Goal: Task Accomplishment & Management: Use online tool/utility

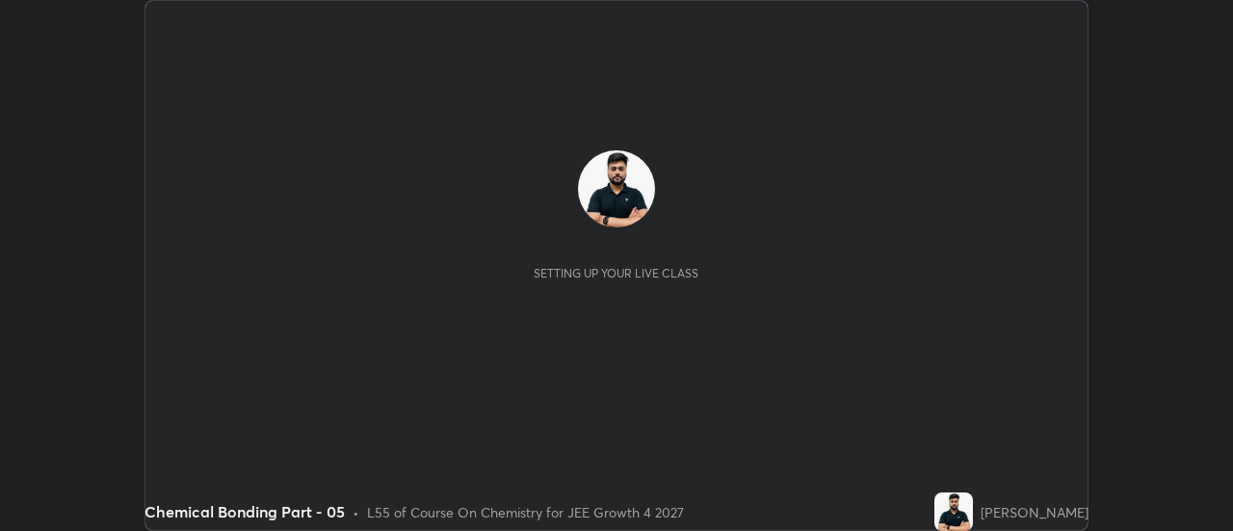
scroll to position [531, 1232]
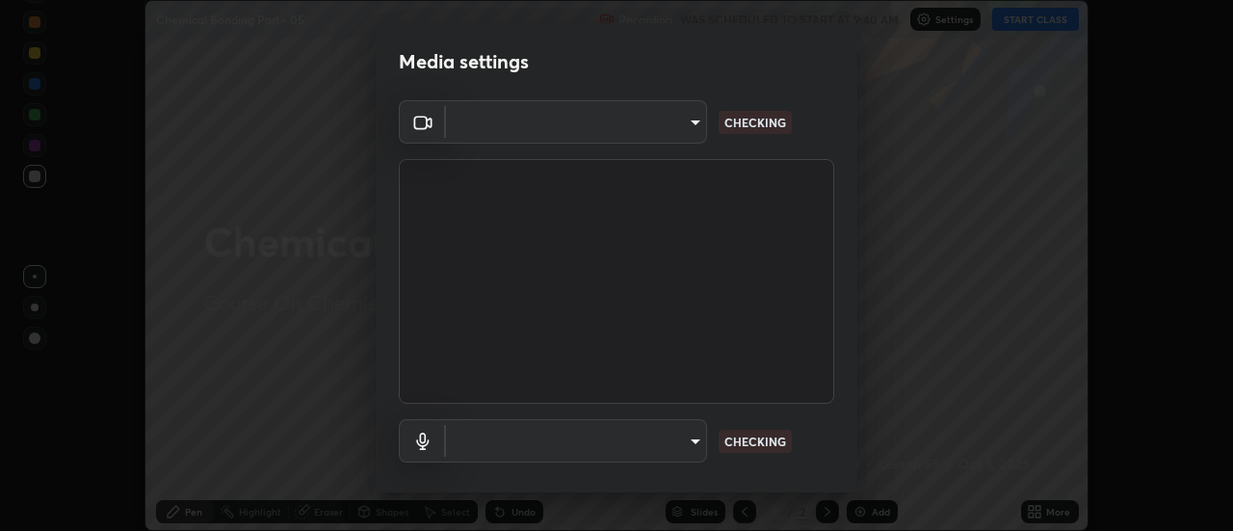
type input "751d449d604e4b96ecedde1e1f6f716fb17d1e84b34bafc94373a3023f52de87"
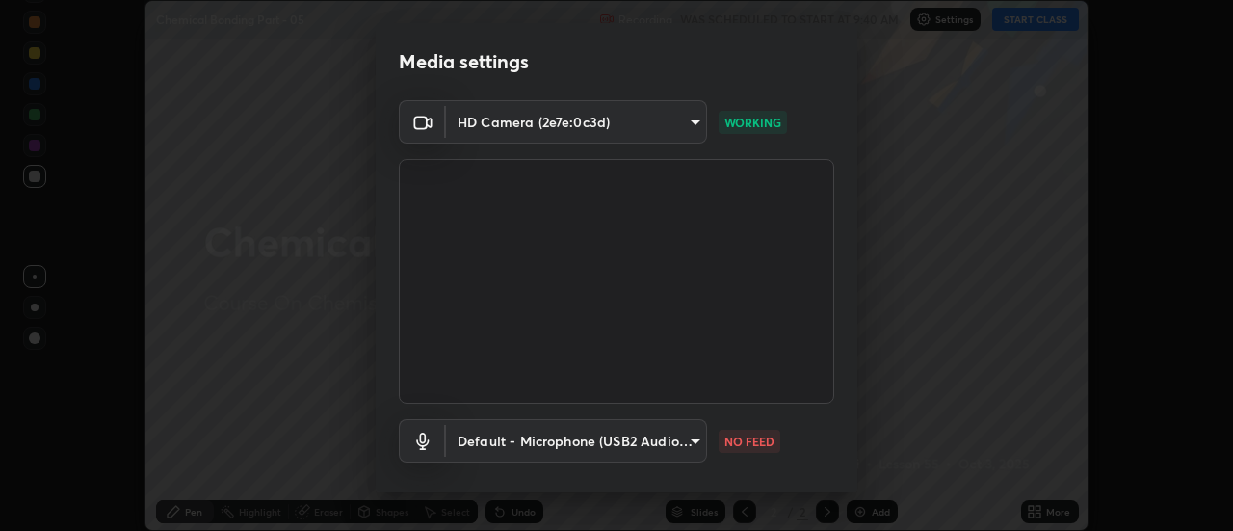
click at [662, 436] on body "Erase all Chemical Bonding Part - 05 Recording WAS SCHEDULED TO START AT 9:40 A…" at bounding box center [616, 265] width 1233 height 531
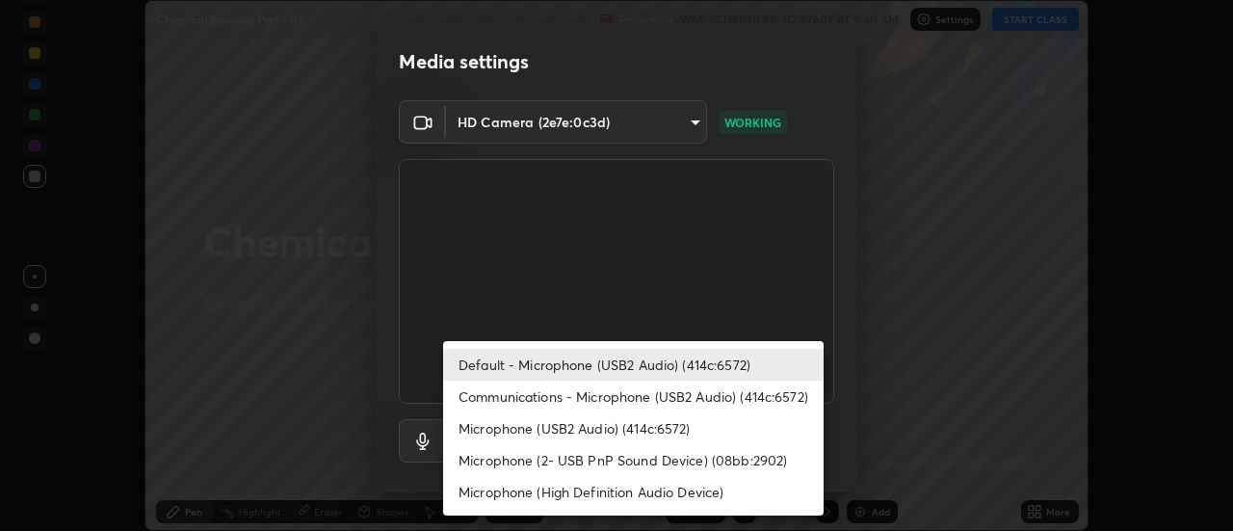
click at [585, 394] on li "Communications - Microphone (USB2 Audio) (414c:6572)" at bounding box center [633, 396] width 380 height 32
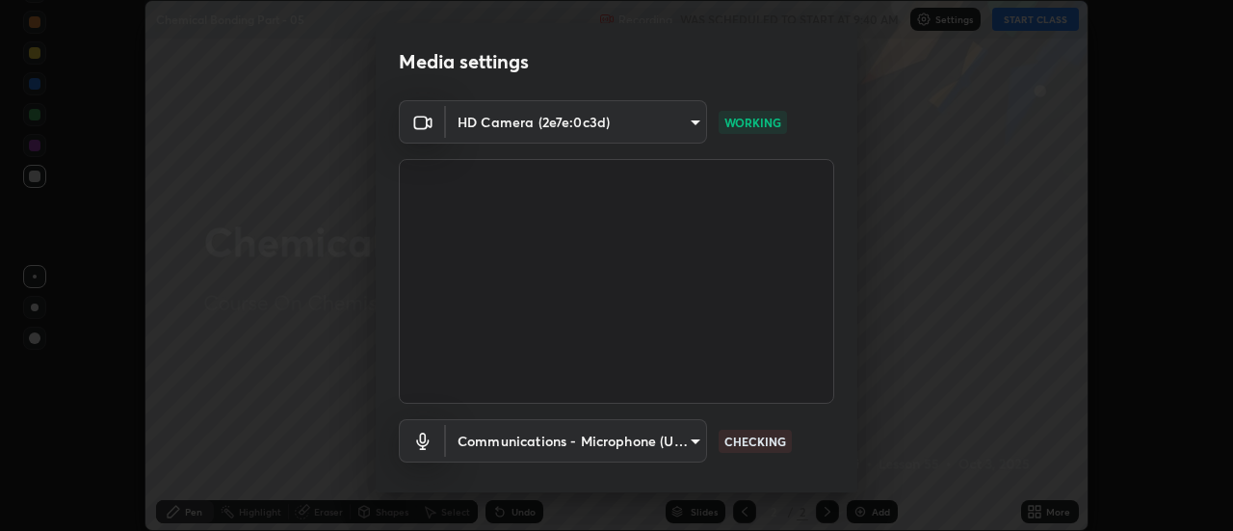
click at [559, 427] on body "Erase all Chemical Bonding Part - 05 Recording WAS SCHEDULED TO START AT 9:40 A…" at bounding box center [616, 265] width 1233 height 531
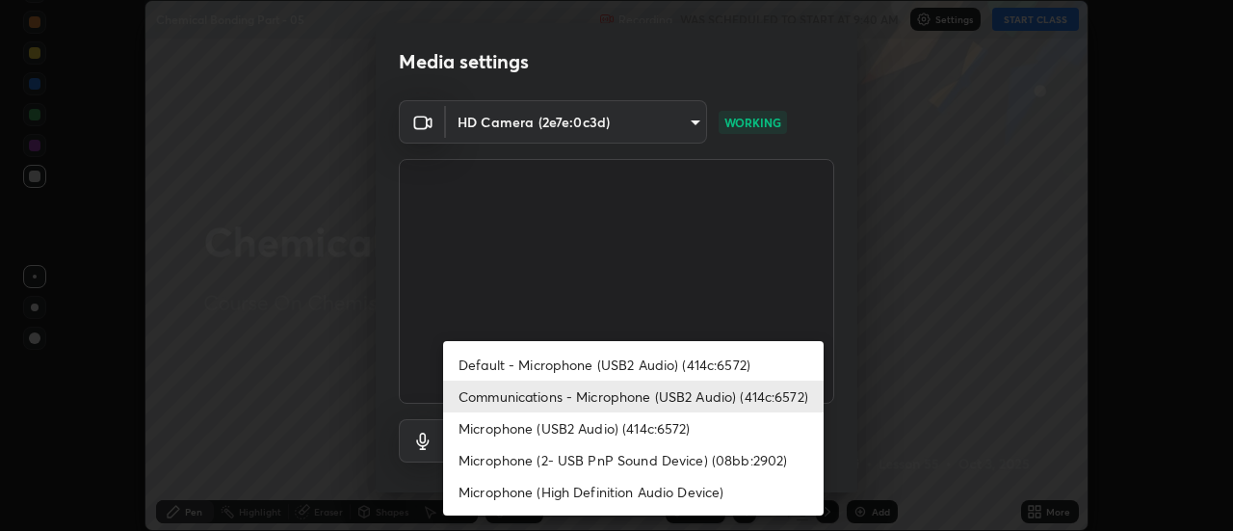
click at [552, 356] on li "Default - Microphone (USB2 Audio) (414c:6572)" at bounding box center [633, 365] width 380 height 32
type input "default"
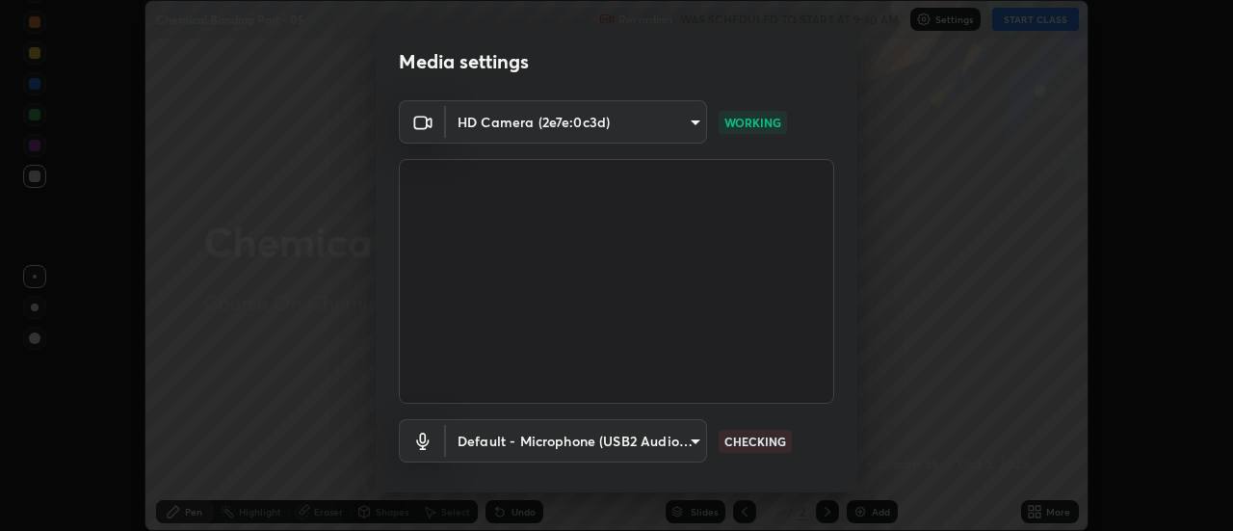
scroll to position [101, 0]
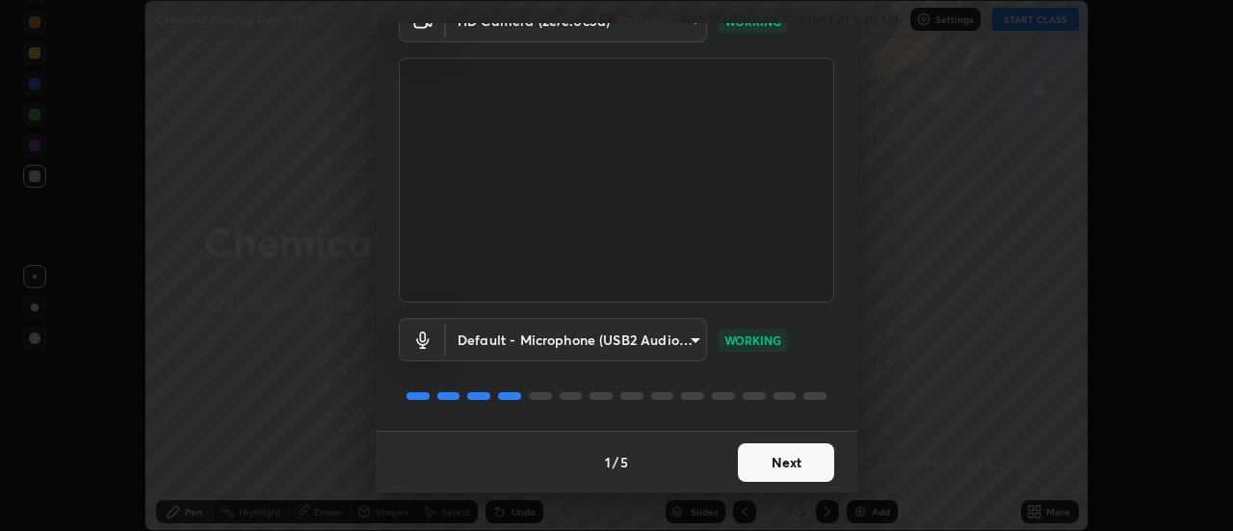
click at [805, 454] on button "Next" at bounding box center [786, 462] width 96 height 39
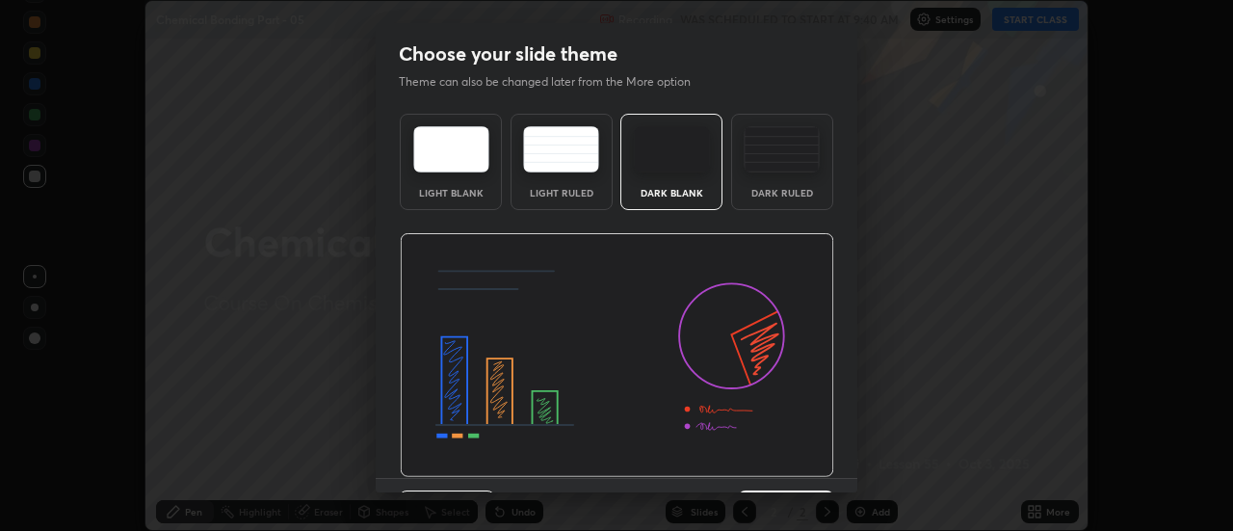
scroll to position [47, 0]
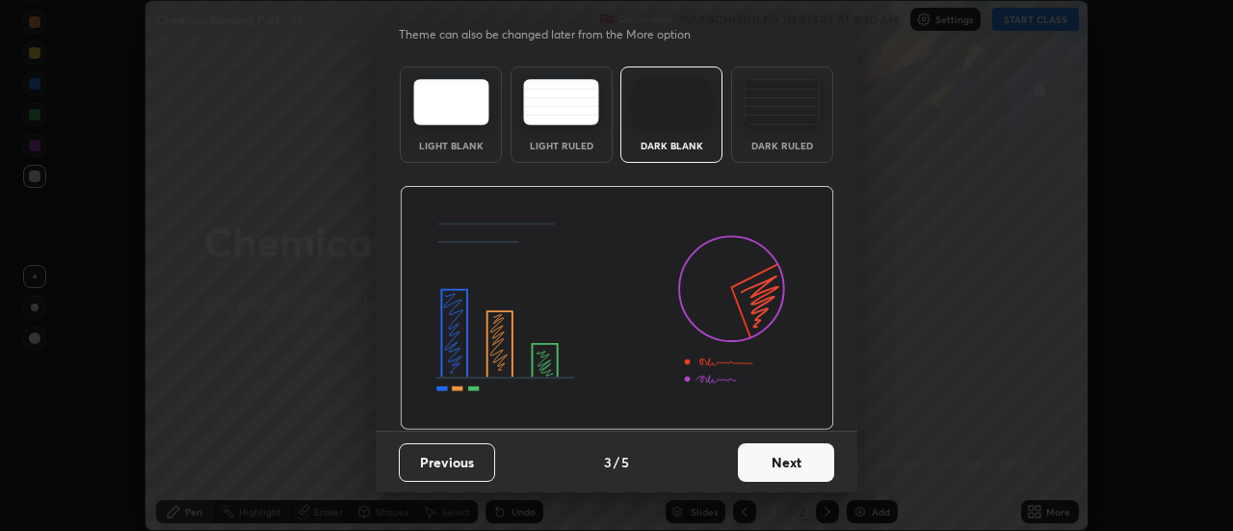
click at [813, 460] on button "Next" at bounding box center [786, 462] width 96 height 39
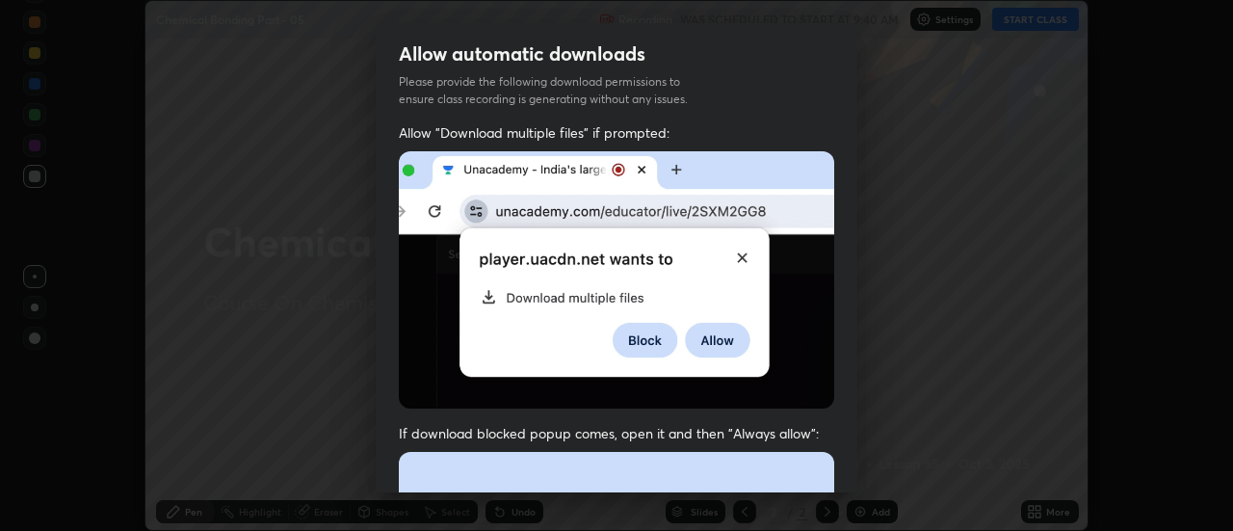
click at [831, 468] on div "Allow "Download multiple files" if prompted: If download blocked popup comes, o…" at bounding box center [617, 528] width 482 height 811
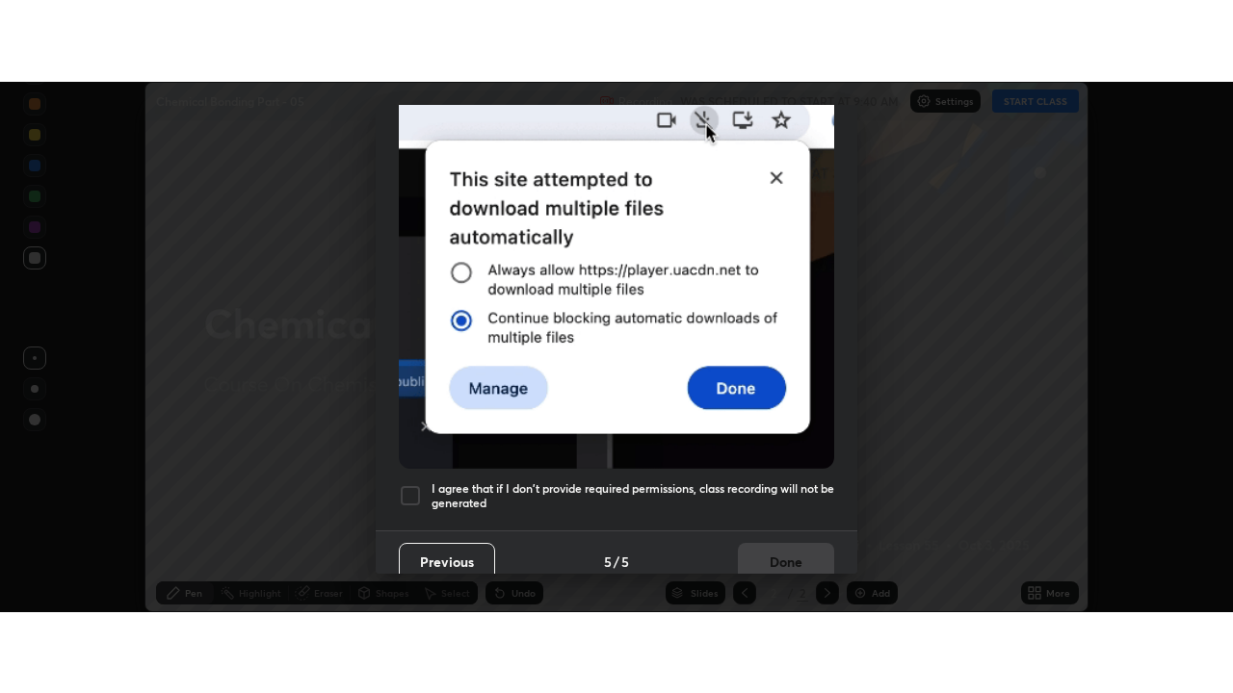
scroll to position [494, 0]
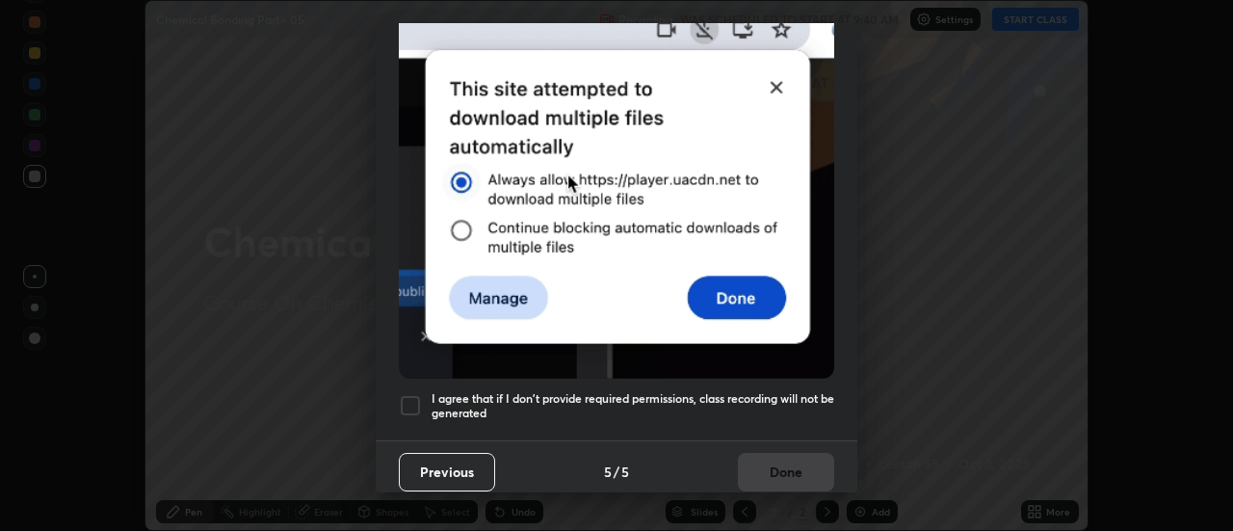
click at [412, 394] on div at bounding box center [410, 405] width 23 height 23
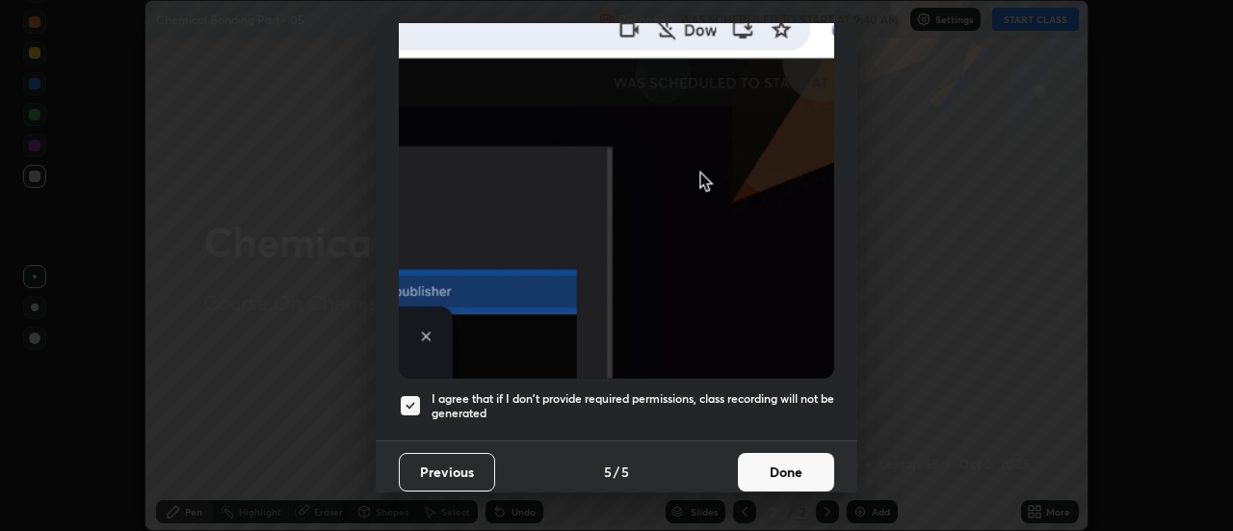
click at [804, 466] on button "Done" at bounding box center [786, 472] width 96 height 39
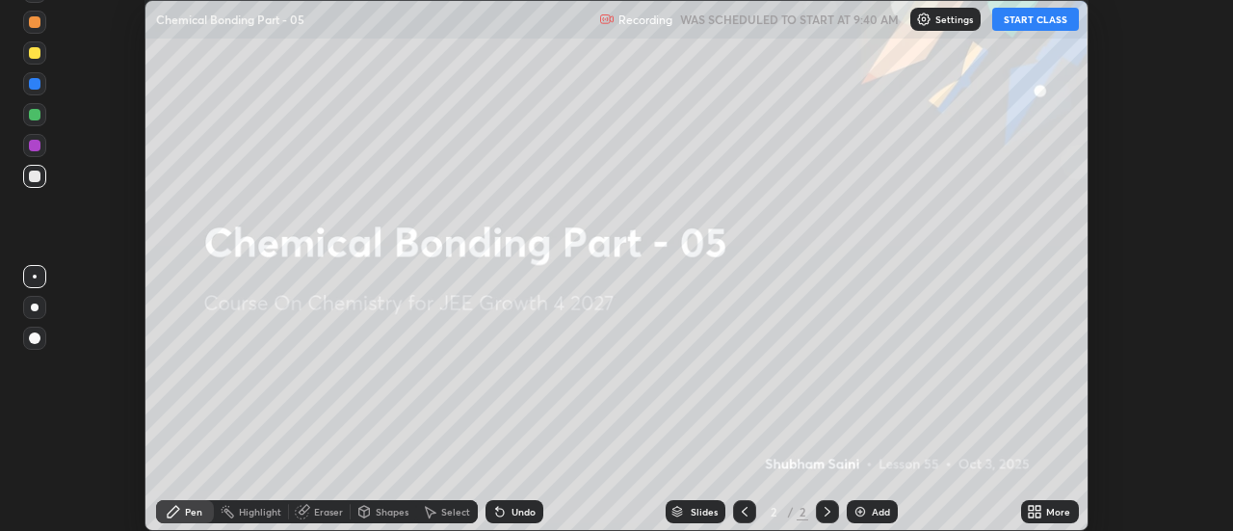
click at [1031, 508] on icon at bounding box center [1031, 508] width 5 height 5
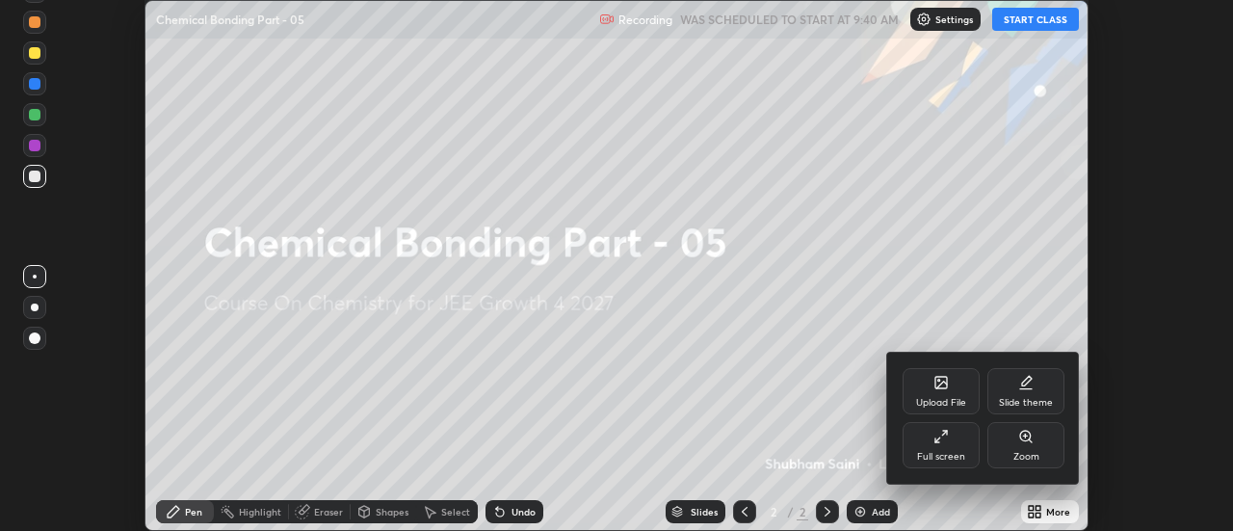
click at [945, 447] on div "Full screen" at bounding box center [940, 445] width 77 height 46
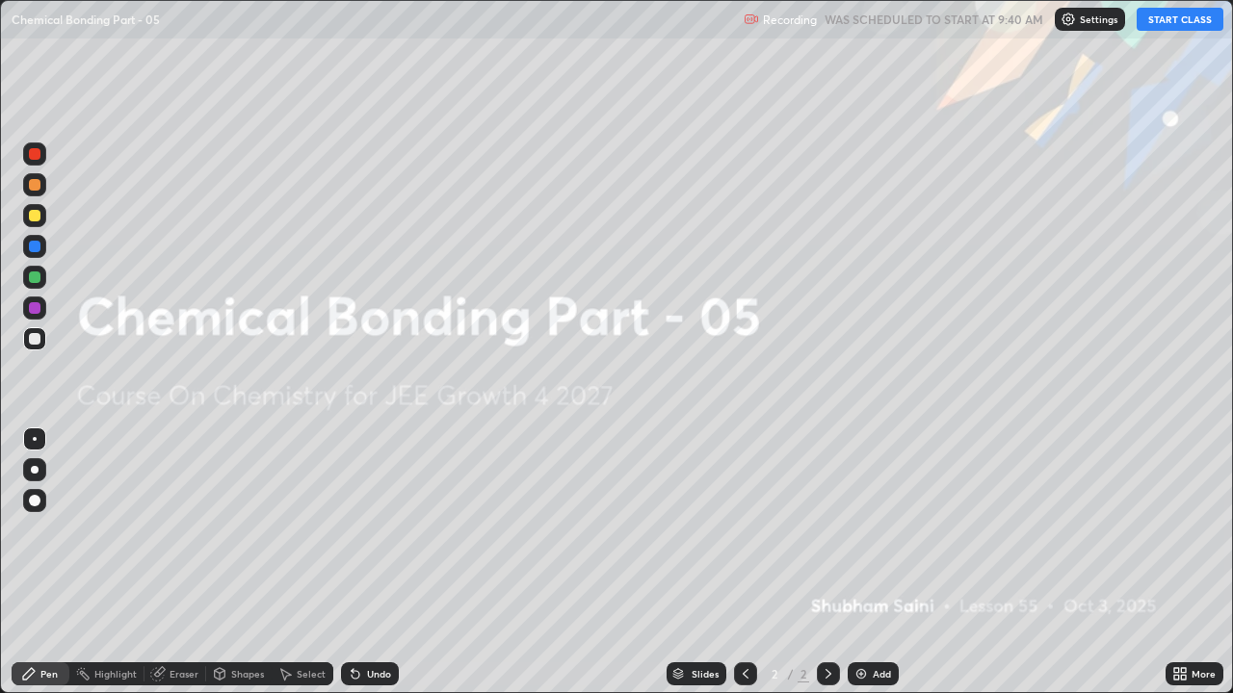
scroll to position [693, 1233]
click at [1160, 25] on button "START CLASS" at bounding box center [1179, 19] width 87 height 23
click at [32, 472] on div at bounding box center [35, 470] width 8 height 8
click at [36, 217] on div at bounding box center [35, 216] width 12 height 12
click at [881, 530] on div "Add" at bounding box center [882, 674] width 18 height 10
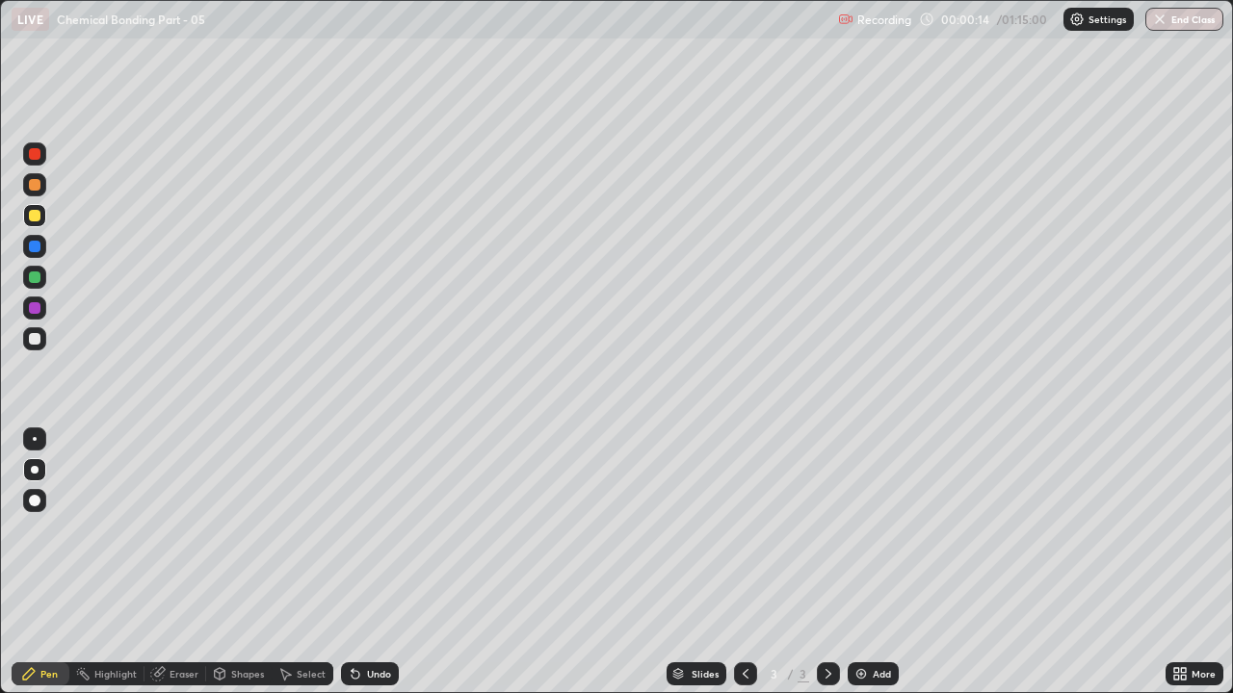
click at [378, 530] on div "Undo" at bounding box center [379, 674] width 24 height 10
click at [885, 530] on div "Add" at bounding box center [882, 674] width 18 height 10
click at [36, 184] on div at bounding box center [35, 185] width 12 height 12
click at [29, 277] on div at bounding box center [35, 278] width 12 height 12
click at [876, 530] on div "Add" at bounding box center [882, 674] width 18 height 10
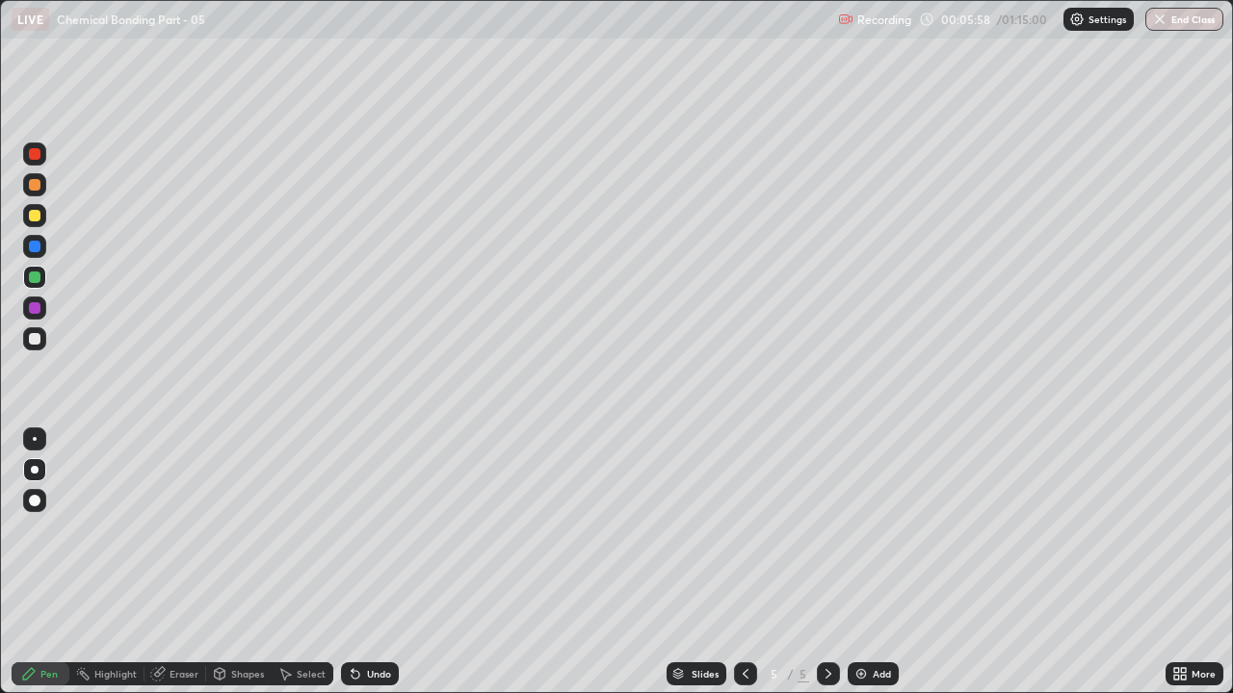
click at [39, 334] on div at bounding box center [35, 339] width 12 height 12
click at [246, 530] on div "Shapes" at bounding box center [247, 674] width 33 height 10
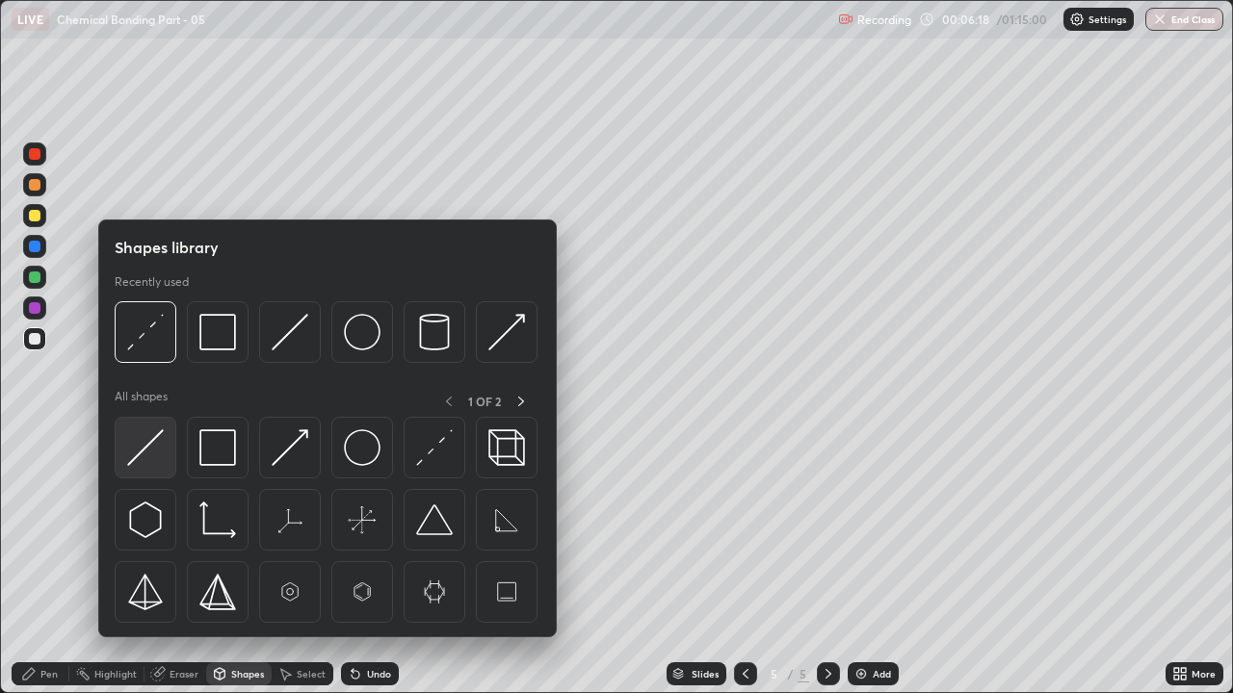
click at [157, 453] on img at bounding box center [145, 448] width 37 height 37
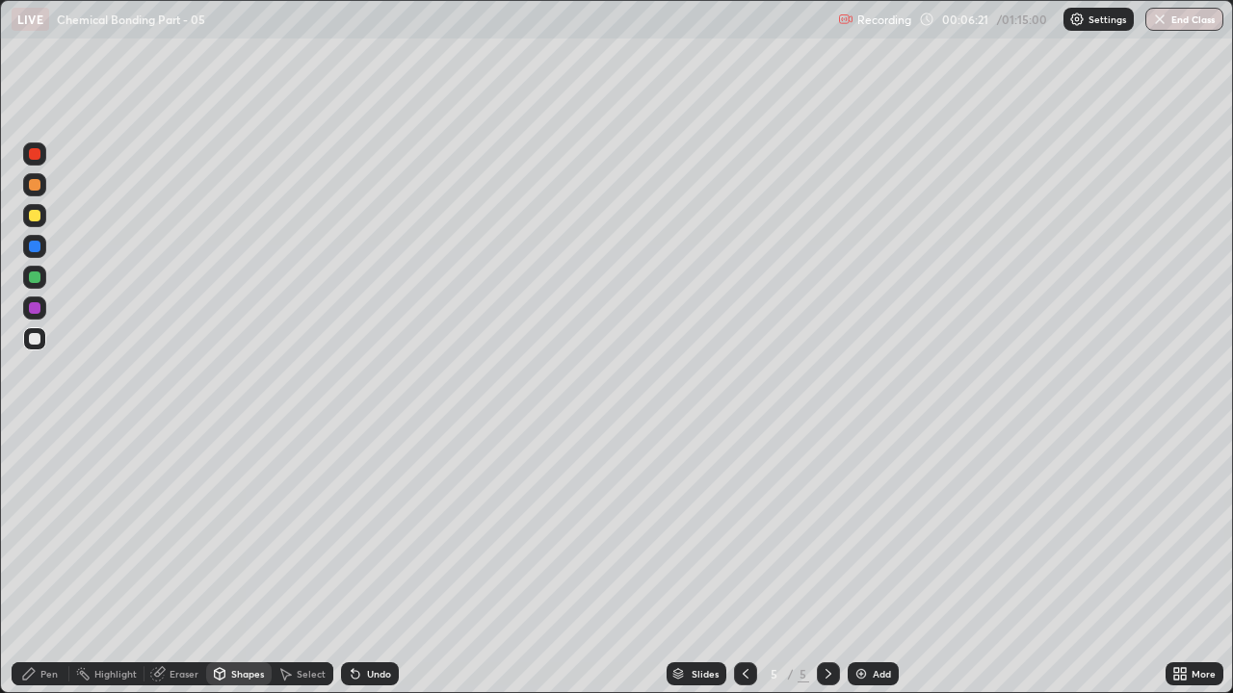
click at [51, 530] on div "Pen" at bounding box center [48, 674] width 17 height 10
click at [35, 220] on div at bounding box center [35, 216] width 12 height 12
click at [754, 530] on div at bounding box center [745, 674] width 23 height 23
click at [824, 530] on icon at bounding box center [828, 673] width 15 height 15
click at [39, 184] on div at bounding box center [35, 185] width 12 height 12
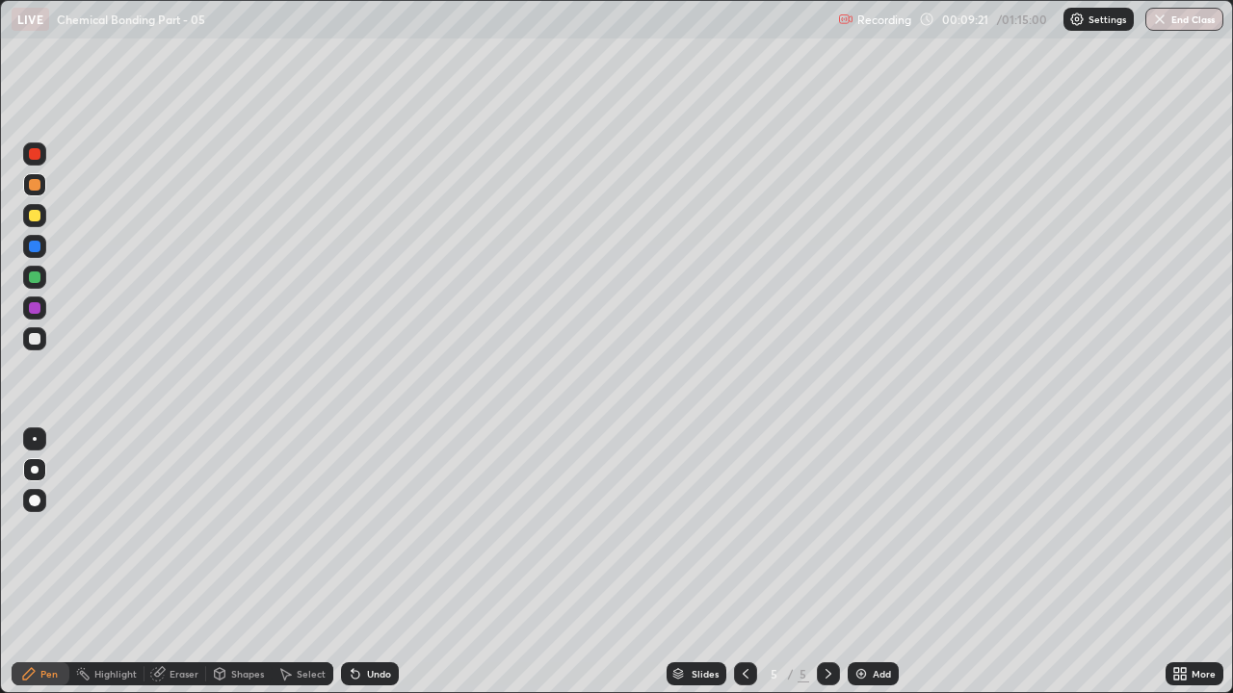
click at [35, 334] on div at bounding box center [35, 339] width 12 height 12
click at [237, 530] on div "Shapes" at bounding box center [238, 674] width 65 height 23
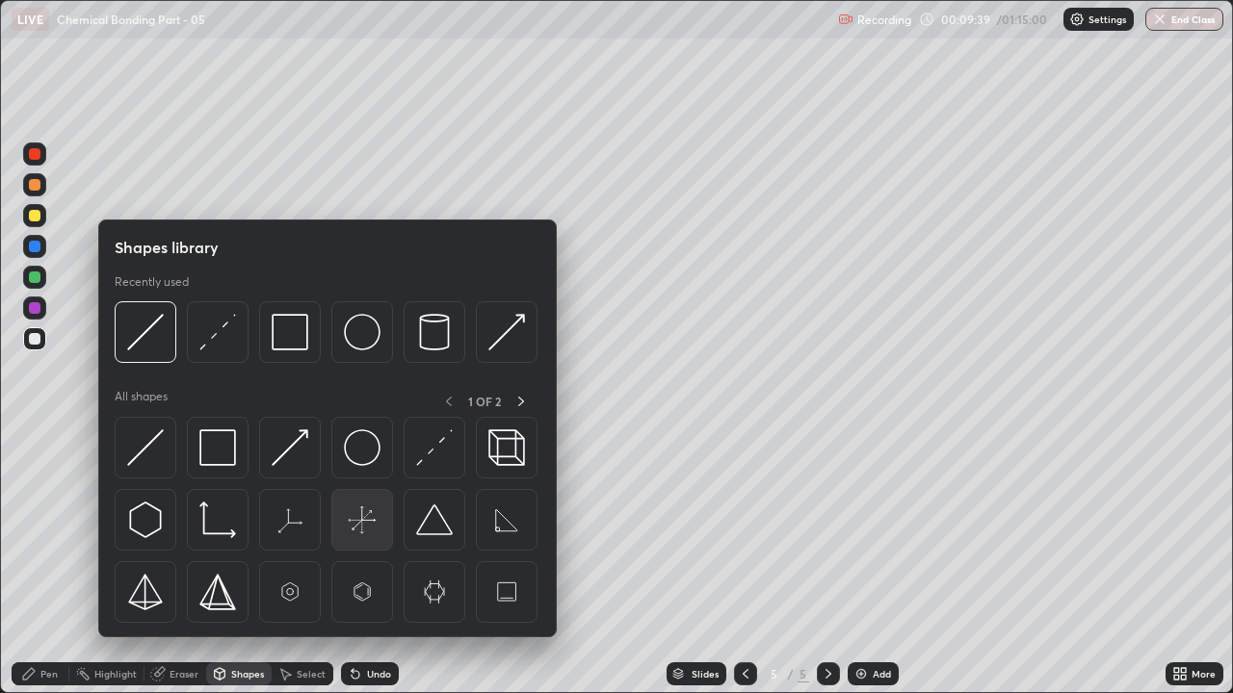
click at [365, 522] on img at bounding box center [362, 520] width 37 height 37
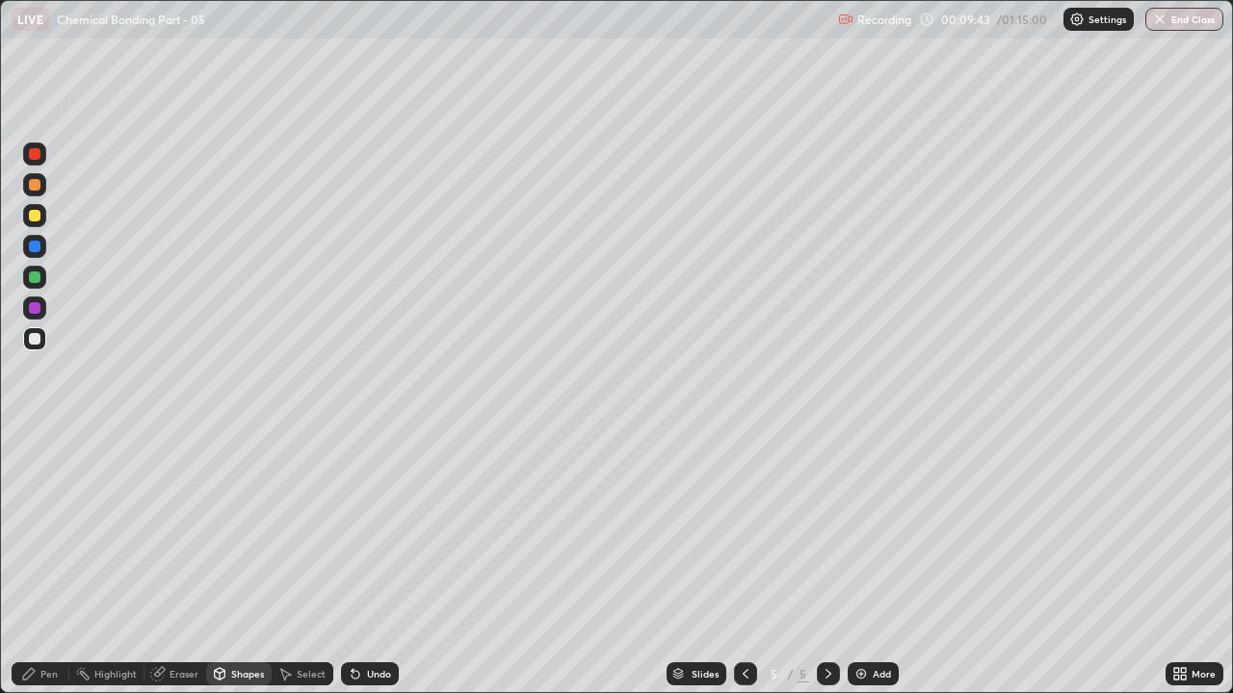
click at [45, 280] on div at bounding box center [34, 277] width 23 height 23
click at [43, 530] on div "Pen" at bounding box center [41, 674] width 58 height 23
click at [35, 439] on div at bounding box center [35, 439] width 4 height 4
click at [32, 331] on div at bounding box center [34, 338] width 23 height 23
click at [245, 530] on div "Shapes" at bounding box center [247, 674] width 33 height 10
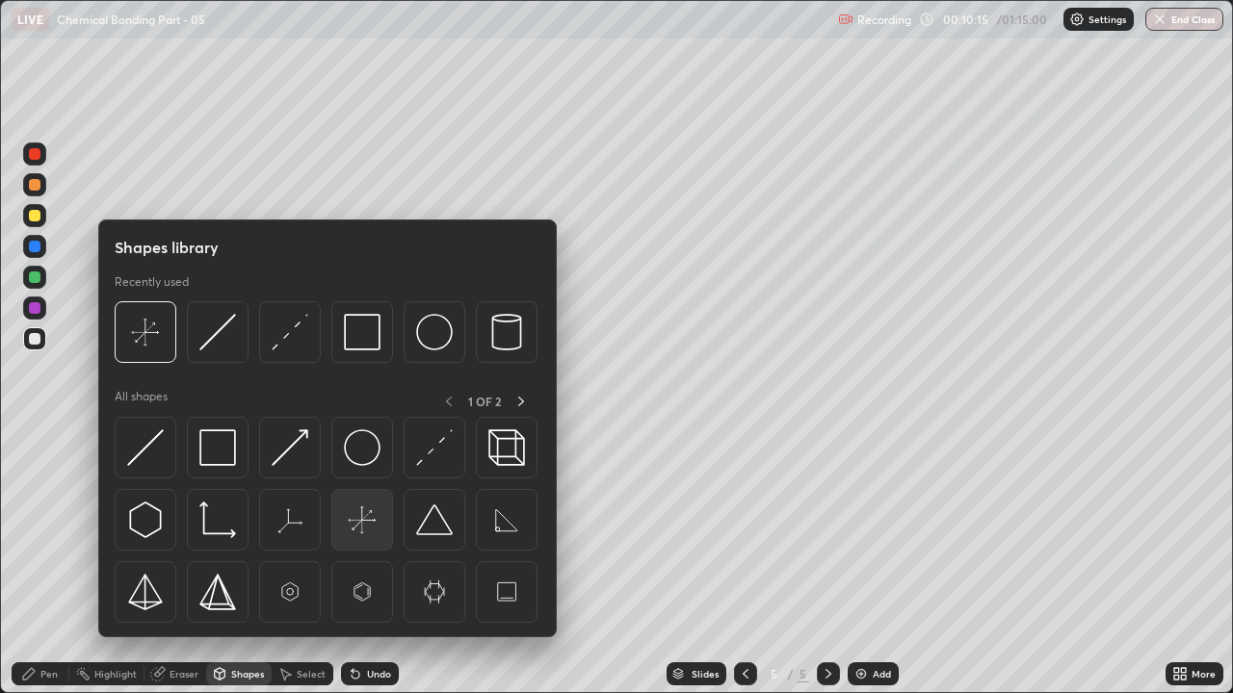
click at [364, 521] on img at bounding box center [362, 520] width 37 height 37
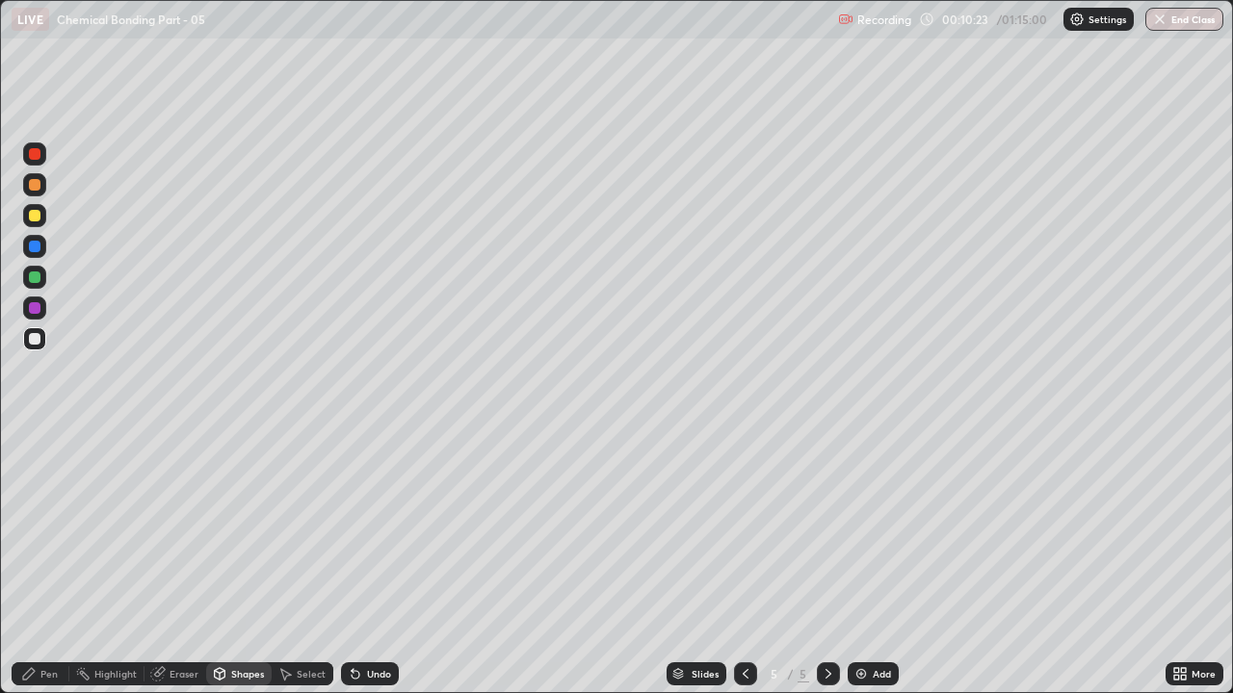
click at [48, 530] on div "Pen" at bounding box center [48, 674] width 17 height 10
click at [44, 275] on div at bounding box center [34, 277] width 23 height 23
click at [32, 276] on div at bounding box center [35, 278] width 12 height 12
click at [360, 530] on div "Undo" at bounding box center [370, 674] width 58 height 23
click at [865, 530] on img at bounding box center [860, 673] width 15 height 15
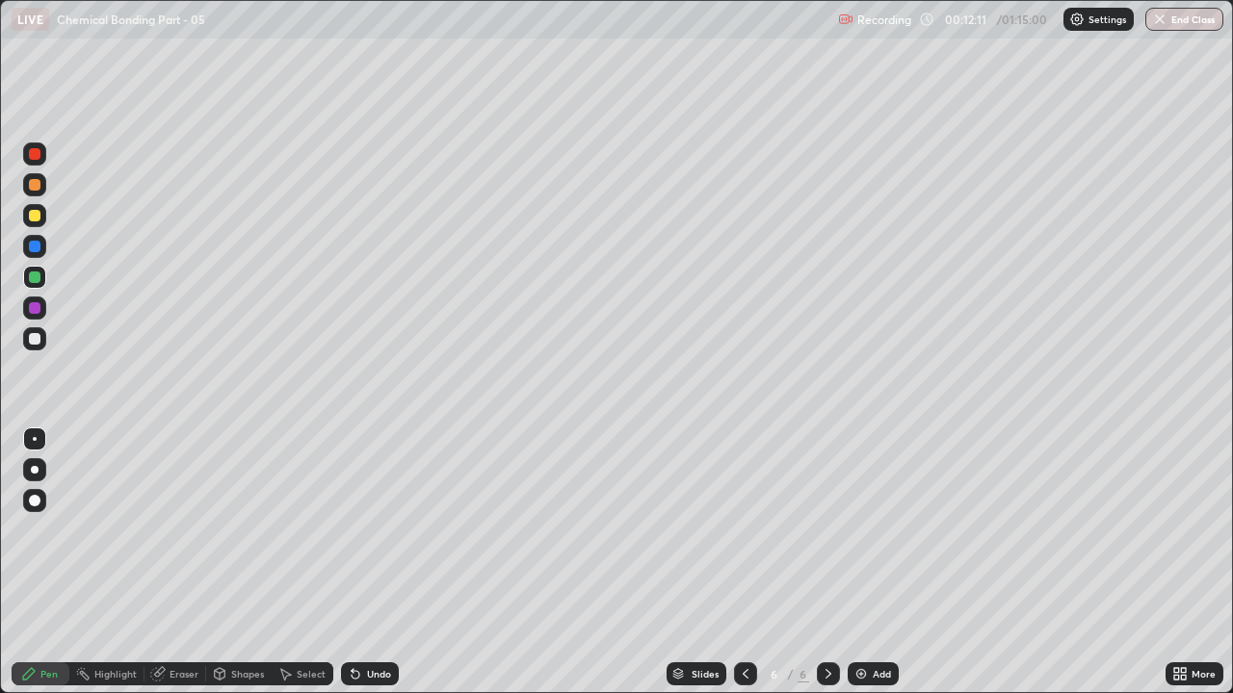
click at [376, 530] on div "Undo" at bounding box center [379, 674] width 24 height 10
click at [374, 530] on div "Undo" at bounding box center [370, 674] width 58 height 23
click at [389, 530] on div "Undo" at bounding box center [370, 674] width 58 height 23
click at [383, 530] on div "Undo" at bounding box center [370, 674] width 58 height 23
click at [191, 530] on div "Eraser" at bounding box center [184, 674] width 29 height 10
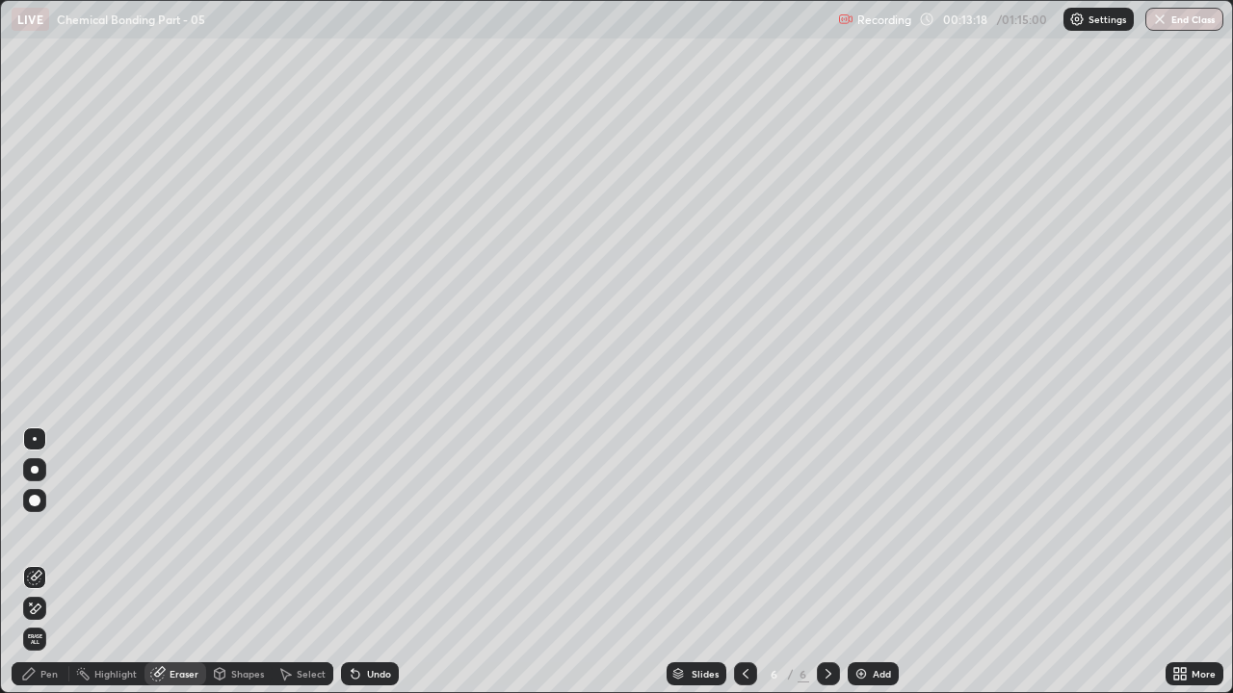
click at [38, 530] on span "Erase all" at bounding box center [34, 640] width 21 height 12
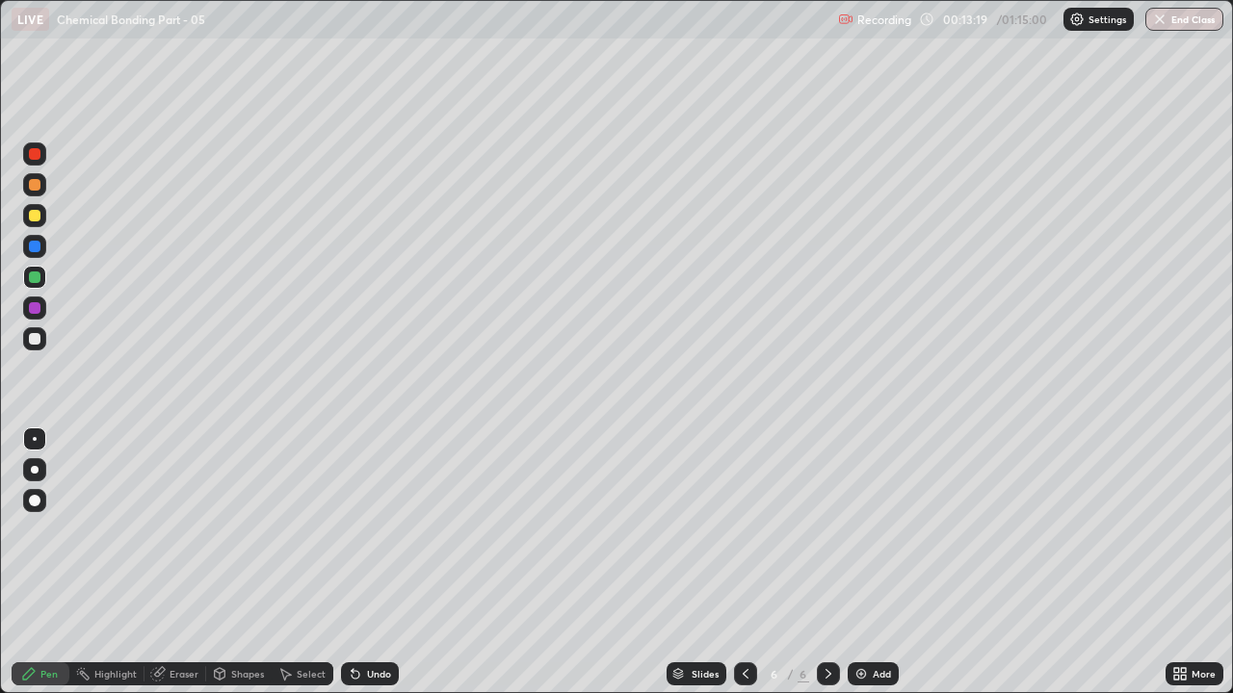
click at [41, 214] on div at bounding box center [34, 215] width 23 height 23
click at [44, 466] on div at bounding box center [34, 469] width 23 height 23
click at [383, 530] on div "Undo" at bounding box center [370, 674] width 58 height 23
click at [38, 179] on div at bounding box center [35, 185] width 12 height 12
click at [42, 159] on div at bounding box center [34, 154] width 23 height 23
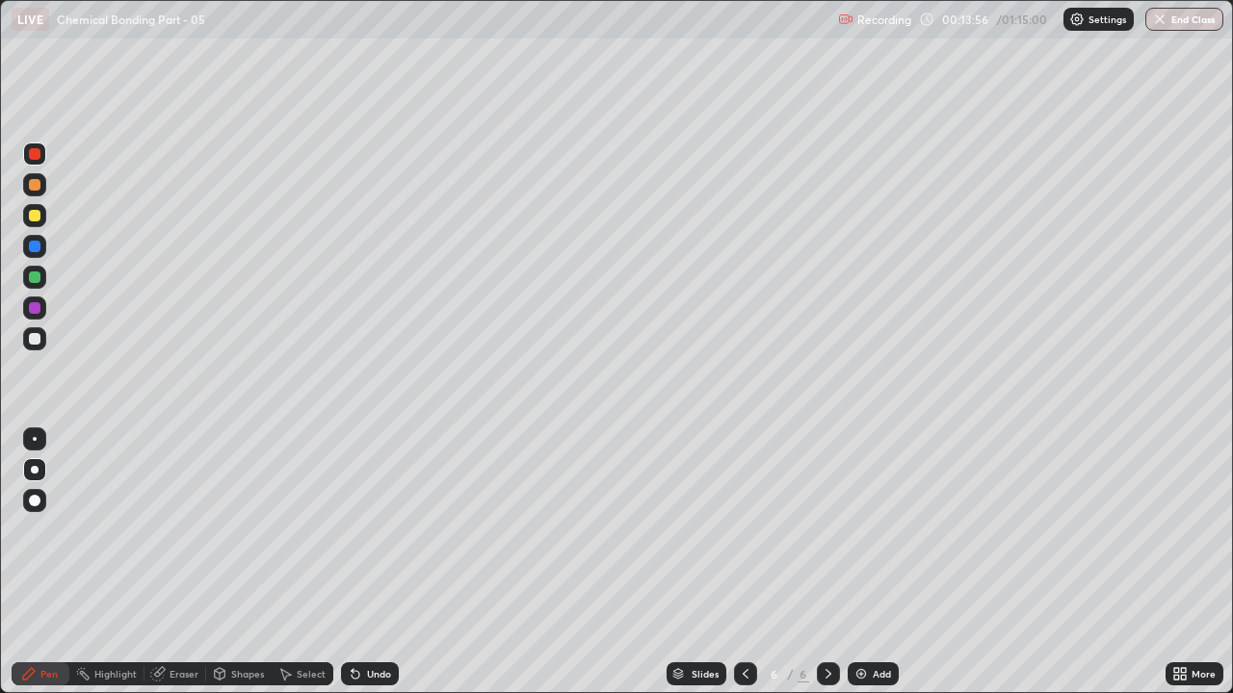
click at [39, 190] on div at bounding box center [35, 185] width 12 height 12
click at [352, 530] on icon at bounding box center [353, 670] width 2 height 2
click at [36, 251] on div at bounding box center [35, 247] width 12 height 12
click at [379, 530] on div "Undo" at bounding box center [379, 674] width 24 height 10
click at [389, 530] on div "Undo" at bounding box center [370, 674] width 58 height 23
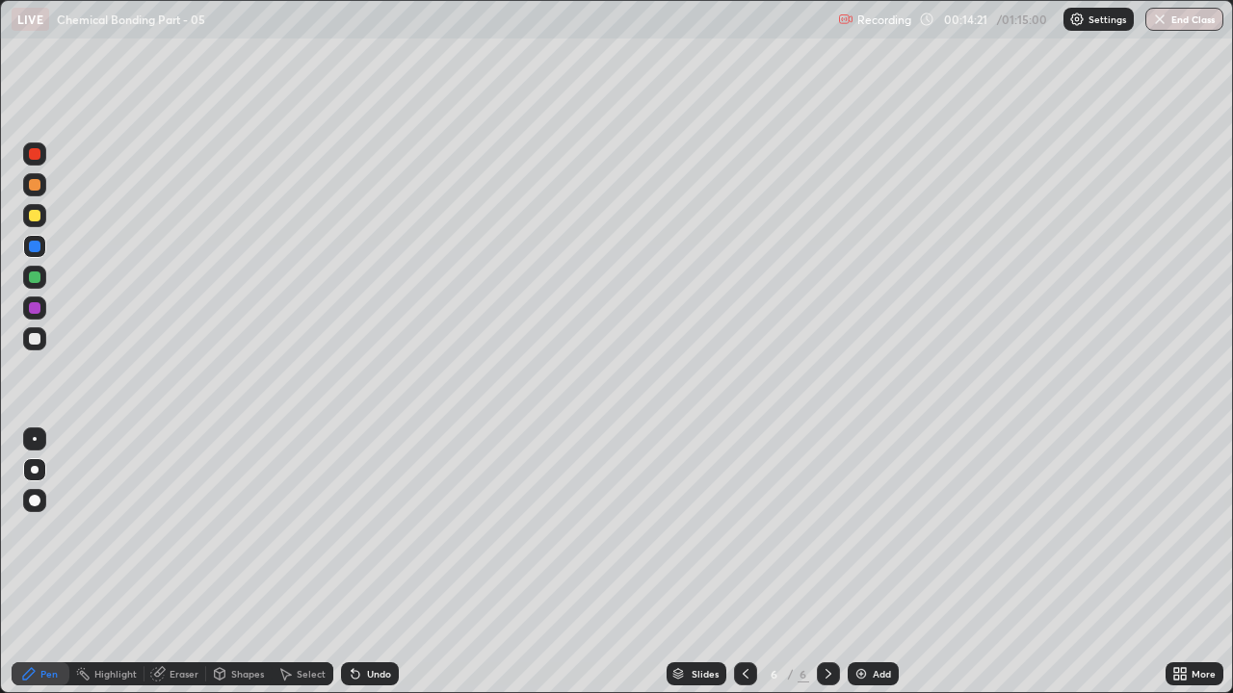
click at [381, 530] on div "Undo" at bounding box center [379, 674] width 24 height 10
click at [396, 530] on div "Undo" at bounding box center [370, 674] width 58 height 23
click at [369, 530] on div "Undo" at bounding box center [379, 674] width 24 height 10
click at [368, 530] on div "Undo" at bounding box center [370, 674] width 58 height 23
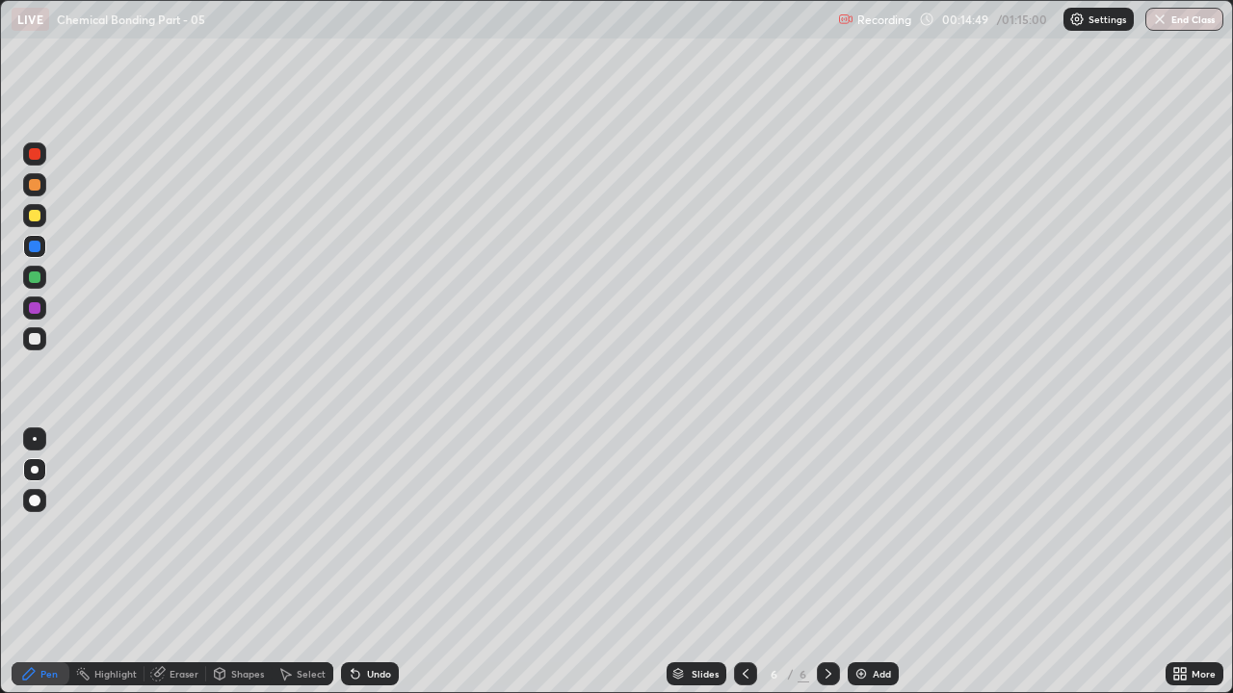
click at [170, 530] on div "Eraser" at bounding box center [175, 674] width 62 height 23
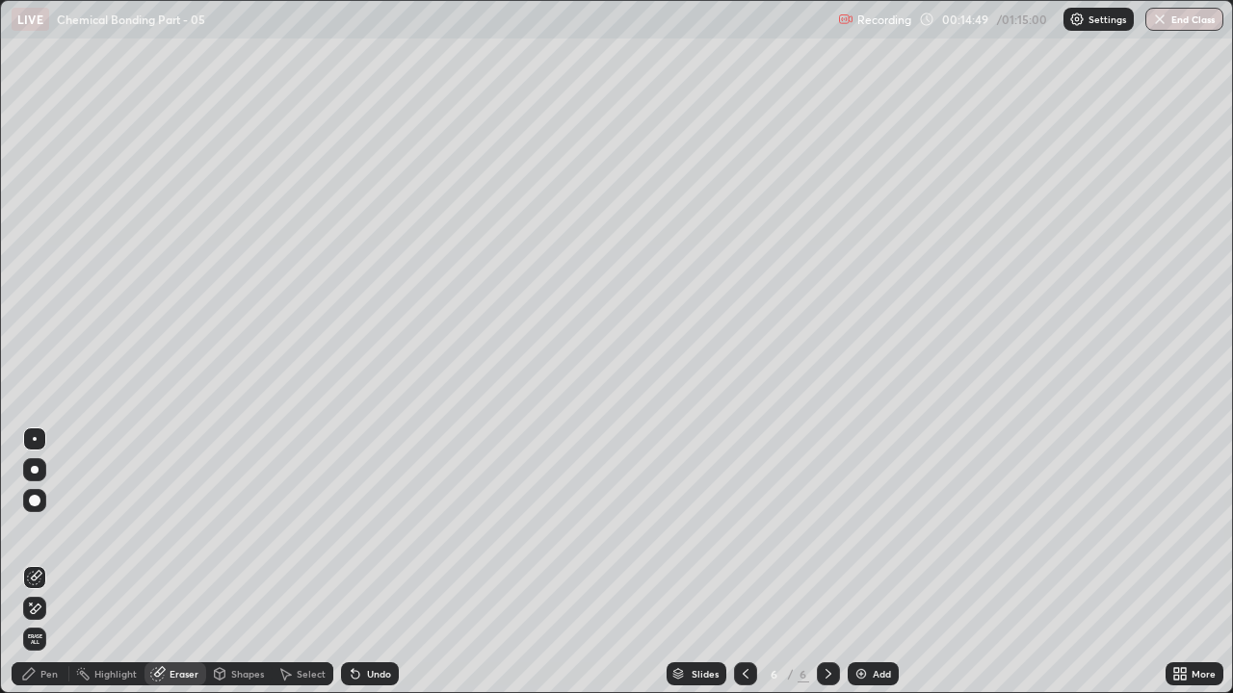
click at [37, 530] on icon at bounding box center [34, 609] width 15 height 16
click at [42, 530] on div "Pen" at bounding box center [48, 674] width 17 height 10
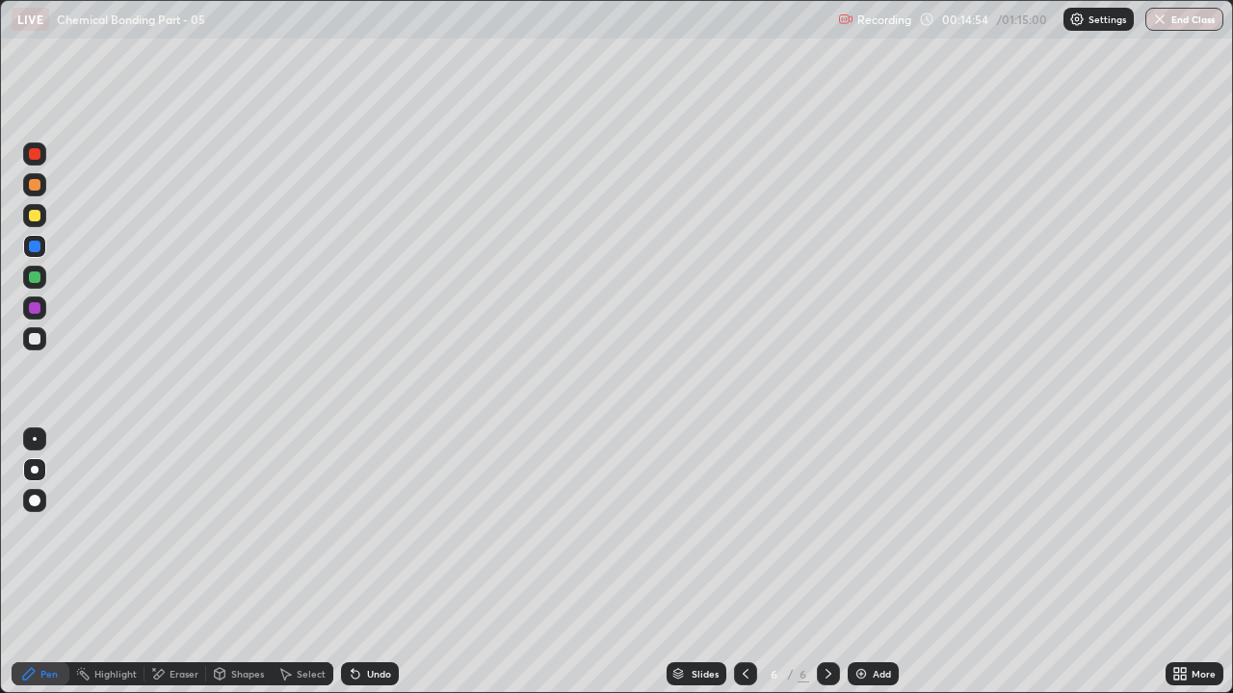
click at [174, 530] on div "Eraser" at bounding box center [184, 674] width 29 height 10
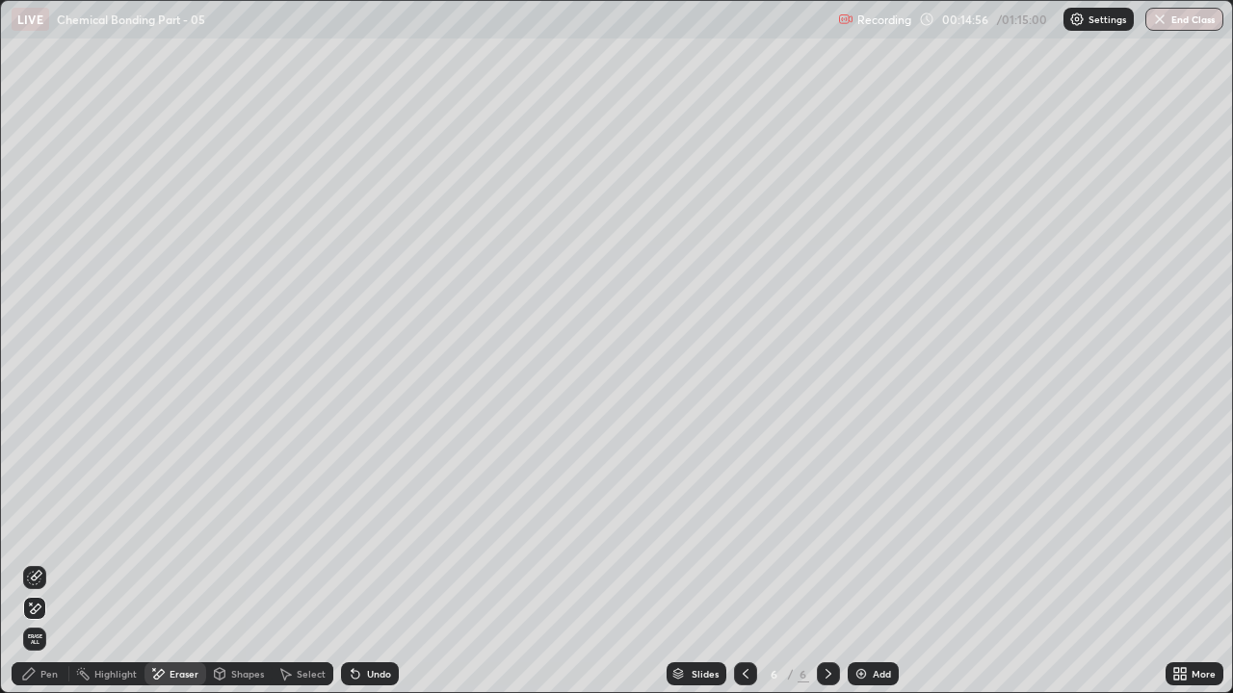
click at [33, 530] on div "Pen" at bounding box center [41, 674] width 58 height 23
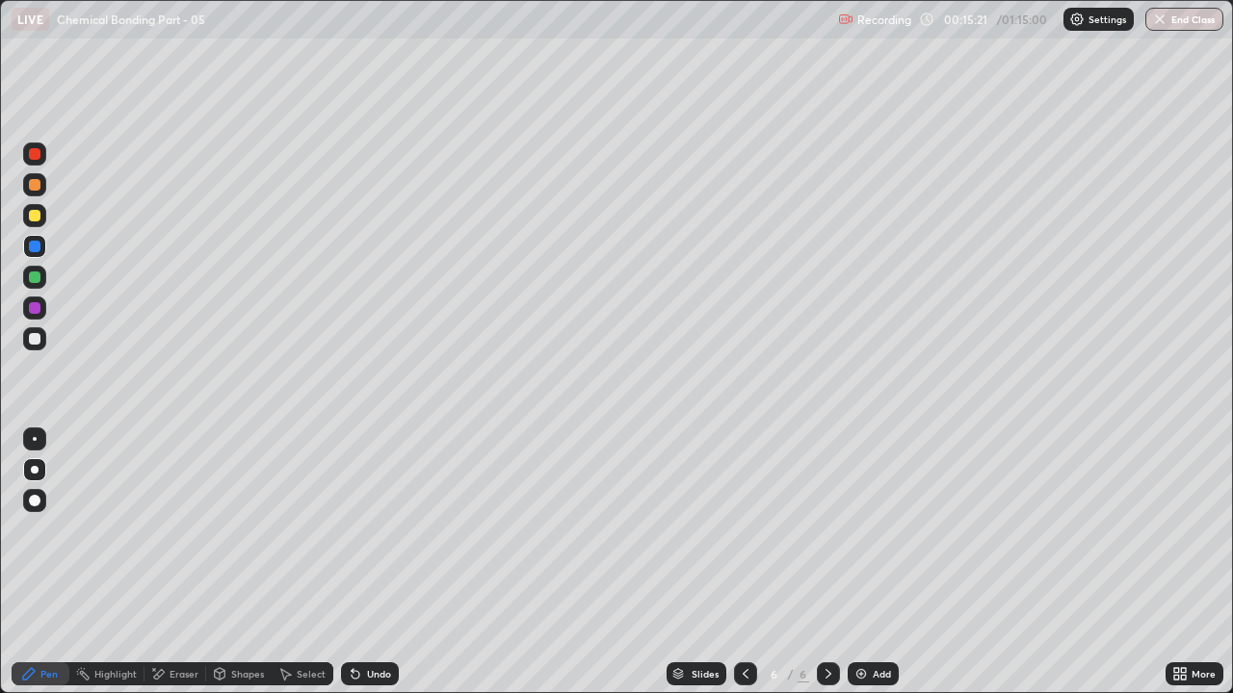
click at [42, 186] on div at bounding box center [34, 184] width 23 height 23
click at [860, 530] on img at bounding box center [860, 673] width 15 height 15
click at [36, 216] on div at bounding box center [35, 216] width 12 height 12
click at [174, 530] on div "Eraser" at bounding box center [184, 674] width 29 height 10
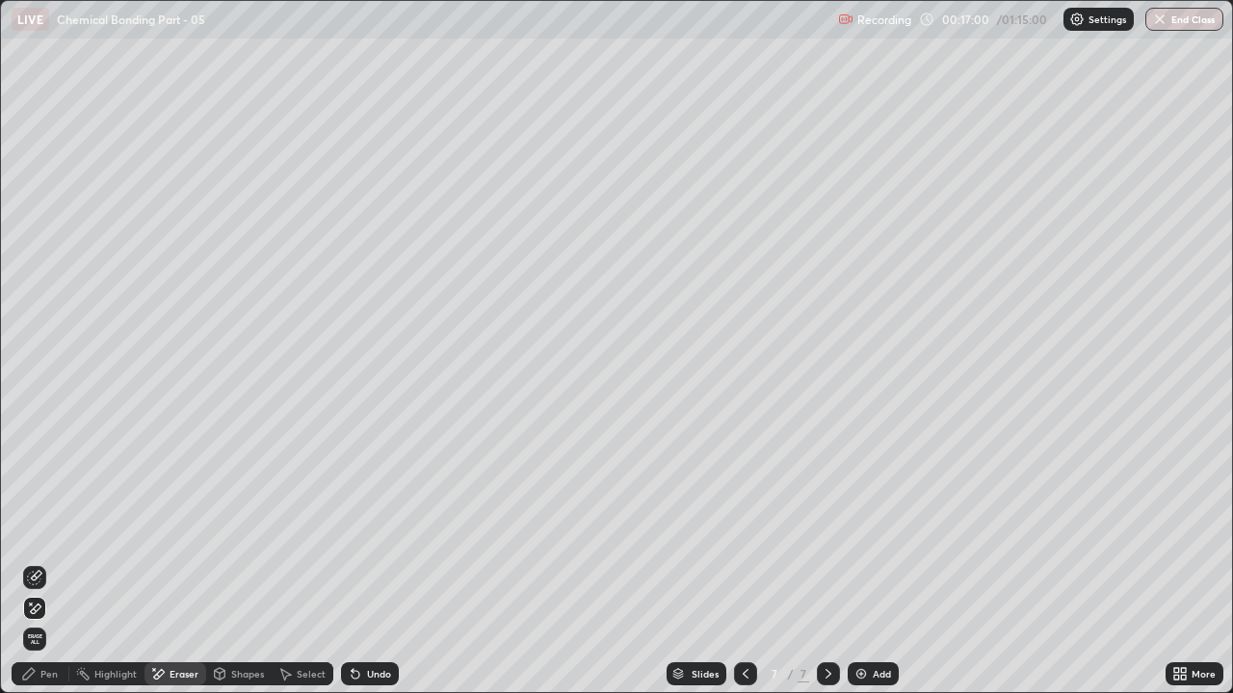
click at [49, 530] on div "Pen" at bounding box center [48, 674] width 17 height 10
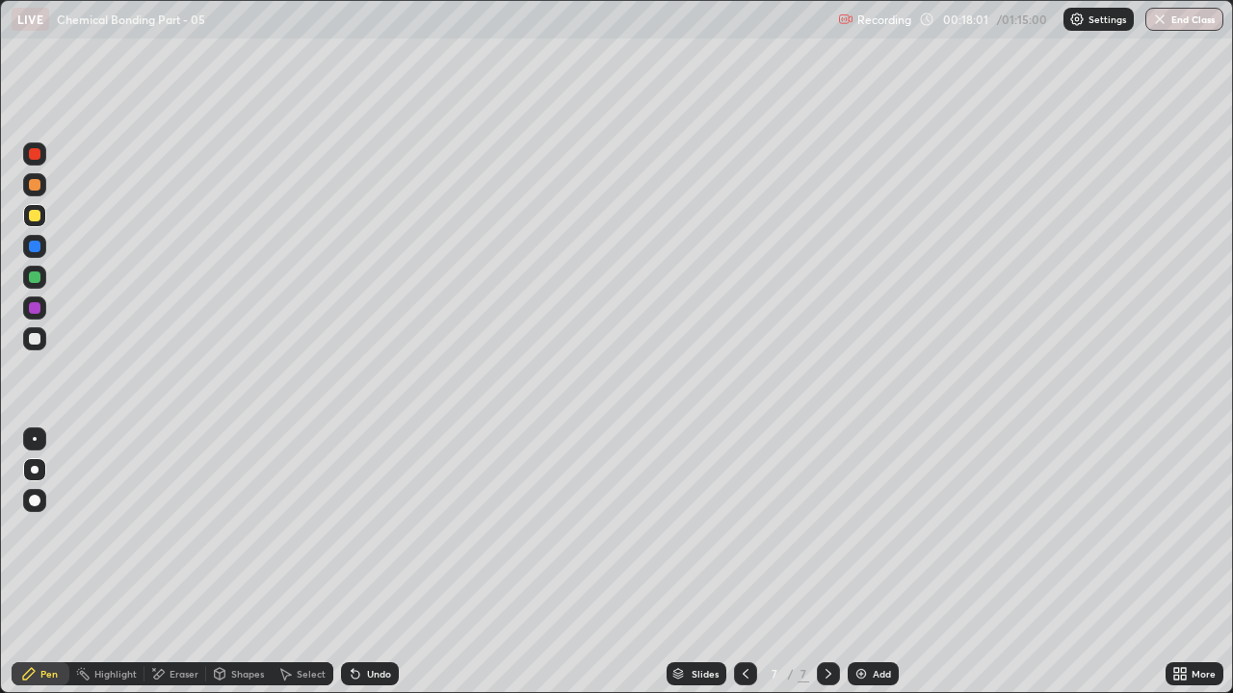
click at [882, 530] on div "Add" at bounding box center [882, 674] width 18 height 10
click at [32, 247] on div at bounding box center [35, 247] width 12 height 12
click at [734, 530] on div at bounding box center [745, 674] width 23 height 23
click at [170, 530] on div "Eraser" at bounding box center [175, 674] width 62 height 23
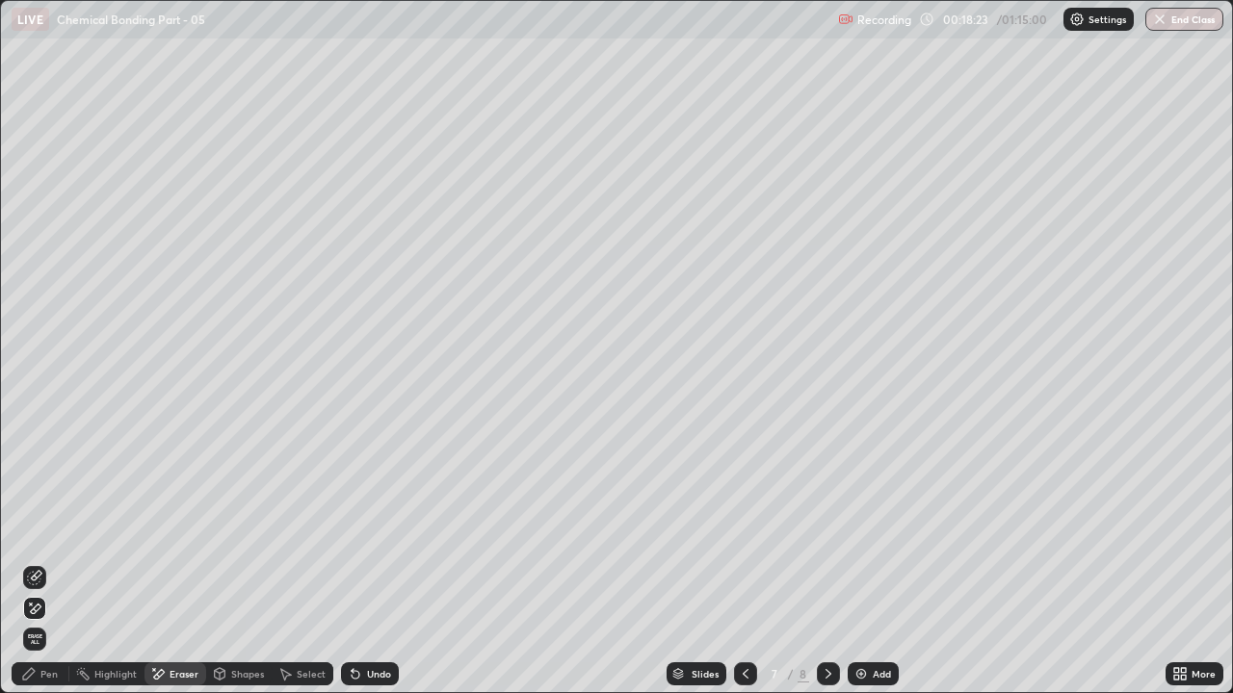
click at [744, 530] on icon at bounding box center [745, 673] width 15 height 15
click at [390, 530] on div "Undo" at bounding box center [370, 674] width 58 height 23
click at [389, 530] on div "Undo" at bounding box center [370, 674] width 58 height 23
click at [385, 530] on div "Undo" at bounding box center [379, 674] width 24 height 10
click at [383, 530] on div "Undo" at bounding box center [379, 674] width 24 height 10
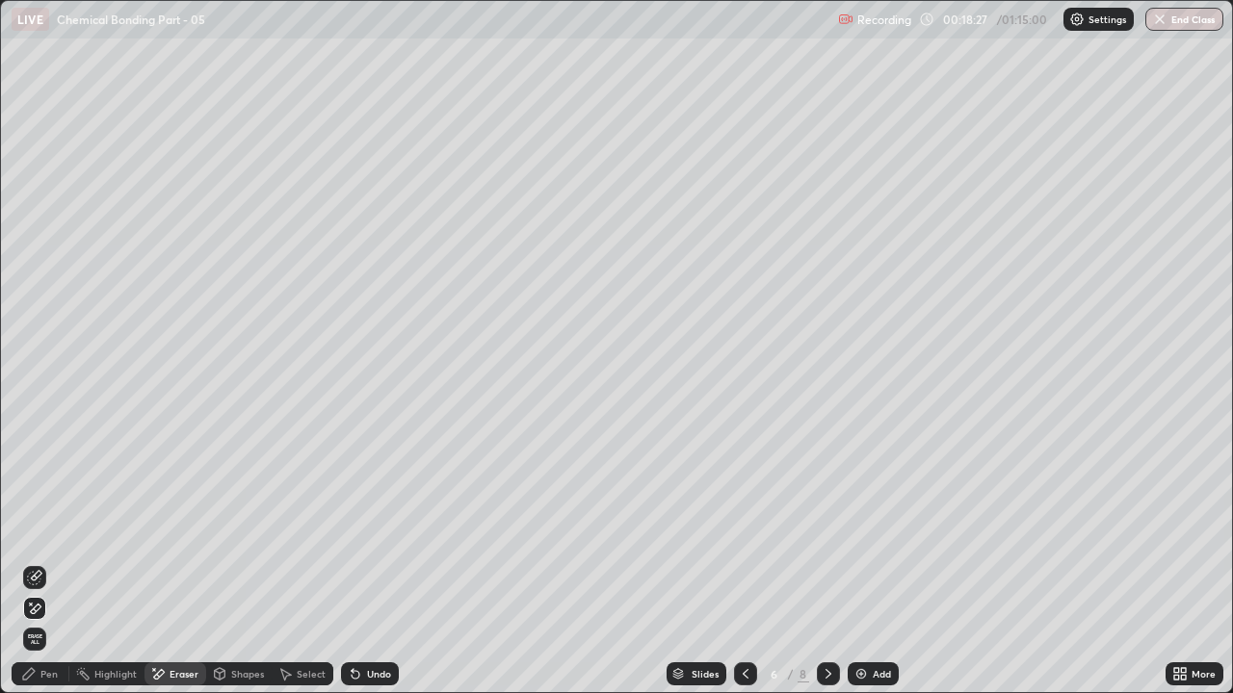
click at [381, 530] on div "Undo" at bounding box center [379, 674] width 24 height 10
click at [827, 530] on icon at bounding box center [828, 673] width 15 height 15
click at [49, 530] on div "Pen" at bounding box center [48, 674] width 17 height 10
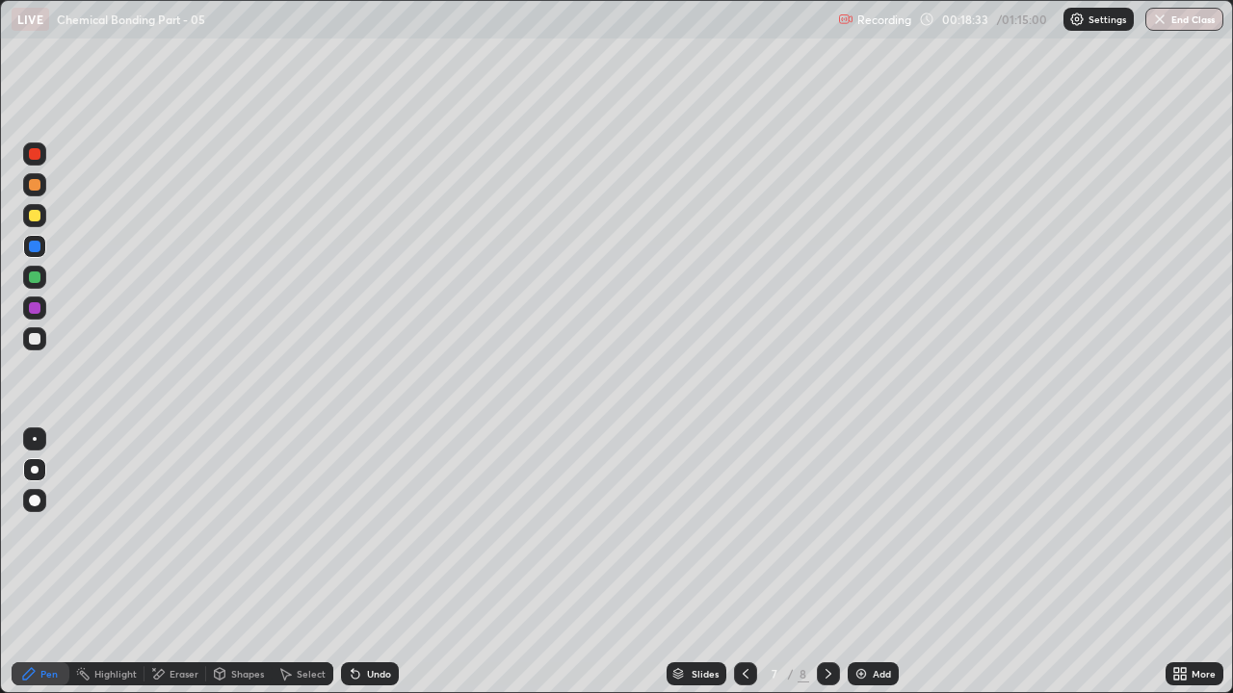
click at [43, 345] on div at bounding box center [34, 338] width 23 height 23
click at [35, 183] on div at bounding box center [35, 185] width 12 height 12
click at [35, 159] on div at bounding box center [35, 154] width 12 height 12
click at [44, 280] on div at bounding box center [34, 277] width 23 height 23
click at [43, 343] on div at bounding box center [34, 338] width 23 height 23
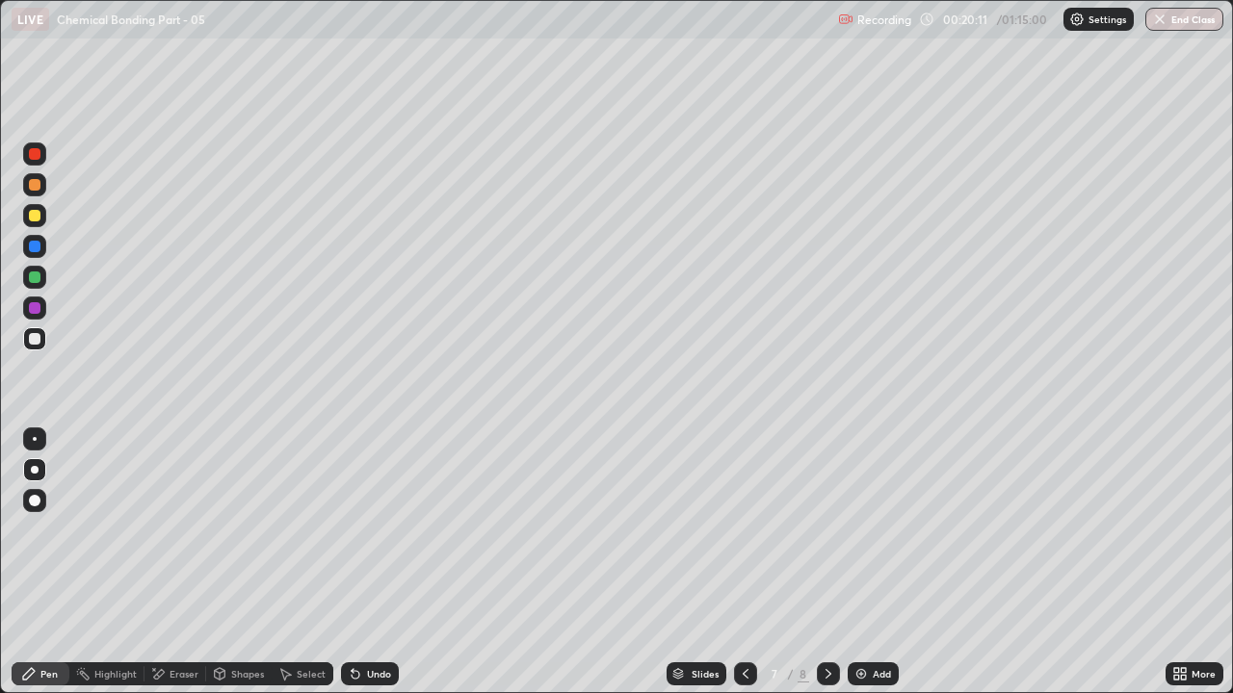
click at [44, 327] on div at bounding box center [34, 339] width 23 height 31
click at [827, 530] on div at bounding box center [828, 674] width 23 height 23
click at [241, 530] on div "Shapes" at bounding box center [247, 674] width 33 height 10
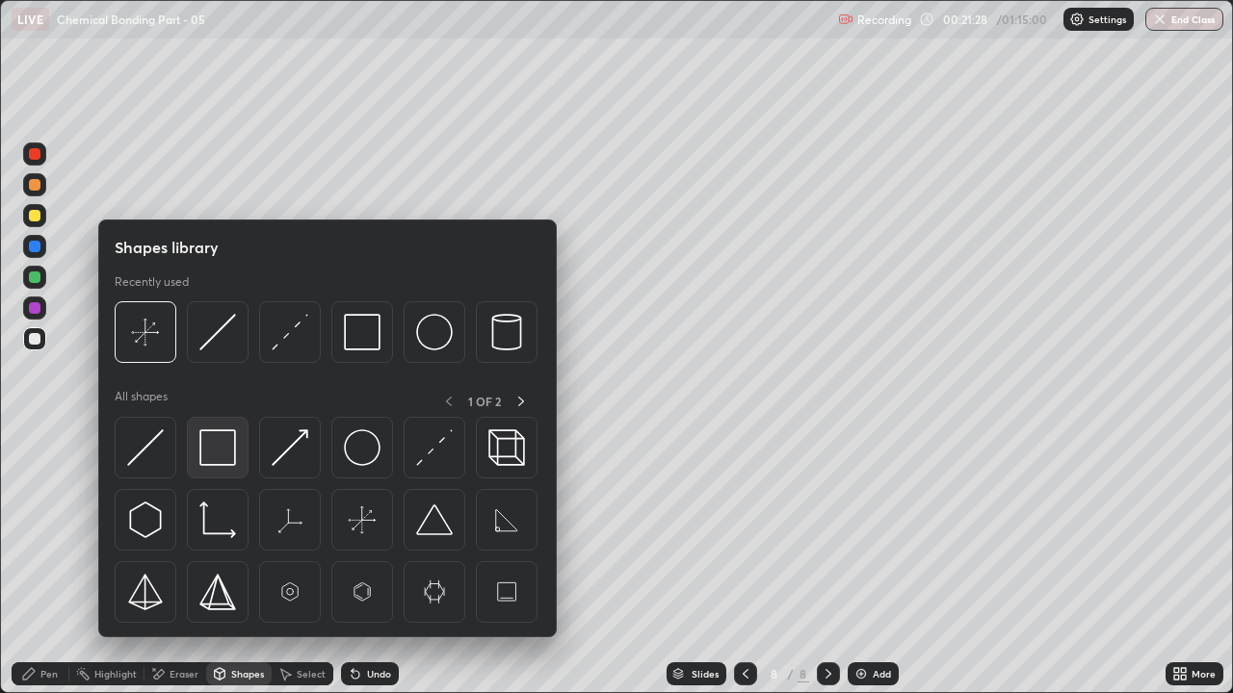
click at [206, 439] on img at bounding box center [217, 448] width 37 height 37
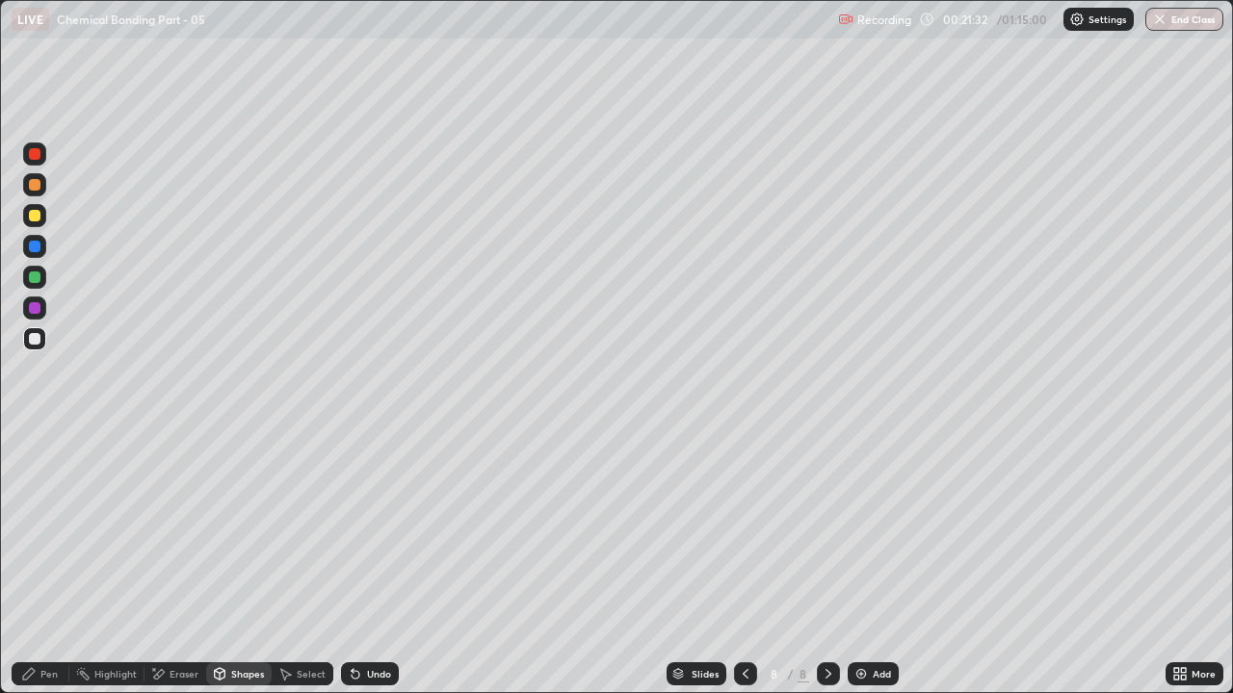
click at [21, 530] on icon at bounding box center [28, 673] width 15 height 15
click at [39, 218] on div at bounding box center [35, 216] width 12 height 12
click at [387, 530] on div "Undo" at bounding box center [379, 674] width 24 height 10
click at [388, 530] on div "Undo" at bounding box center [370, 674] width 58 height 23
click at [379, 530] on div "Undo" at bounding box center [379, 674] width 24 height 10
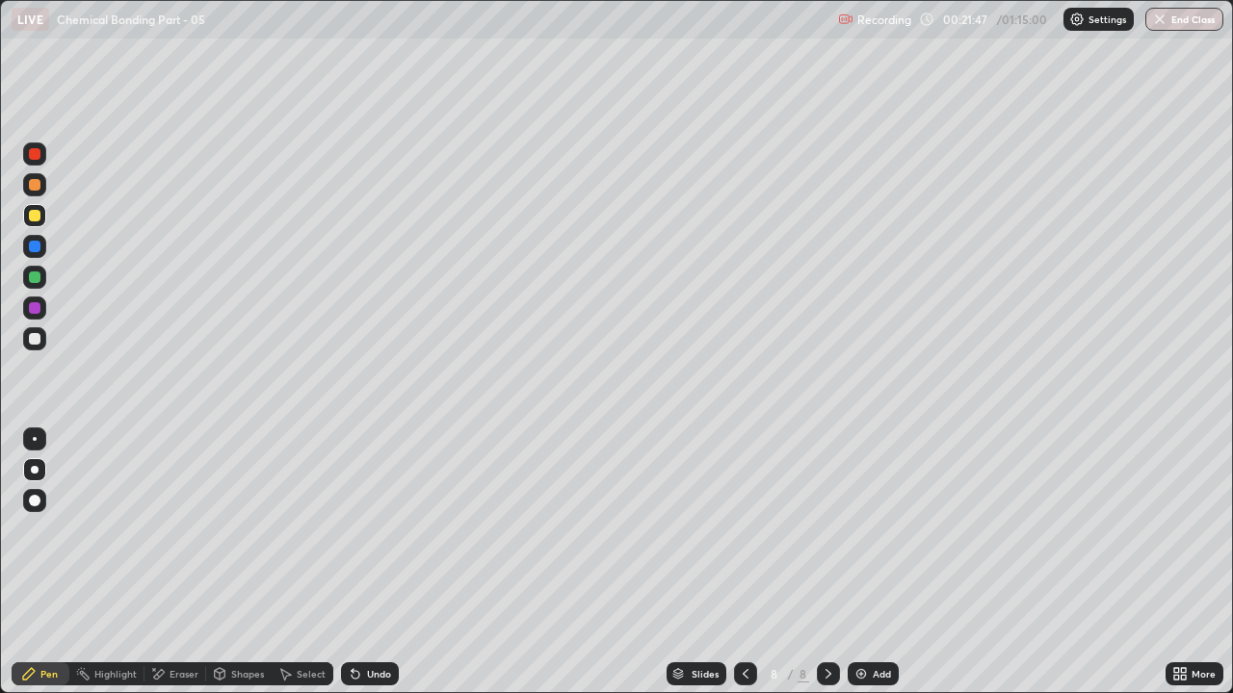
click at [385, 530] on div "Undo" at bounding box center [370, 674] width 58 height 23
click at [388, 530] on div "Undo" at bounding box center [370, 674] width 58 height 23
click at [386, 530] on div "Undo" at bounding box center [370, 674] width 58 height 23
click at [372, 530] on div "Undo" at bounding box center [379, 674] width 24 height 10
click at [45, 343] on div at bounding box center [34, 338] width 23 height 23
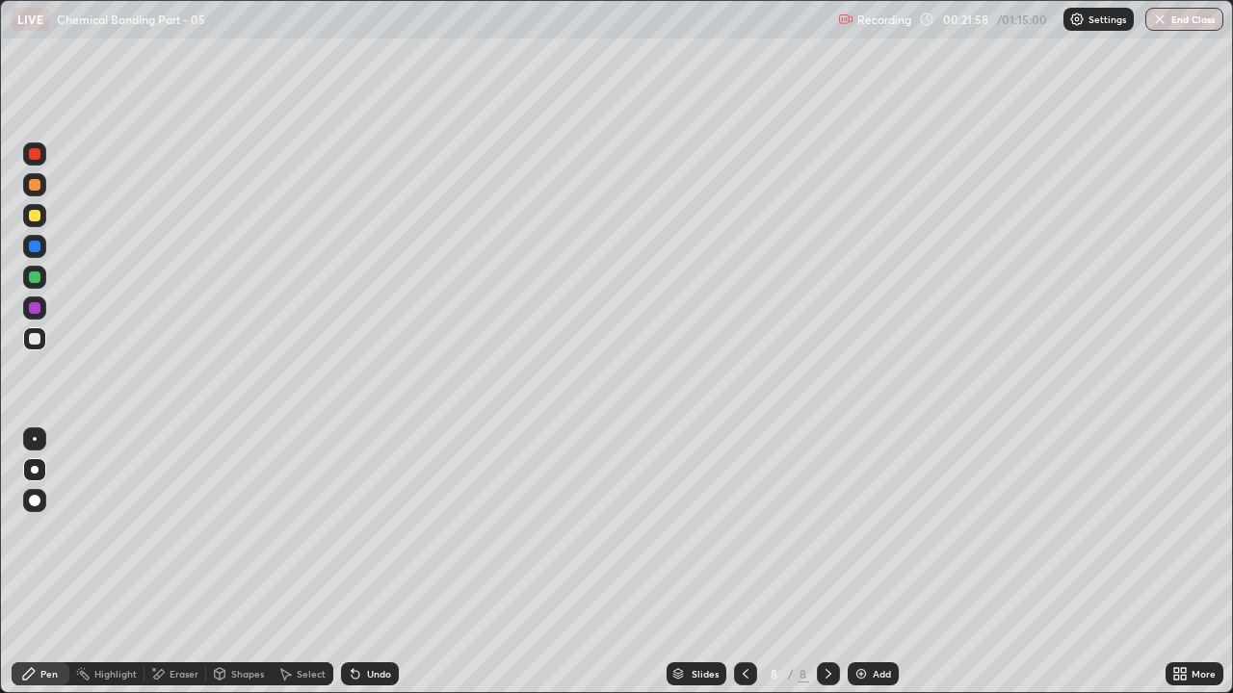
click at [41, 530] on div "Pen" at bounding box center [48, 674] width 17 height 10
click at [36, 308] on div at bounding box center [35, 308] width 12 height 12
click at [374, 530] on div "Undo" at bounding box center [379, 674] width 24 height 10
click at [384, 530] on div "Undo" at bounding box center [379, 674] width 24 height 10
click at [395, 530] on div "Undo" at bounding box center [370, 674] width 58 height 23
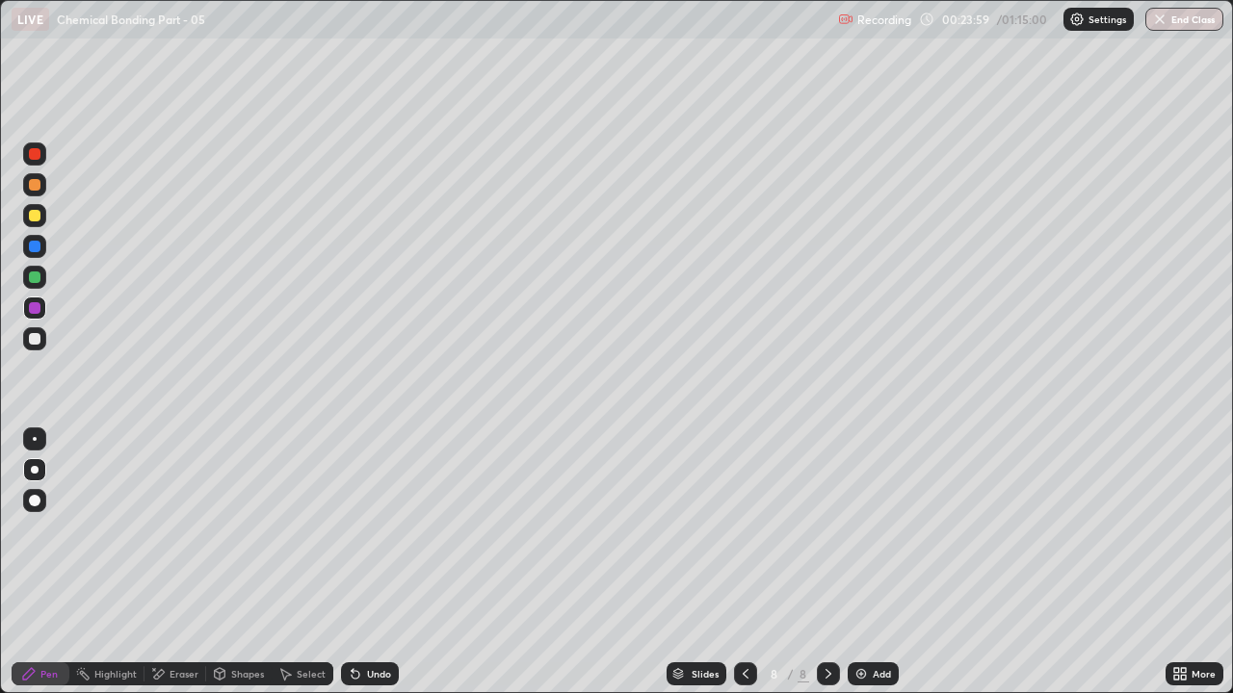
click at [826, 530] on icon at bounding box center [828, 673] width 15 height 15
click at [873, 530] on div "Add" at bounding box center [882, 674] width 18 height 10
click at [36, 184] on div at bounding box center [35, 185] width 12 height 12
click at [352, 530] on icon at bounding box center [353, 670] width 2 height 2
click at [366, 530] on div "Undo" at bounding box center [370, 674] width 58 height 23
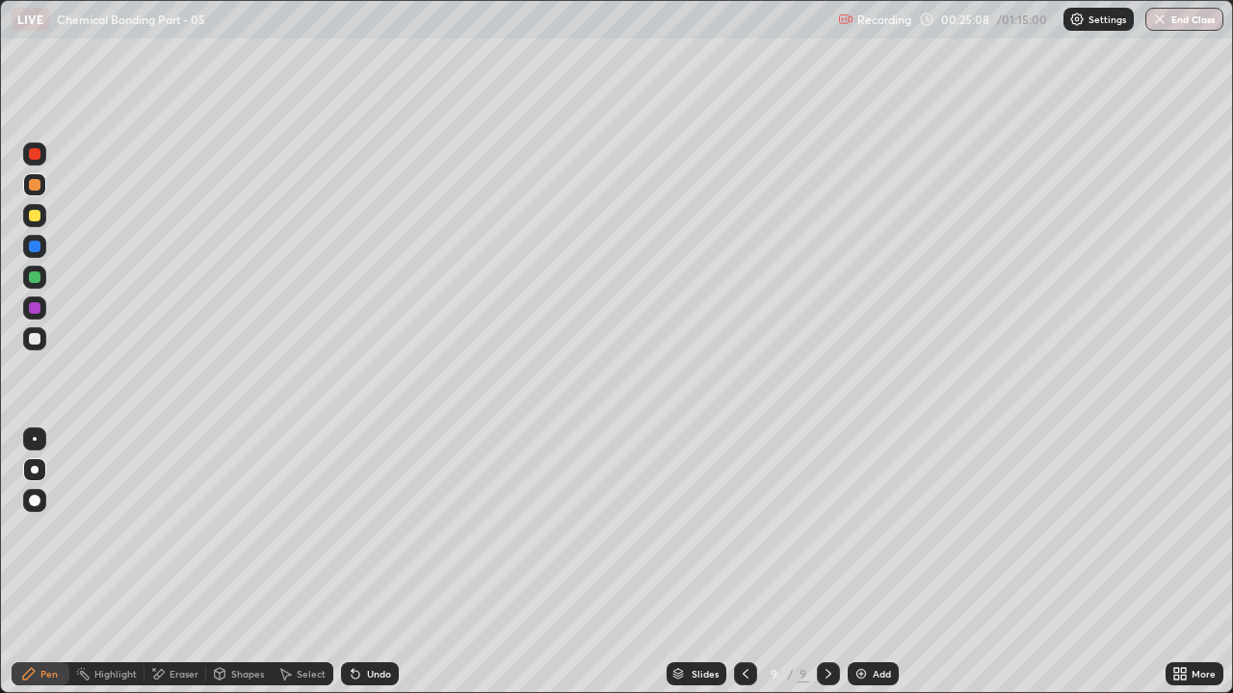
click at [173, 530] on div "Eraser" at bounding box center [175, 674] width 62 height 23
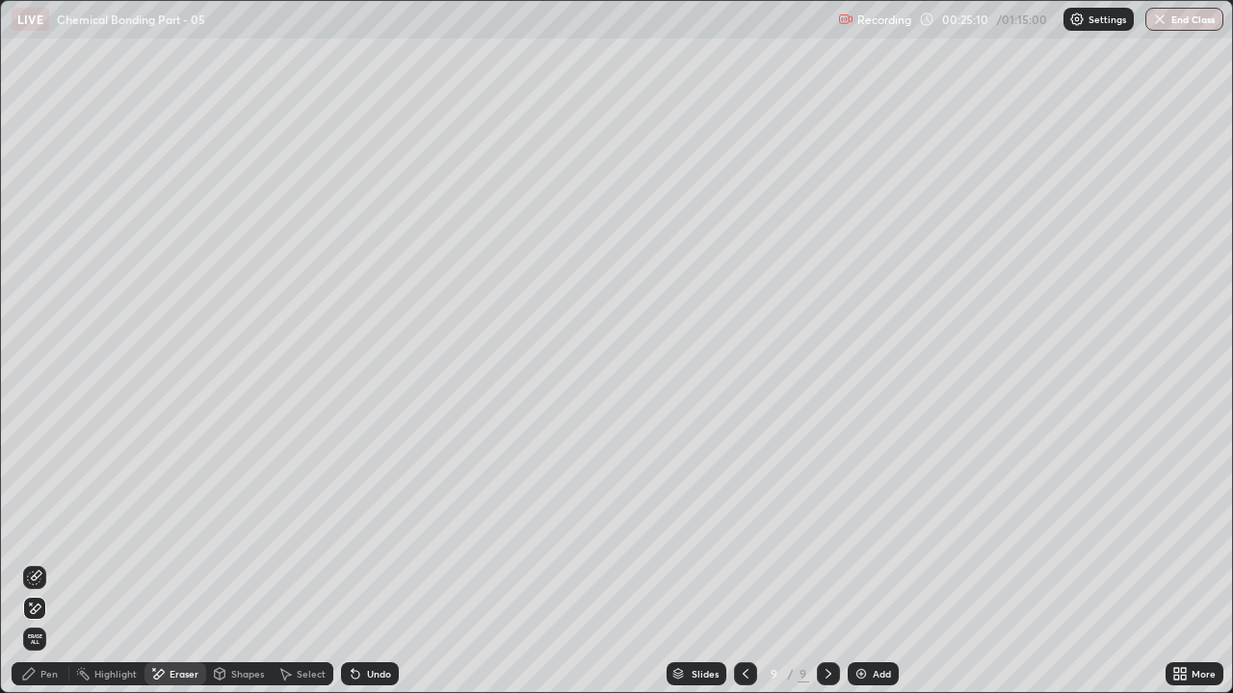
click at [32, 530] on div "Pen" at bounding box center [41, 674] width 58 height 23
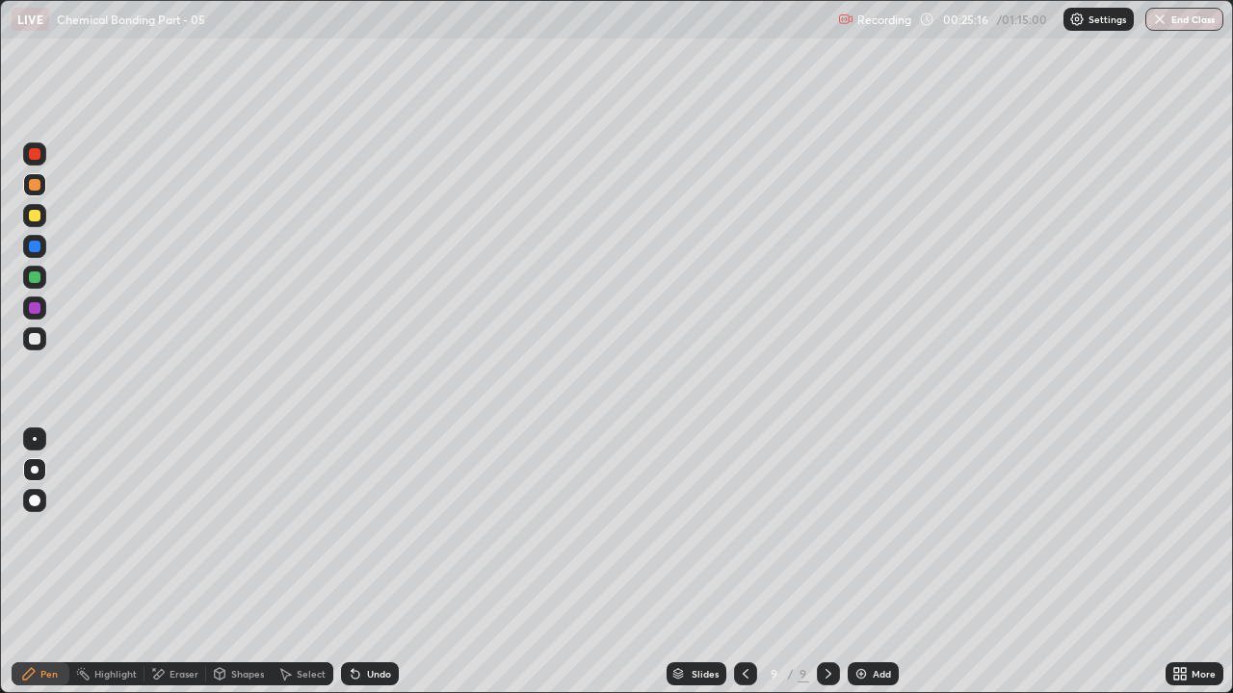
click at [376, 530] on div "Undo" at bounding box center [370, 674] width 58 height 23
click at [380, 530] on div "Undo" at bounding box center [370, 674] width 58 height 23
click at [380, 530] on div "Undo" at bounding box center [379, 674] width 24 height 10
click at [870, 530] on div "Add" at bounding box center [873, 674] width 51 height 23
click at [33, 216] on div at bounding box center [35, 216] width 12 height 12
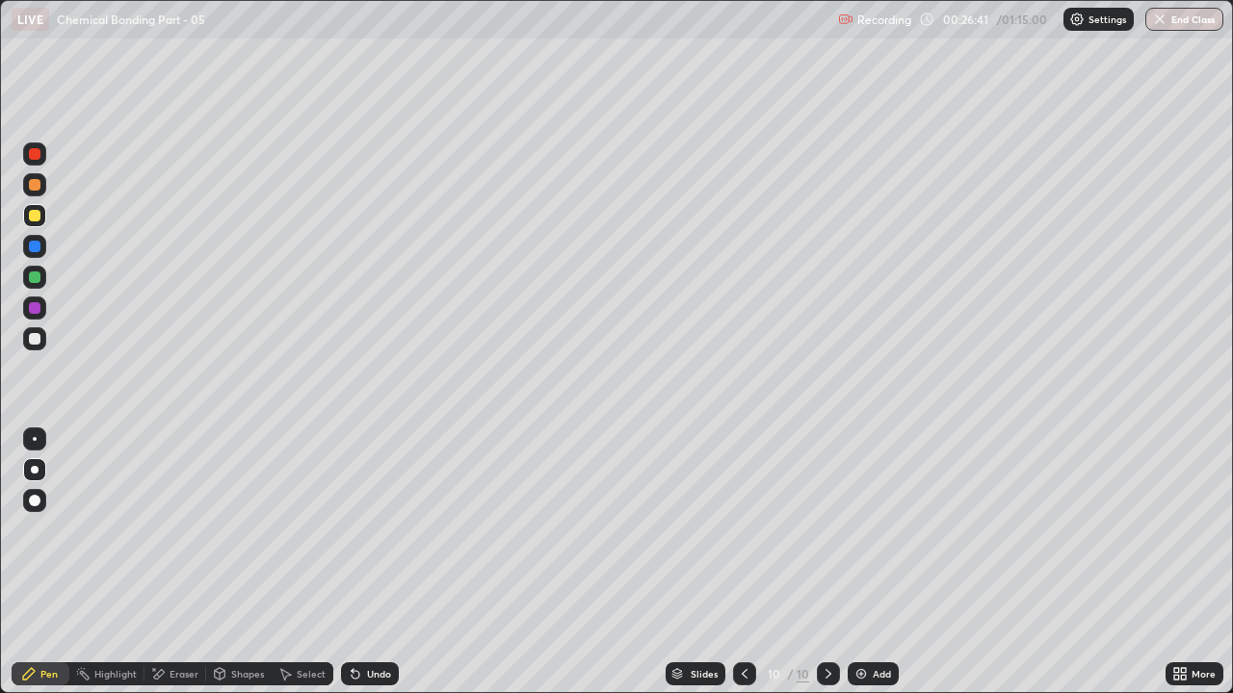
click at [370, 530] on div "Undo" at bounding box center [379, 674] width 24 height 10
click at [374, 530] on div "Undo" at bounding box center [379, 674] width 24 height 10
click at [371, 530] on div "Undo" at bounding box center [379, 674] width 24 height 10
click at [177, 530] on div "Eraser" at bounding box center [184, 674] width 29 height 10
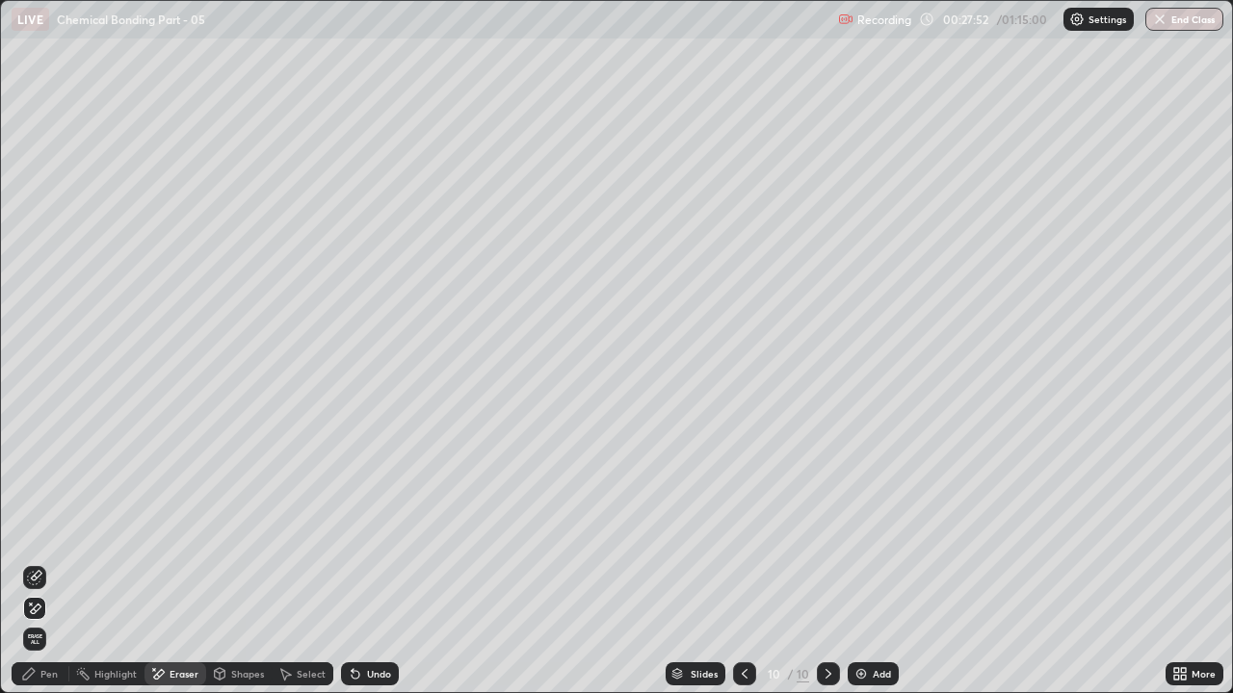
click at [51, 530] on div "Pen" at bounding box center [48, 674] width 17 height 10
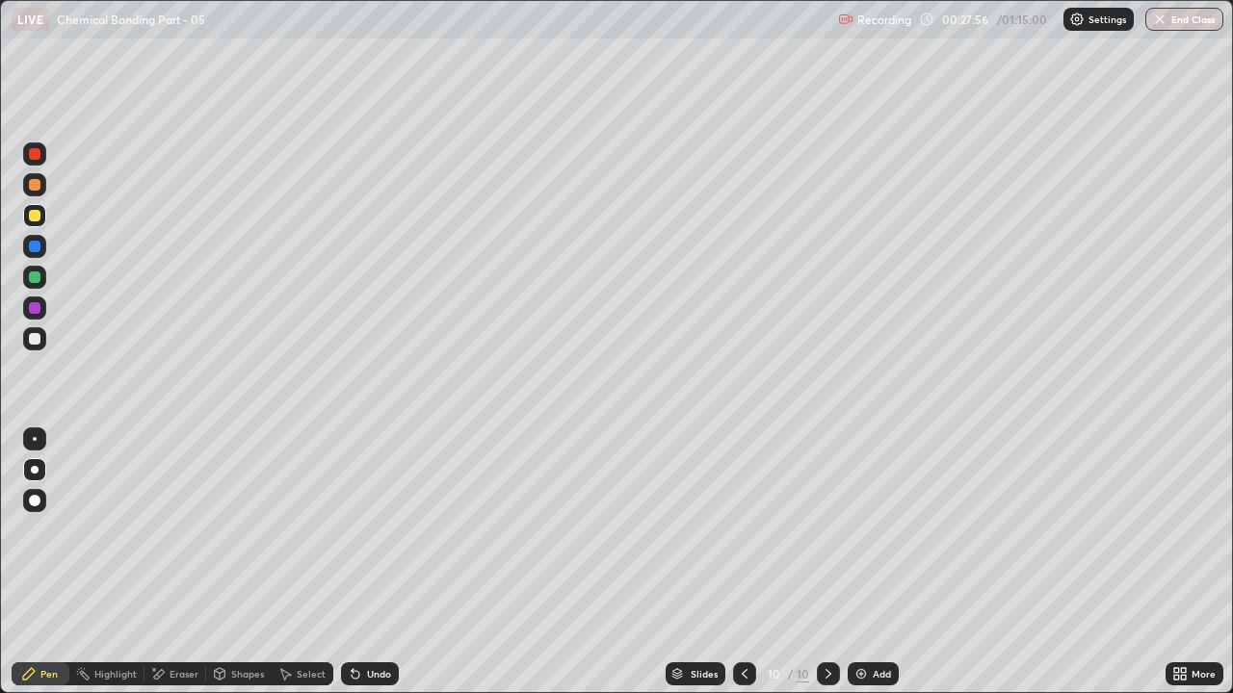
click at [878, 530] on div "Add" at bounding box center [882, 674] width 18 height 10
click at [744, 530] on icon at bounding box center [745, 673] width 15 height 15
click at [753, 530] on div at bounding box center [745, 674] width 23 height 23
click at [752, 530] on div at bounding box center [745, 674] width 23 height 23
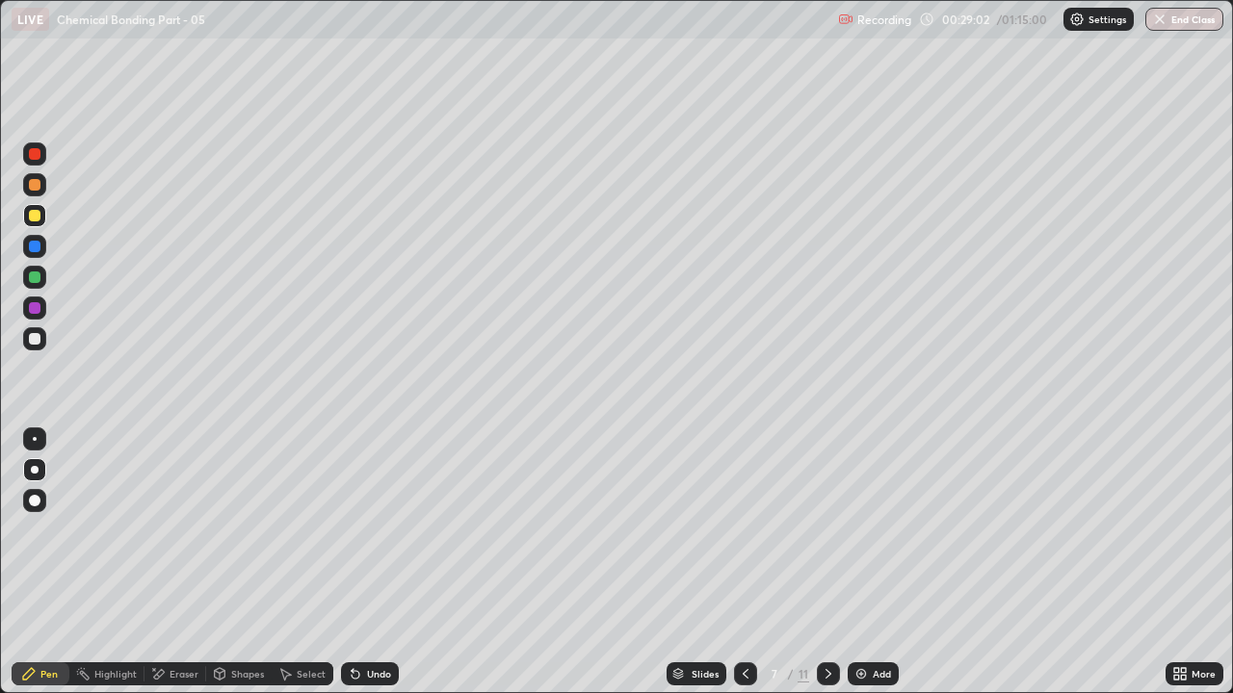
click at [754, 530] on div at bounding box center [745, 674] width 23 height 23
click at [748, 530] on div at bounding box center [745, 674] width 23 height 23
click at [826, 530] on icon at bounding box center [828, 673] width 15 height 15
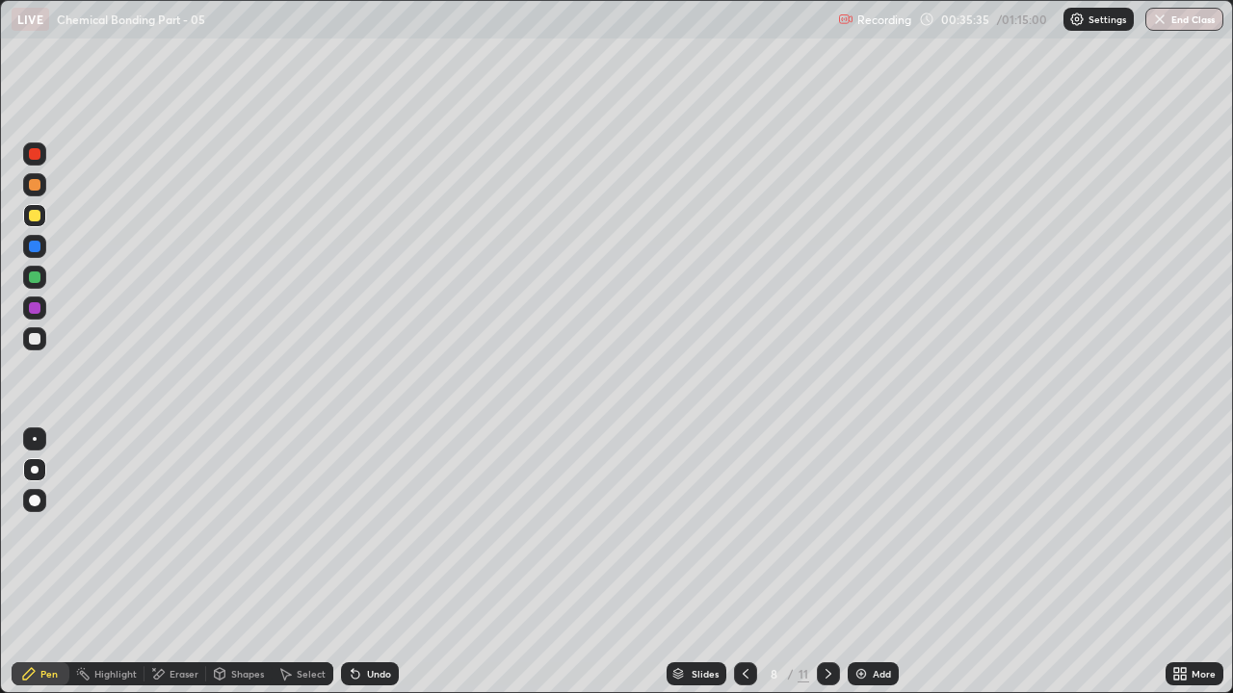
click at [826, 530] on icon at bounding box center [828, 674] width 6 height 10
click at [836, 530] on div at bounding box center [828, 674] width 23 height 23
click at [765, 530] on div "10" at bounding box center [774, 674] width 19 height 12
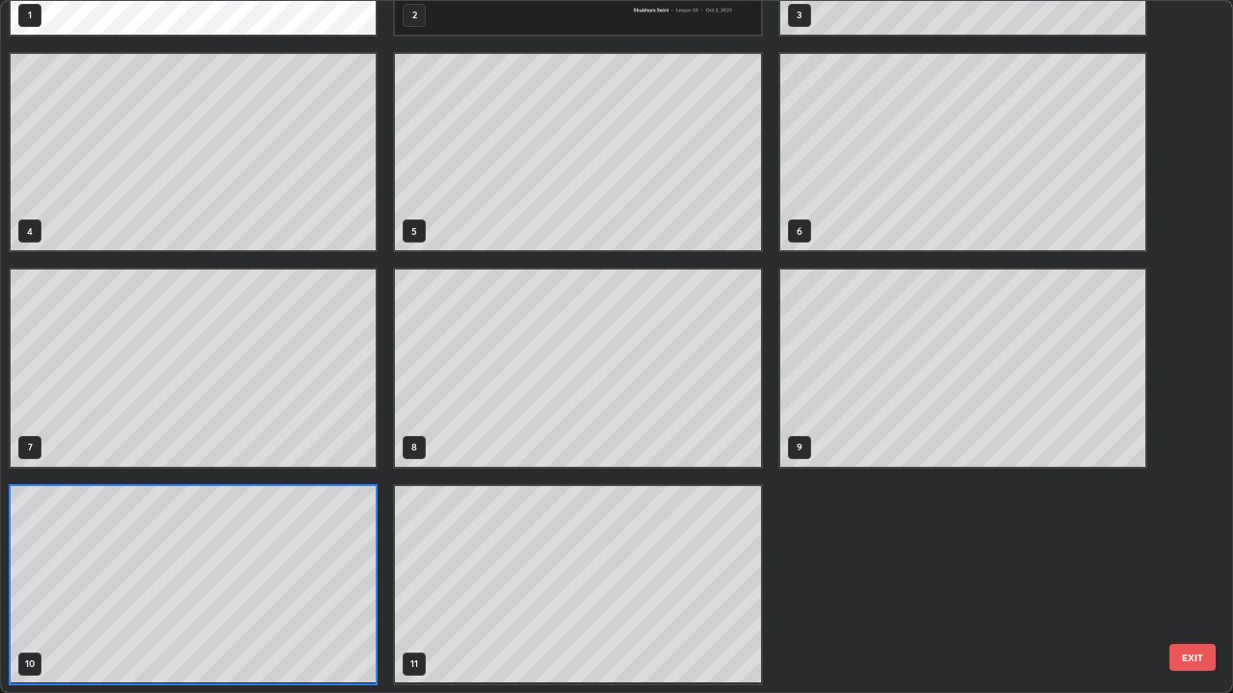
scroll to position [686, 1221]
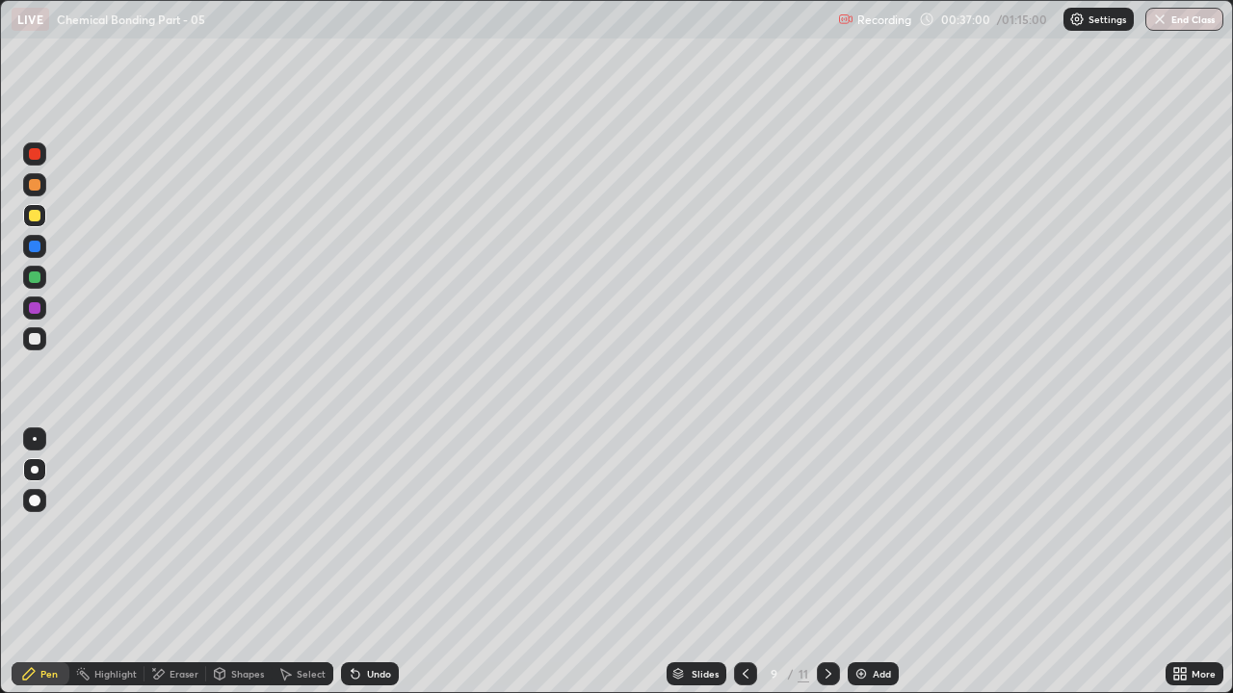
click at [826, 530] on icon at bounding box center [828, 673] width 15 height 15
click at [828, 530] on icon at bounding box center [828, 673] width 15 height 15
click at [873, 530] on div "Add" at bounding box center [882, 674] width 18 height 10
click at [35, 217] on div at bounding box center [35, 216] width 12 height 12
click at [380, 530] on div "Undo" at bounding box center [370, 674] width 58 height 23
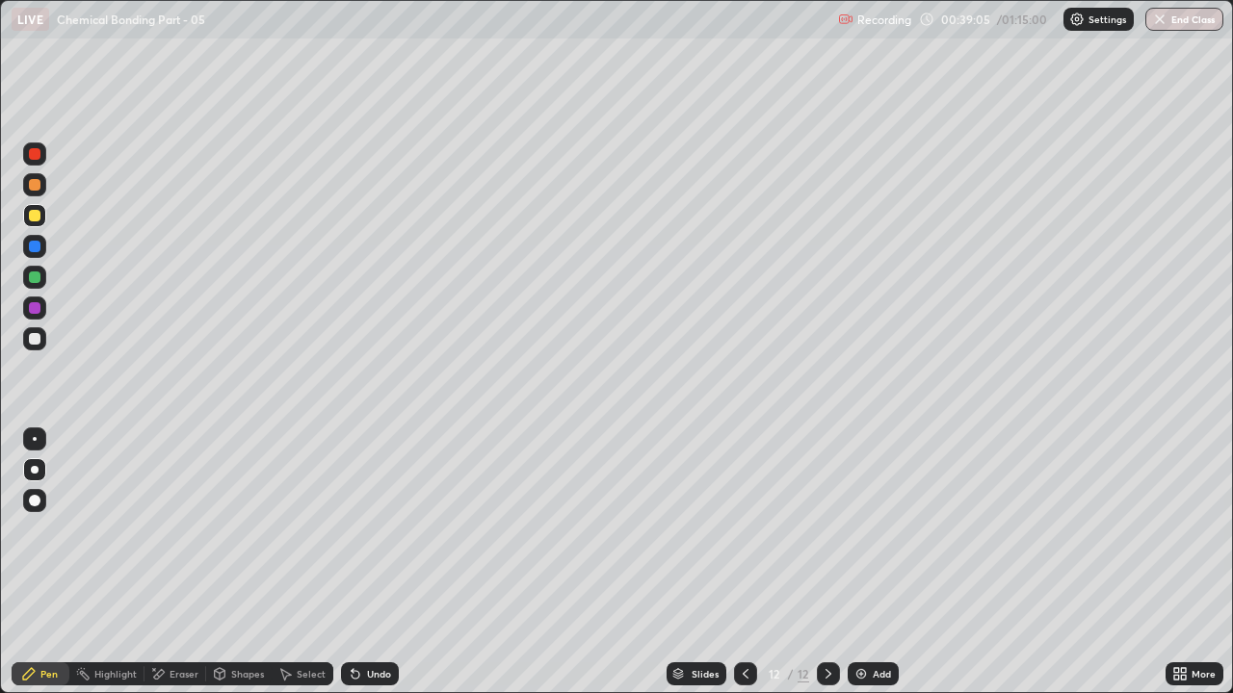
click at [388, 530] on div "Undo" at bounding box center [379, 674] width 24 height 10
click at [390, 530] on div "Undo" at bounding box center [370, 674] width 58 height 23
click at [386, 530] on div "Undo" at bounding box center [379, 674] width 24 height 10
click at [377, 530] on div "Undo" at bounding box center [379, 674] width 24 height 10
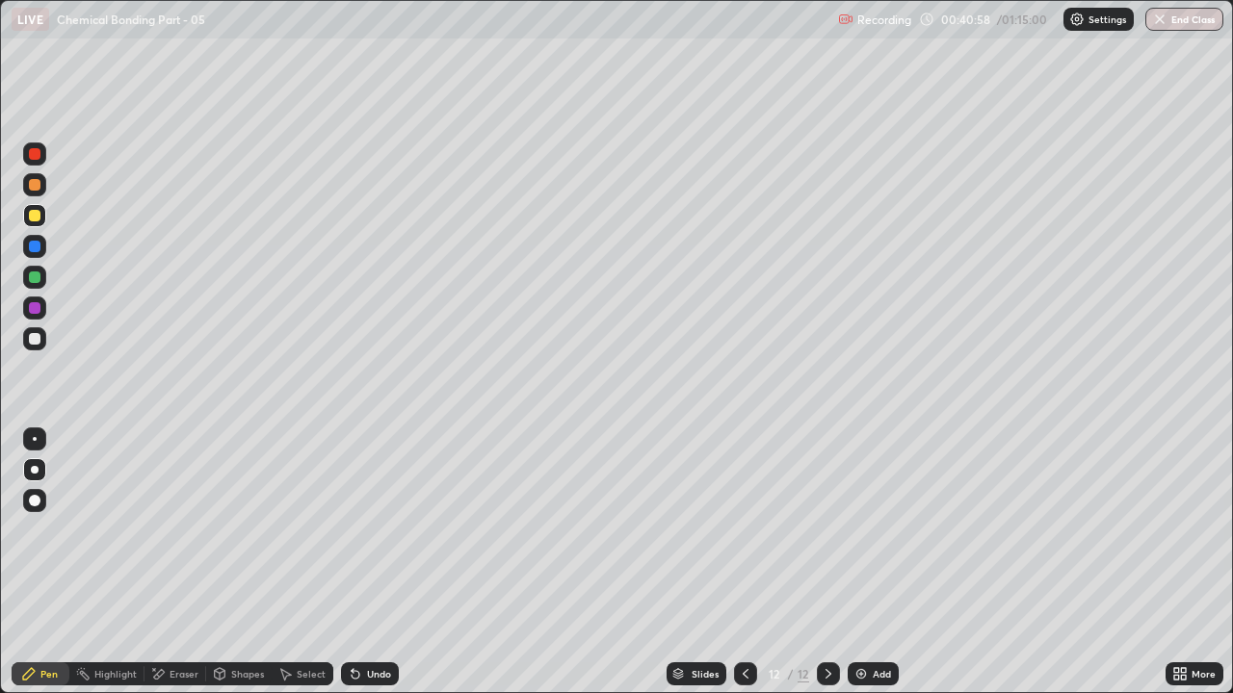
click at [372, 530] on div "Undo" at bounding box center [370, 674] width 58 height 23
click at [175, 530] on div "Eraser" at bounding box center [175, 674] width 62 height 23
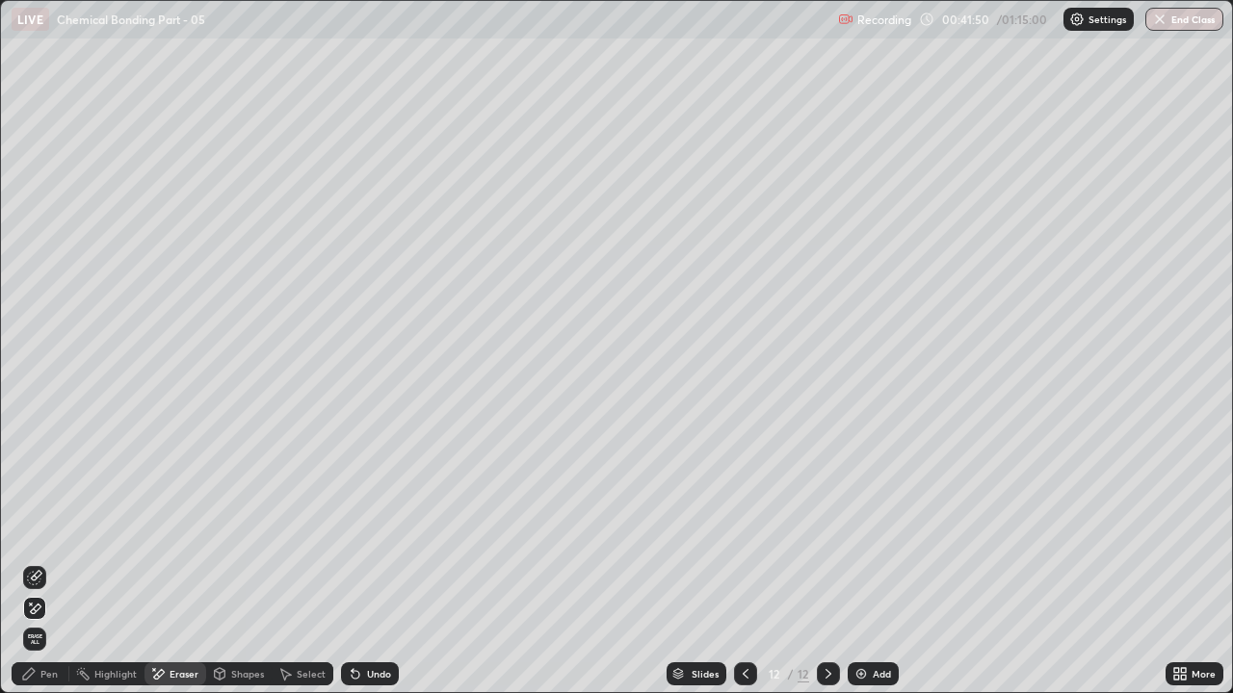
click at [37, 530] on div "Pen" at bounding box center [41, 674] width 58 height 23
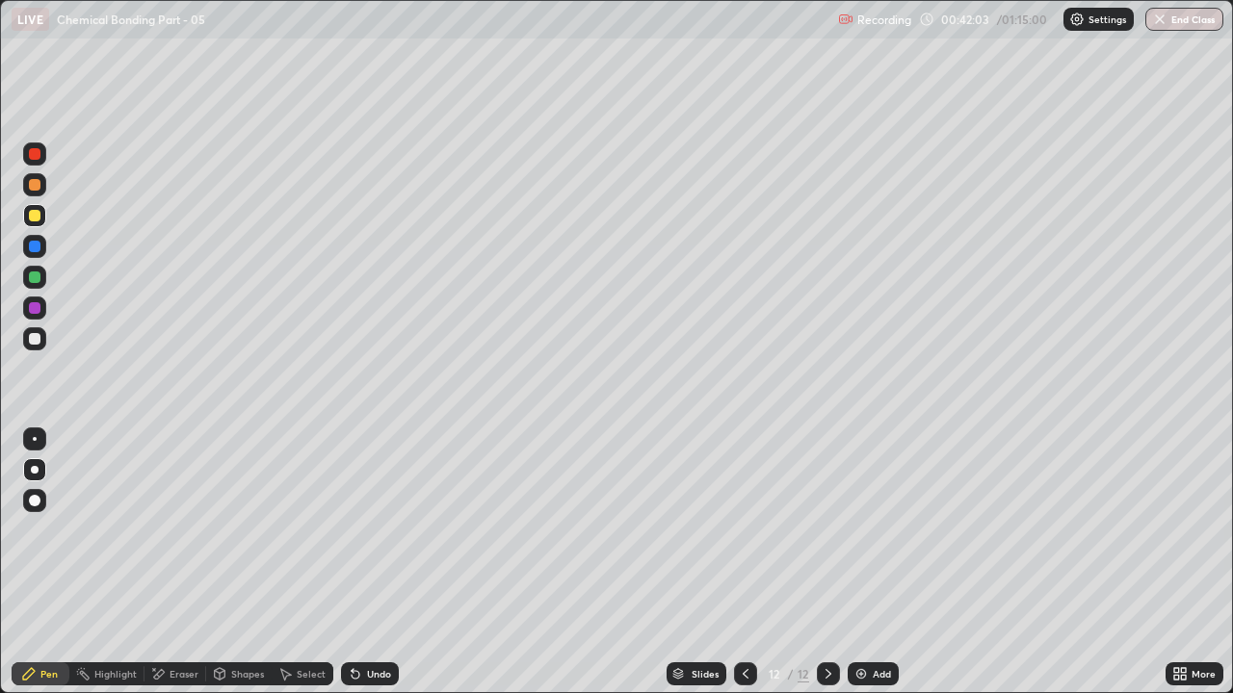
click at [369, 530] on div "Undo" at bounding box center [379, 674] width 24 height 10
click at [376, 530] on div "Undo" at bounding box center [379, 674] width 24 height 10
click at [374, 530] on div "Undo" at bounding box center [379, 674] width 24 height 10
click at [378, 530] on div "Undo" at bounding box center [379, 674] width 24 height 10
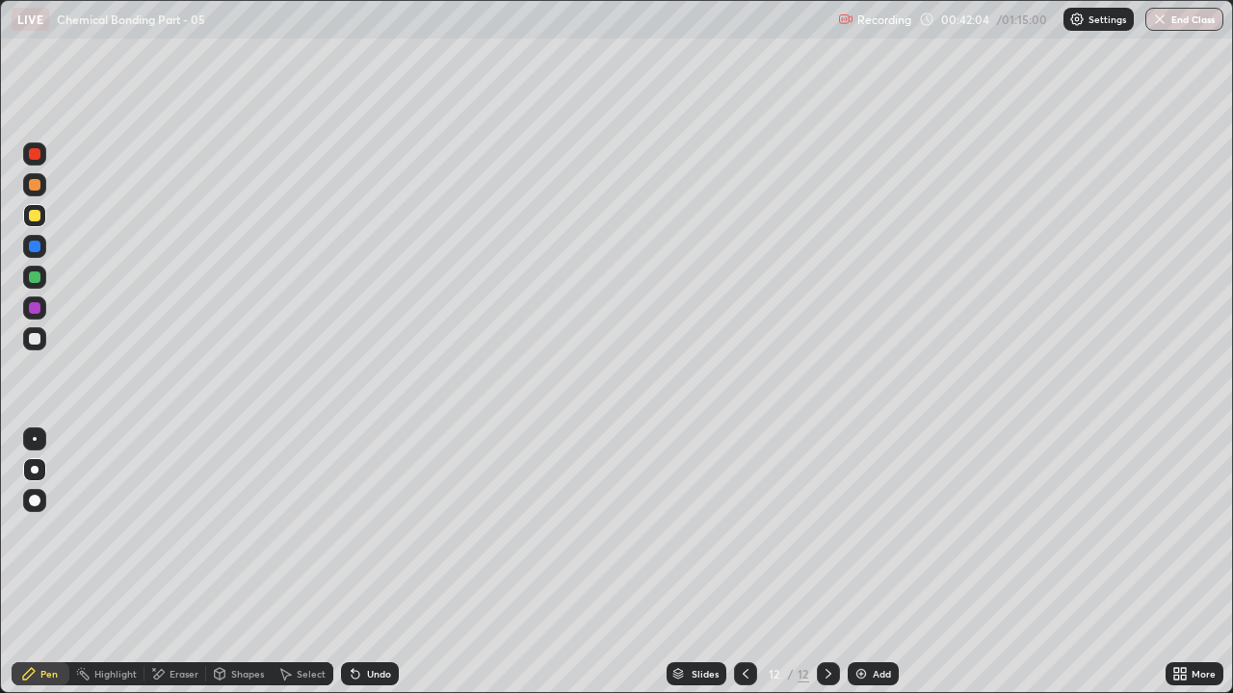
click at [372, 530] on div "Undo" at bounding box center [379, 674] width 24 height 10
click at [181, 530] on div "Eraser" at bounding box center [184, 674] width 29 height 10
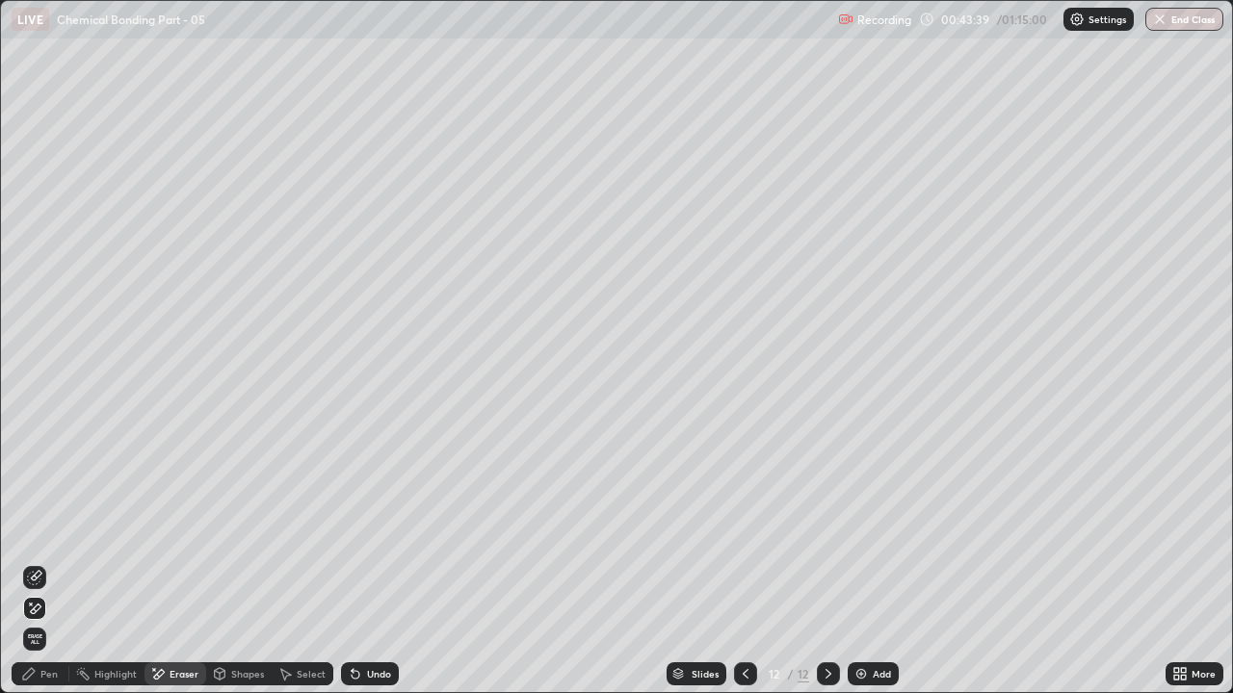
click at [44, 530] on div "Pen" at bounding box center [48, 674] width 17 height 10
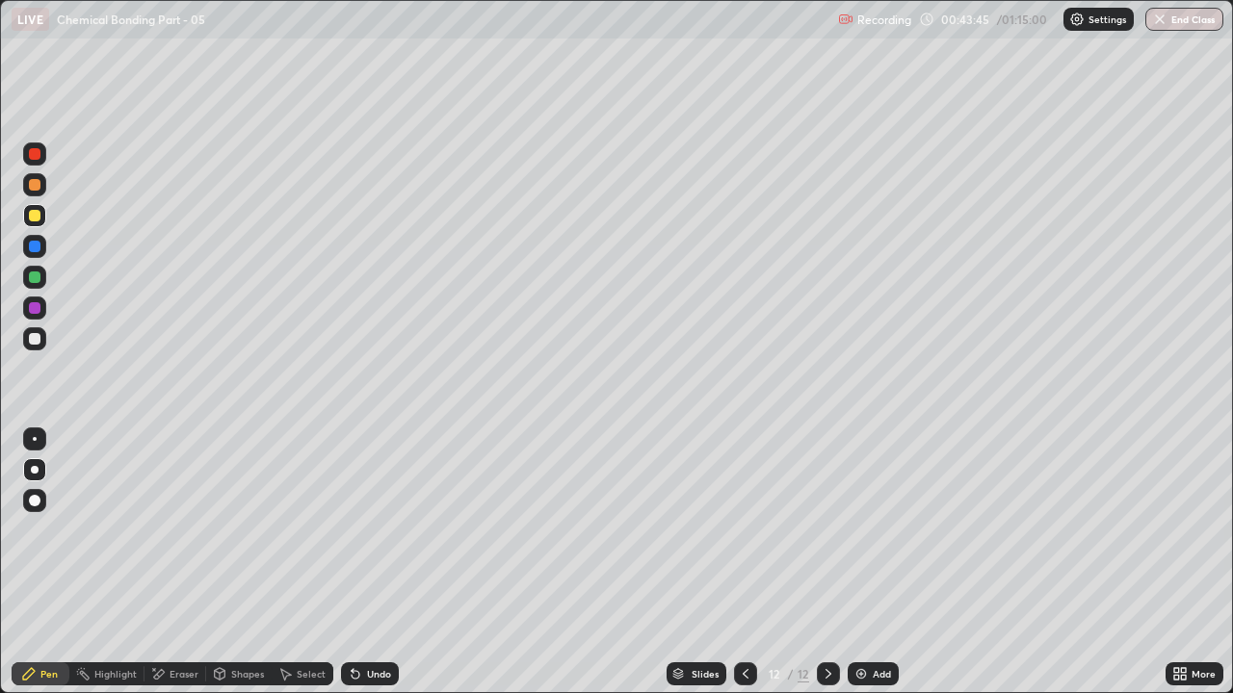
click at [41, 249] on div at bounding box center [34, 246] width 23 height 23
click at [254, 530] on div "Shapes" at bounding box center [247, 674] width 33 height 10
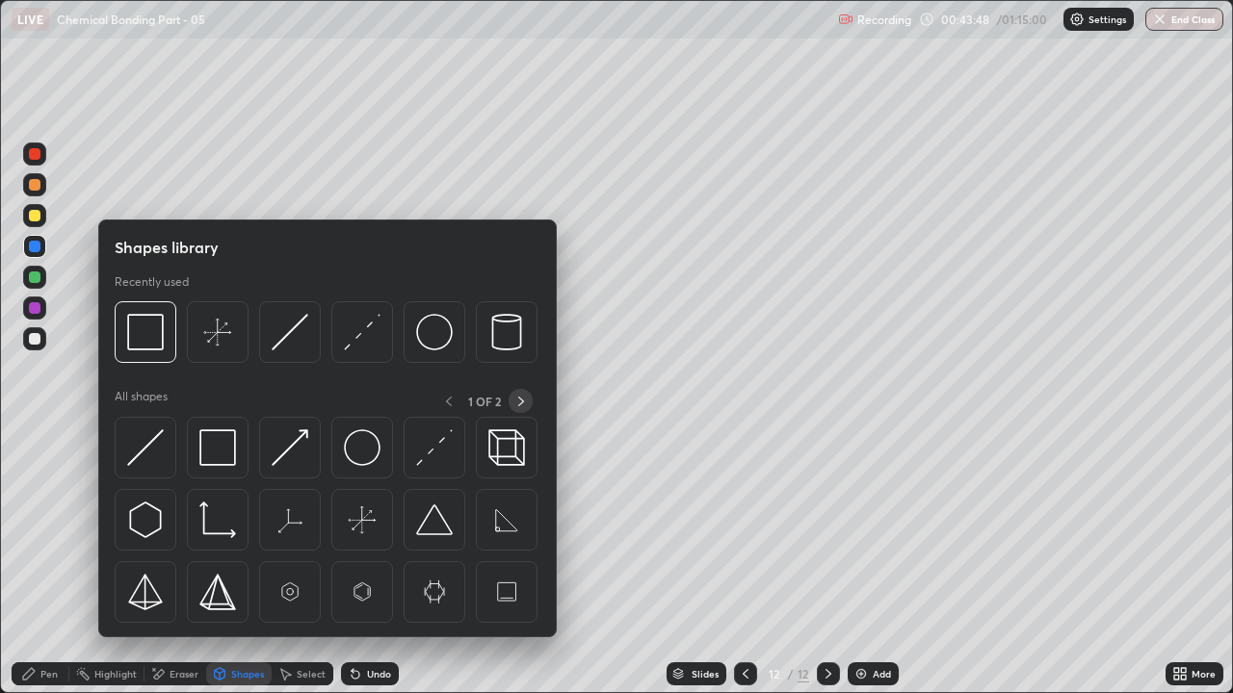
click at [521, 404] on icon at bounding box center [520, 401] width 15 height 15
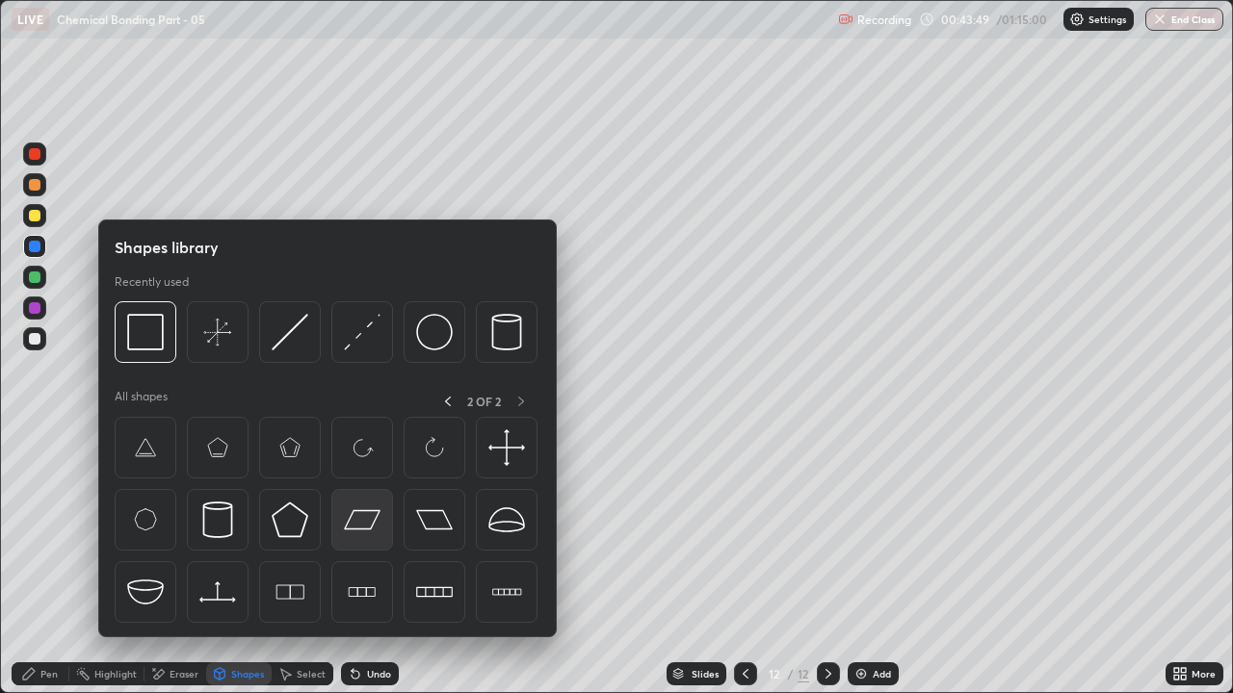
click at [375, 521] on img at bounding box center [362, 520] width 37 height 37
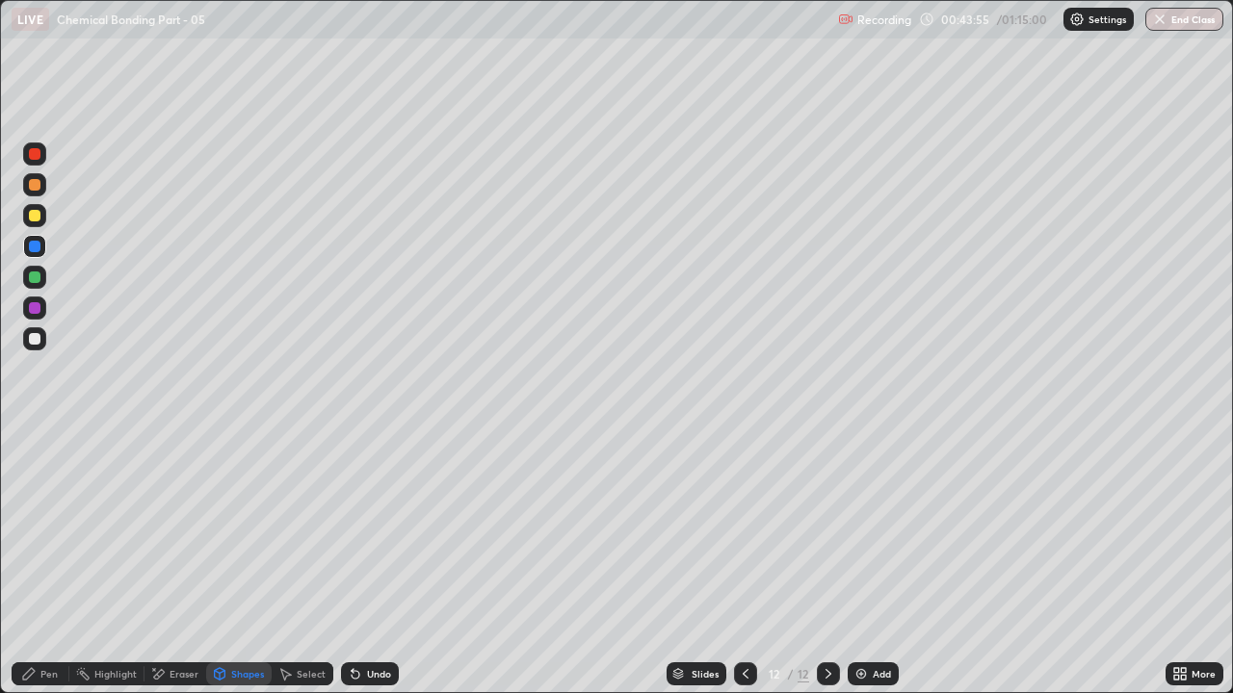
click at [42, 340] on div at bounding box center [34, 338] width 23 height 23
click at [39, 530] on div "Pen" at bounding box center [41, 674] width 58 height 23
click at [35, 439] on div at bounding box center [35, 439] width 4 height 4
click at [38, 186] on div at bounding box center [35, 185] width 12 height 12
click at [233, 530] on div "Shapes" at bounding box center [247, 674] width 33 height 10
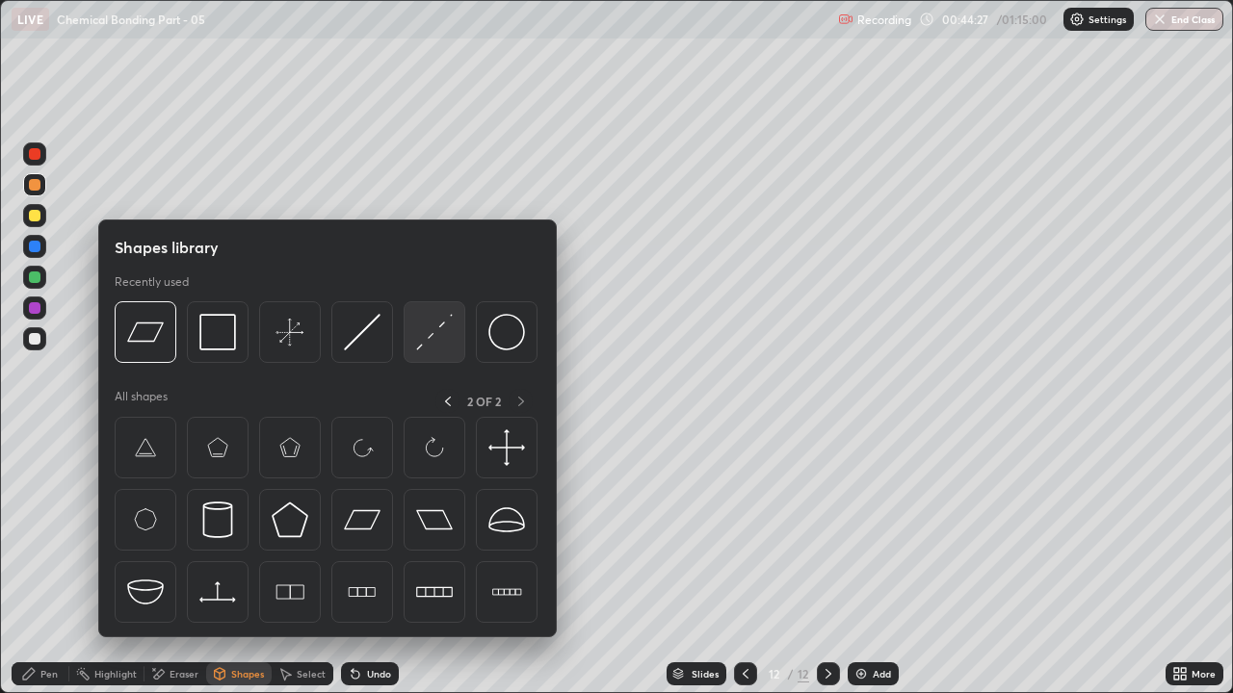
click at [435, 349] on img at bounding box center [434, 332] width 37 height 37
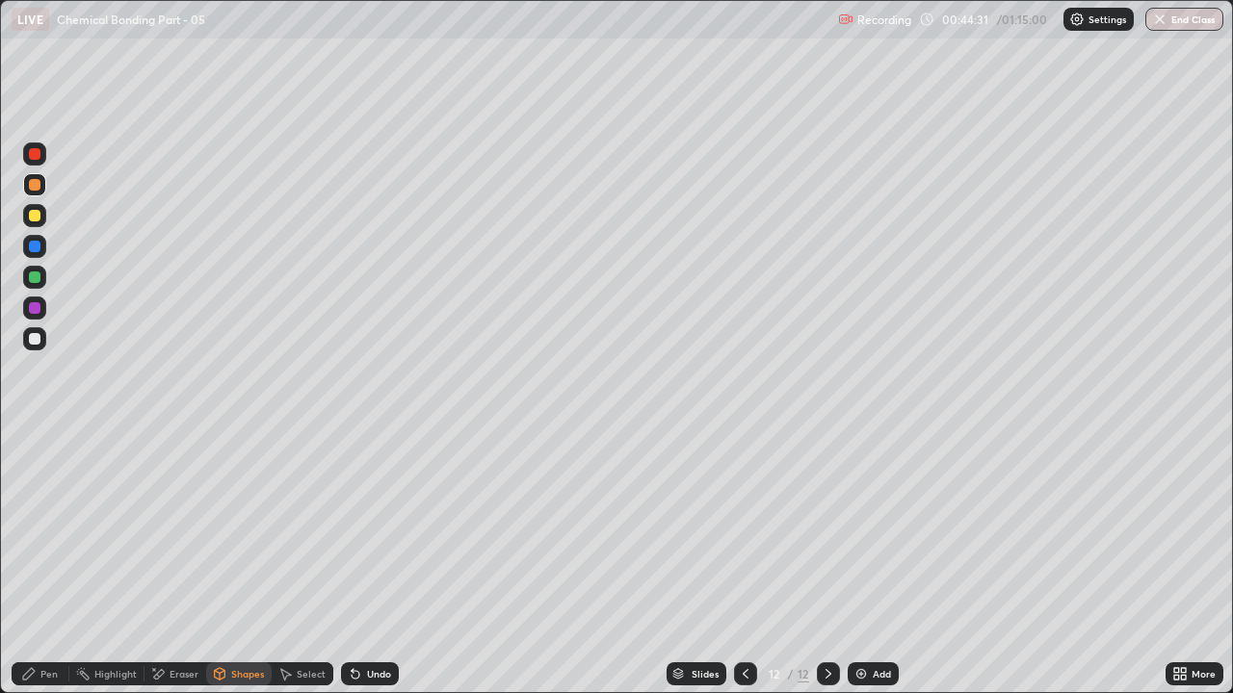
click at [40, 530] on div "Pen" at bounding box center [48, 674] width 17 height 10
click at [33, 165] on div at bounding box center [34, 154] width 23 height 23
click at [245, 530] on div "Shapes" at bounding box center [238, 674] width 65 height 23
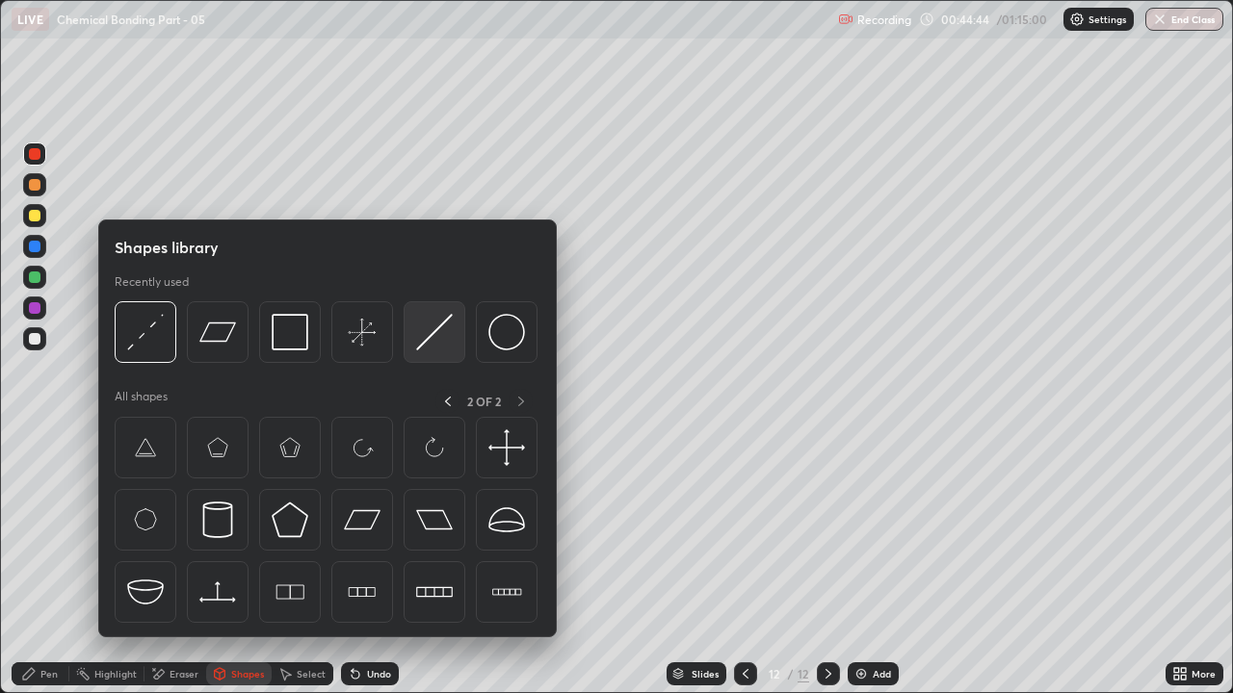
click at [439, 346] on img at bounding box center [434, 332] width 37 height 37
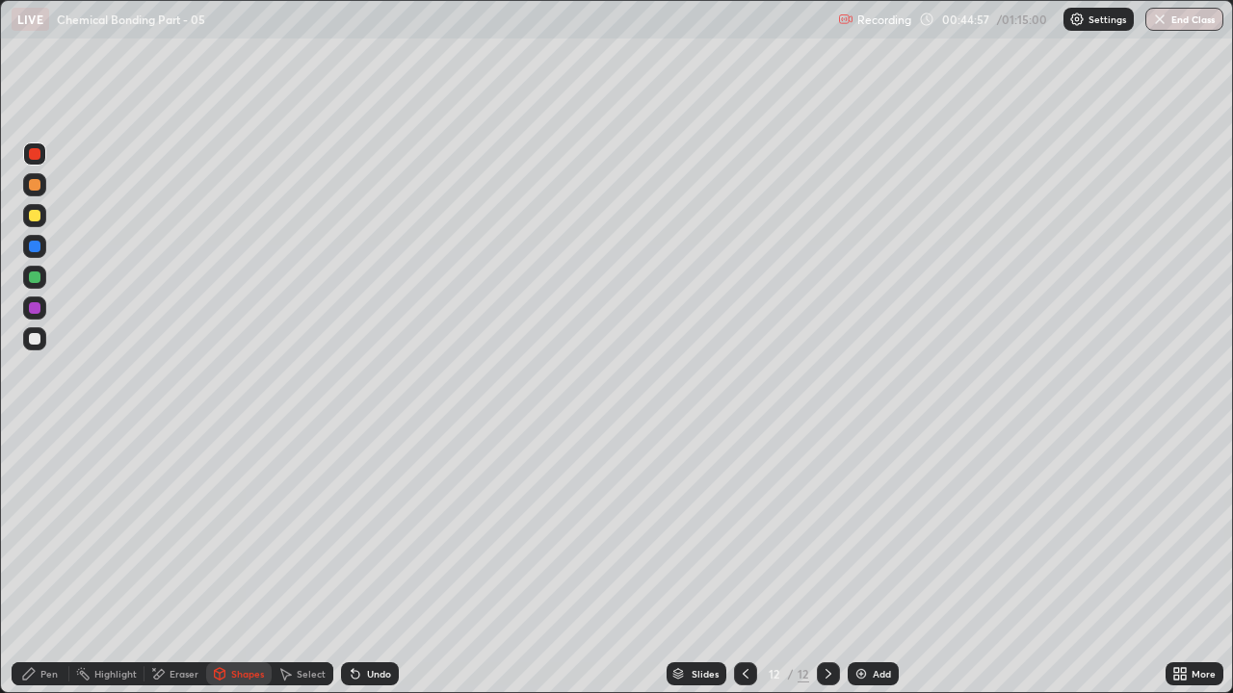
click at [37, 219] on div at bounding box center [35, 216] width 12 height 12
click at [42, 530] on div "Pen" at bounding box center [48, 674] width 17 height 10
click at [35, 439] on div at bounding box center [35, 439] width 4 height 4
click at [35, 470] on div at bounding box center [35, 470] width 8 height 8
click at [874, 530] on div "Add" at bounding box center [882, 674] width 18 height 10
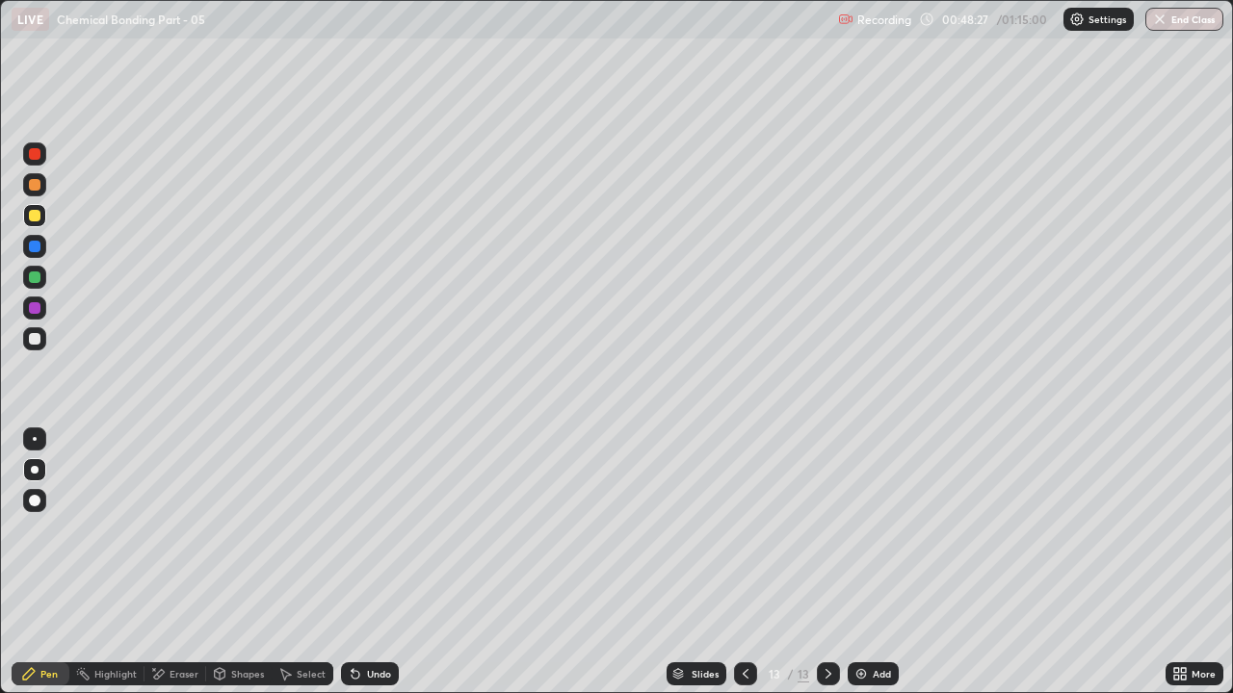
click at [35, 278] on div at bounding box center [35, 278] width 12 height 12
click at [385, 530] on div "Undo" at bounding box center [370, 674] width 58 height 23
click at [236, 530] on div "Shapes" at bounding box center [247, 674] width 33 height 10
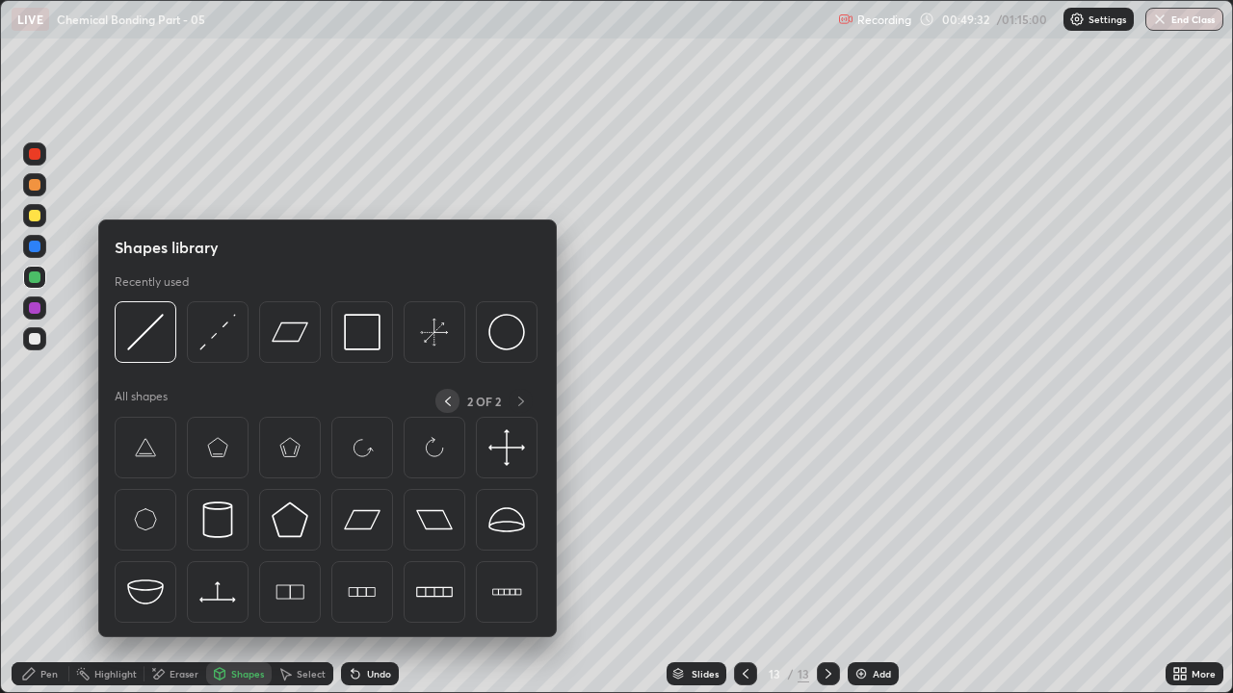
click at [447, 401] on icon at bounding box center [447, 401] width 15 height 15
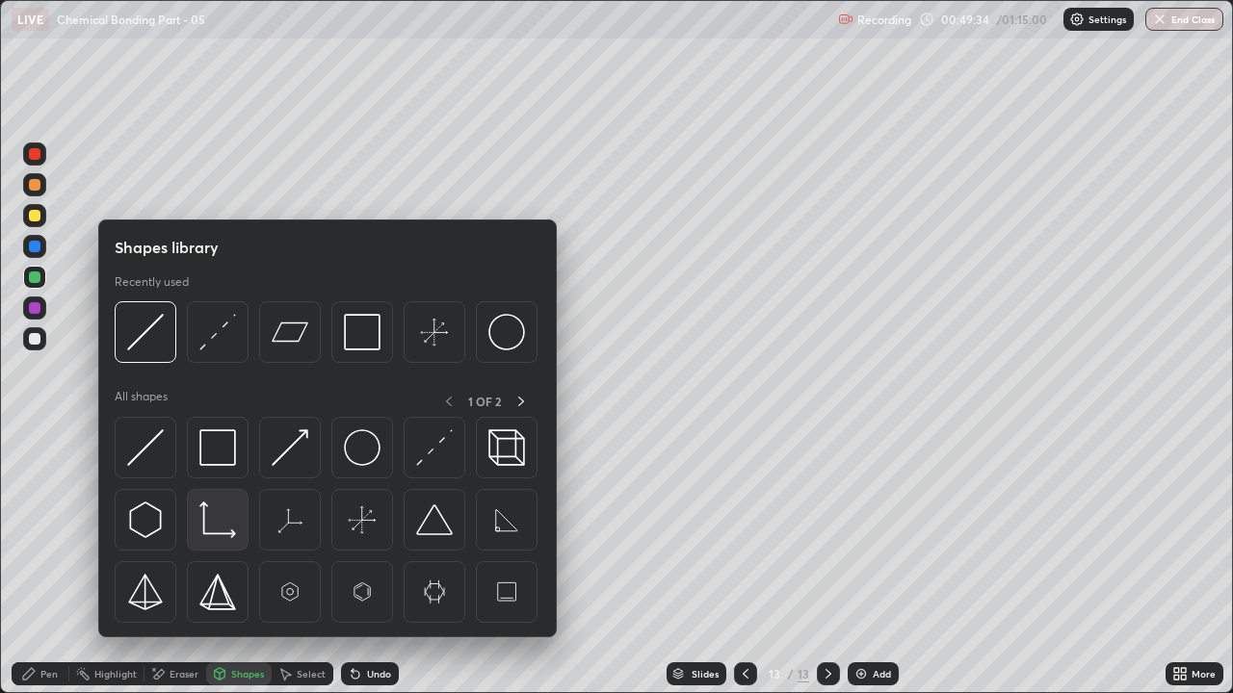
click at [230, 530] on img at bounding box center [217, 520] width 37 height 37
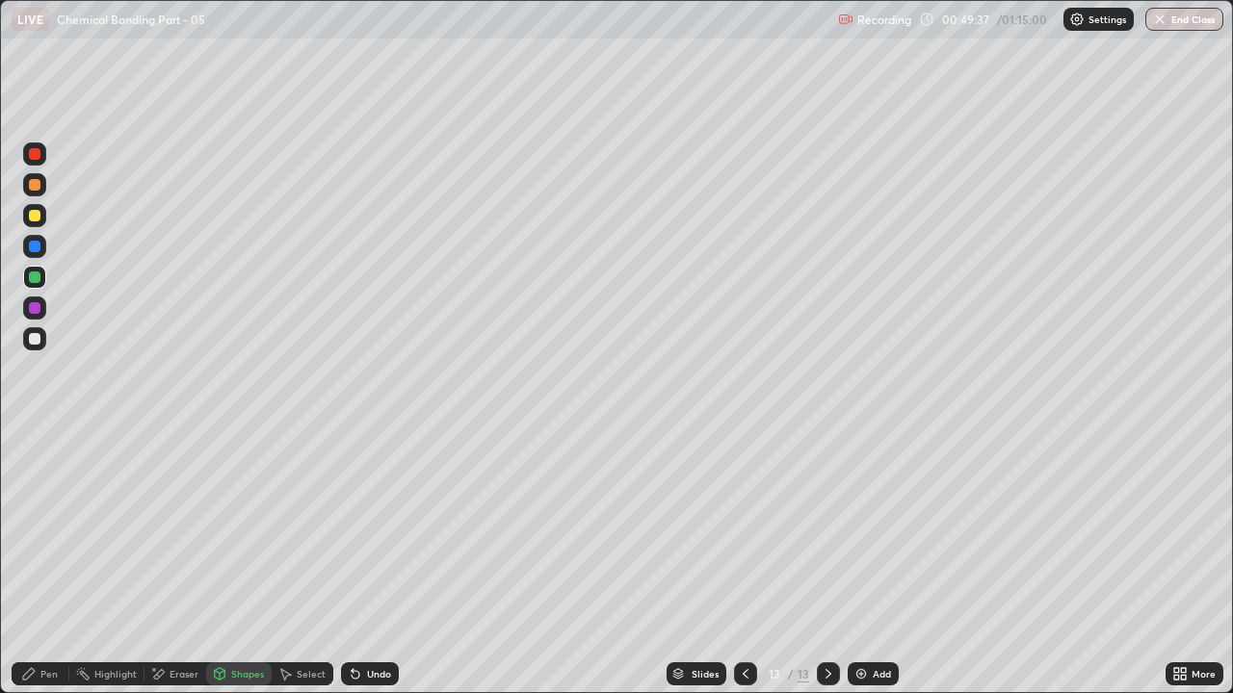
click at [247, 530] on div "Shapes" at bounding box center [247, 674] width 33 height 10
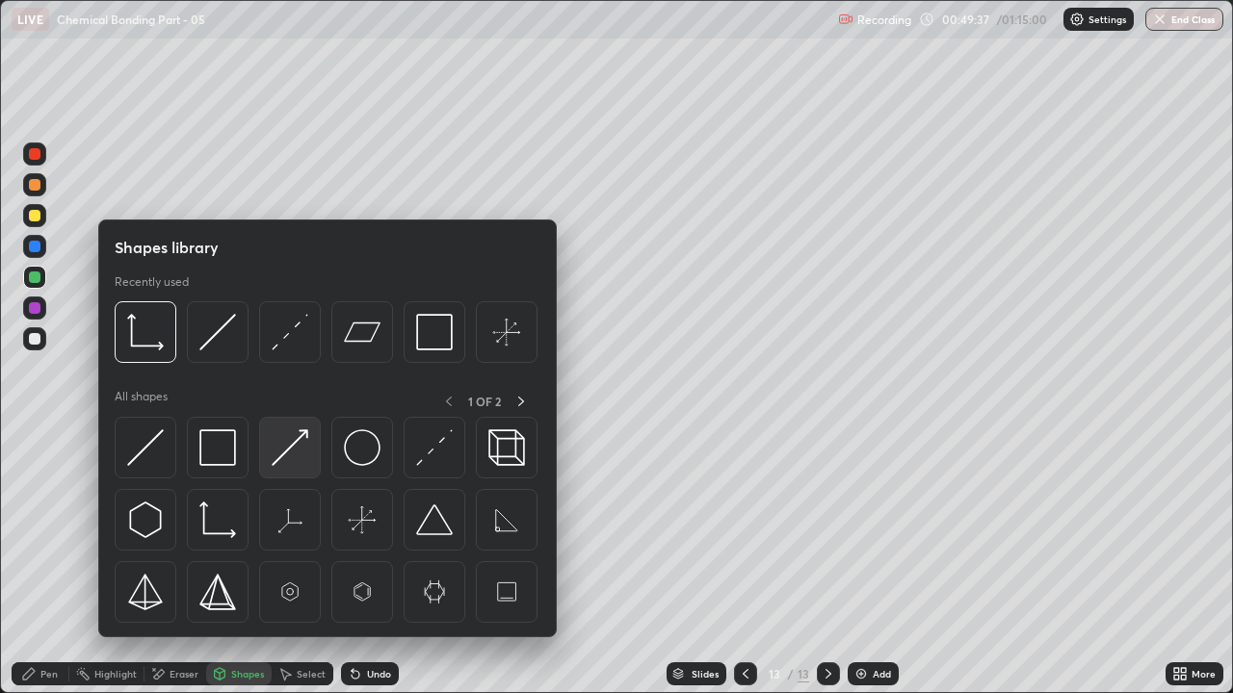
click at [285, 453] on img at bounding box center [290, 448] width 37 height 37
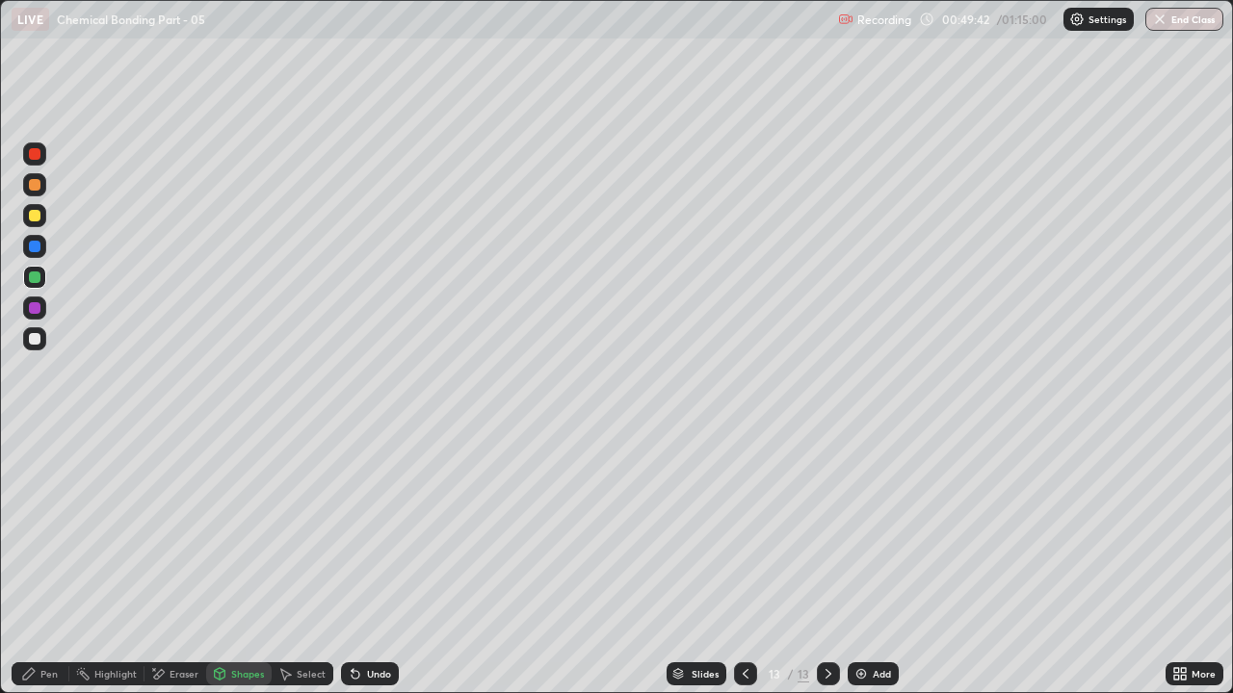
click at [382, 530] on div "Undo" at bounding box center [370, 674] width 58 height 23
click at [37, 530] on div "Pen" at bounding box center [41, 674] width 58 height 23
click at [41, 327] on div at bounding box center [34, 338] width 23 height 23
click at [182, 530] on div "Eraser" at bounding box center [184, 674] width 29 height 10
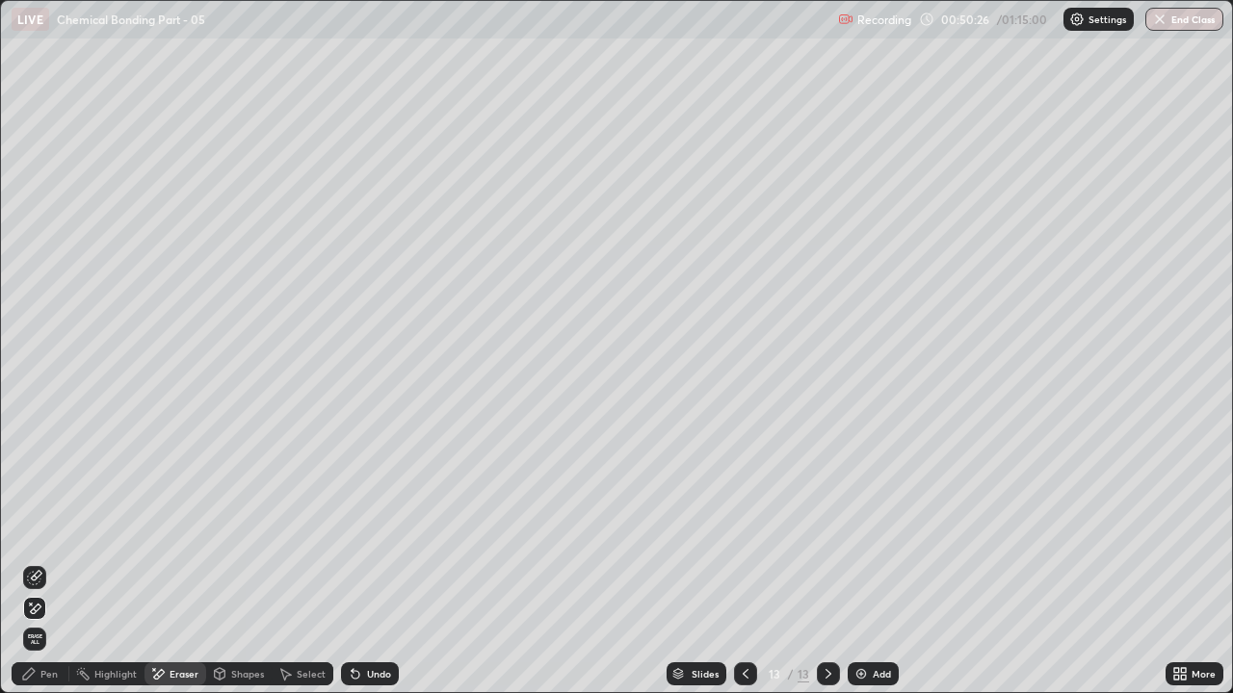
click at [49, 530] on div "Pen" at bounding box center [48, 674] width 17 height 10
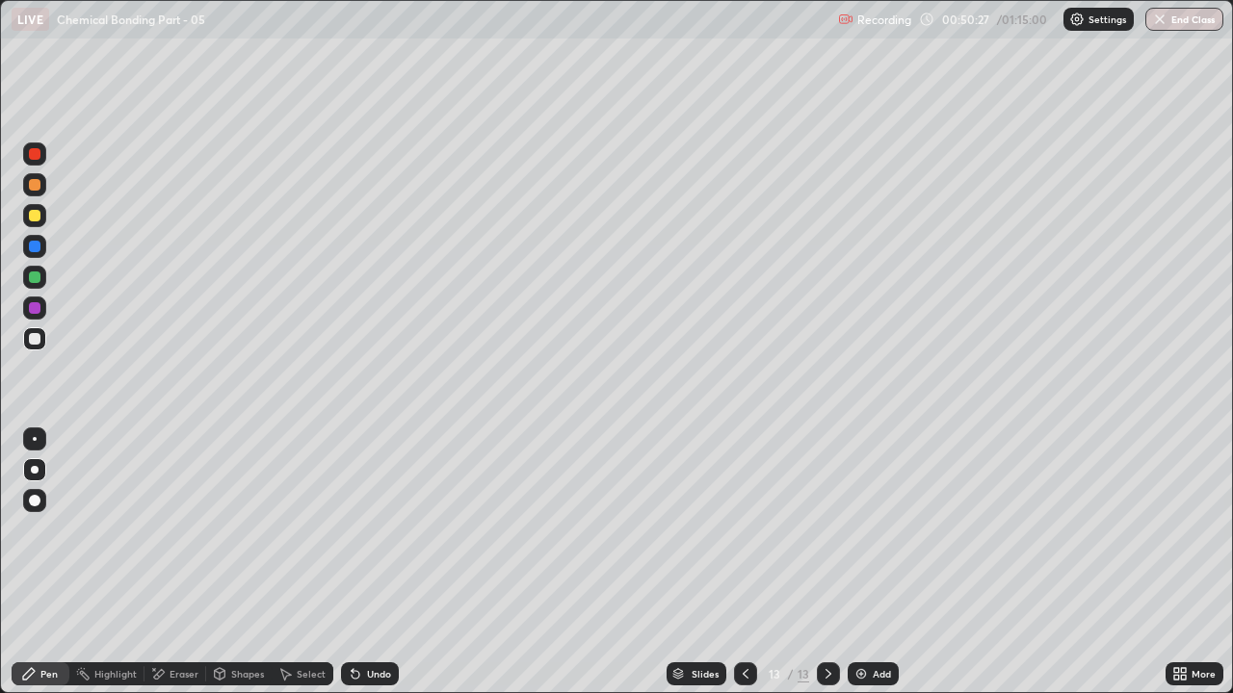
click at [37, 274] on div at bounding box center [35, 278] width 12 height 12
click at [870, 530] on div "Add" at bounding box center [873, 674] width 51 height 23
click at [34, 185] on div at bounding box center [35, 185] width 12 height 12
click at [185, 530] on div "Eraser" at bounding box center [184, 674] width 29 height 10
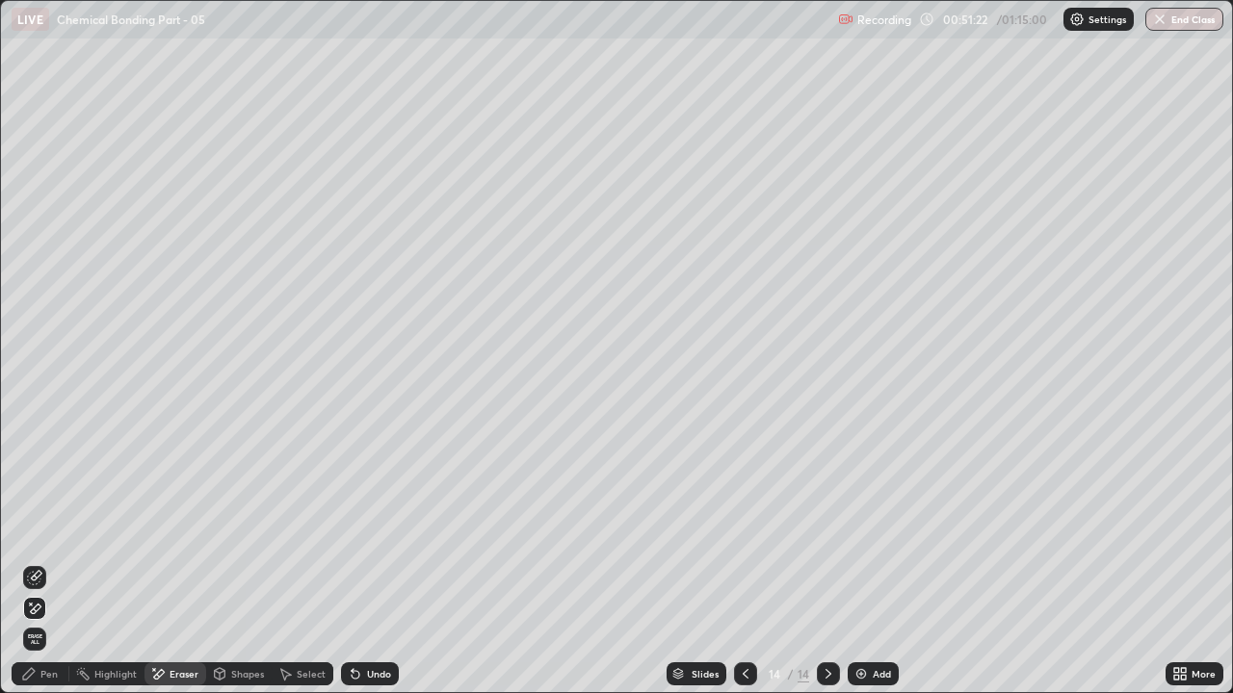
click at [54, 530] on div "Pen" at bounding box center [48, 674] width 17 height 10
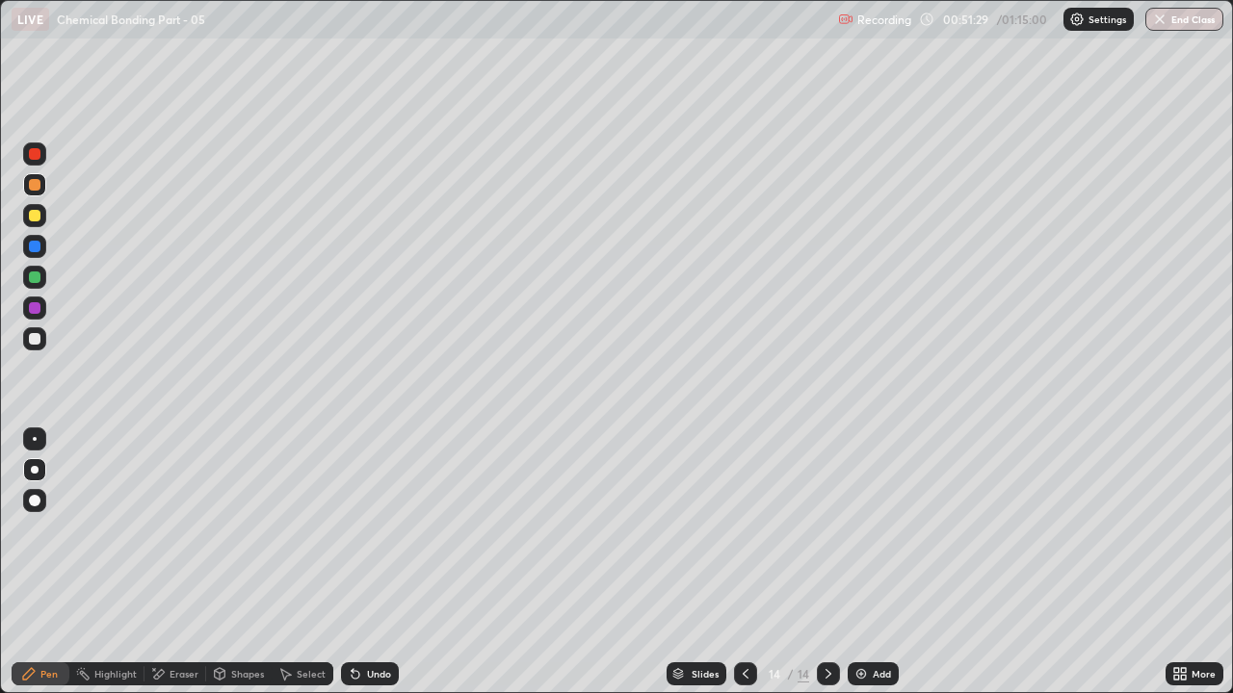
click at [381, 530] on div "Undo" at bounding box center [370, 674] width 58 height 23
click at [393, 530] on div "Undo" at bounding box center [370, 674] width 58 height 23
click at [370, 530] on div "Undo" at bounding box center [379, 674] width 24 height 10
click at [373, 530] on div "Undo" at bounding box center [370, 674] width 58 height 23
click at [36, 278] on div at bounding box center [35, 278] width 12 height 12
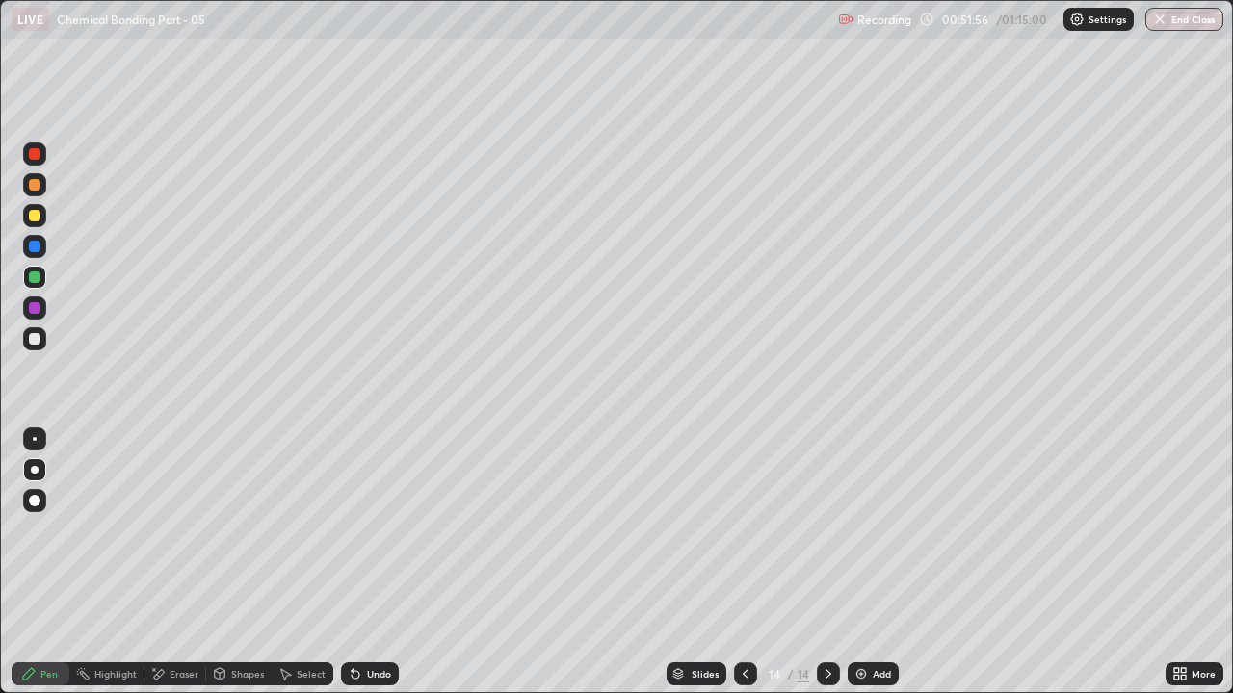
click at [36, 216] on div at bounding box center [35, 216] width 12 height 12
click at [370, 530] on div "Undo" at bounding box center [379, 674] width 24 height 10
click at [39, 277] on div at bounding box center [35, 278] width 12 height 12
click at [373, 530] on div "Undo" at bounding box center [379, 674] width 24 height 10
click at [381, 530] on div "Undo" at bounding box center [379, 674] width 24 height 10
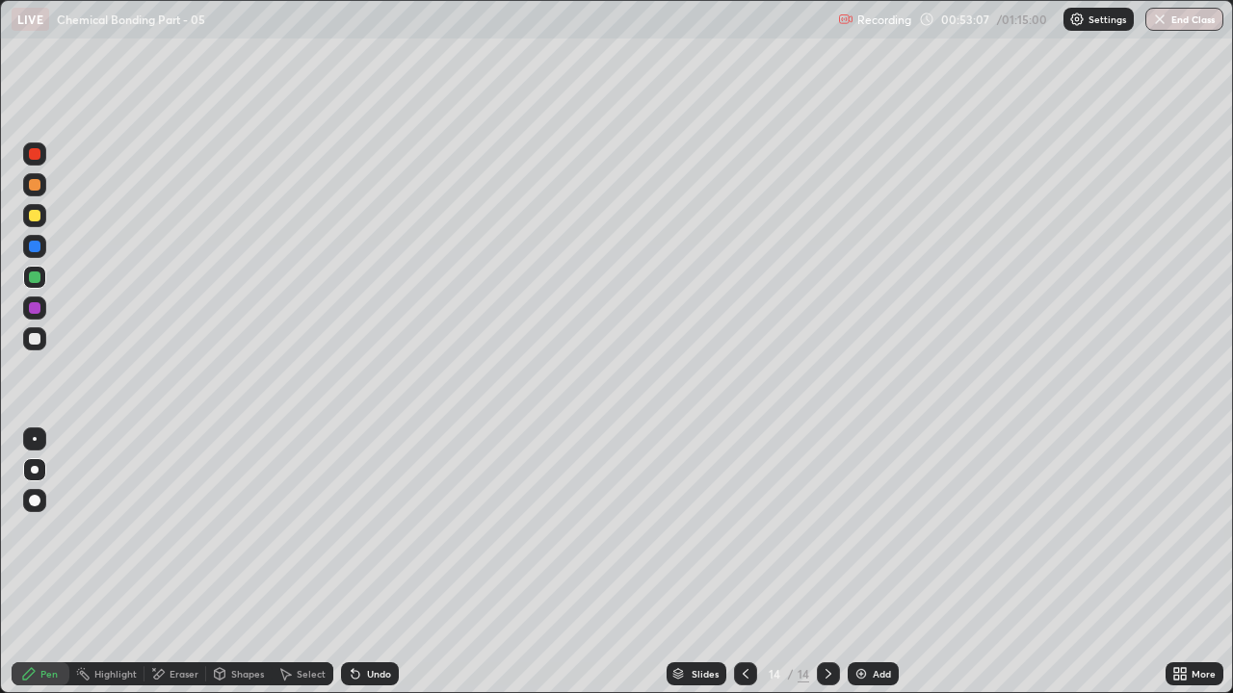
click at [384, 530] on div "Undo" at bounding box center [379, 674] width 24 height 10
click at [378, 530] on div "Undo" at bounding box center [370, 674] width 58 height 23
click at [746, 530] on icon at bounding box center [745, 673] width 15 height 15
click at [835, 530] on div at bounding box center [828, 674] width 23 height 39
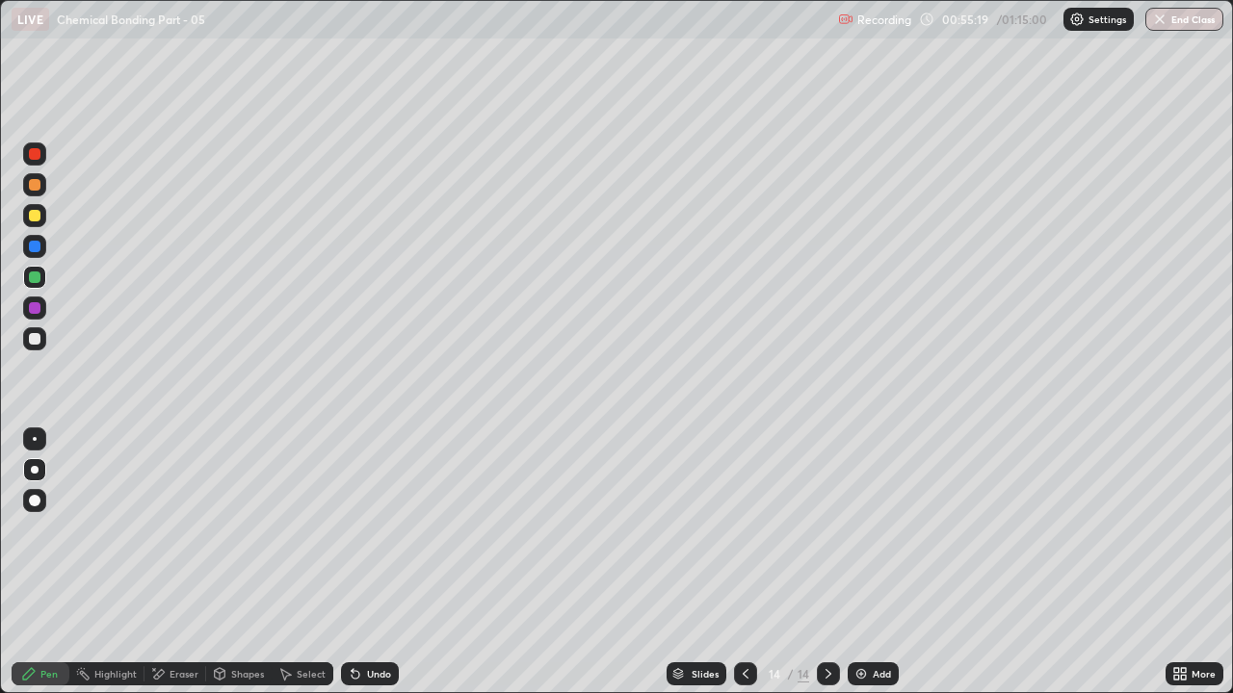
click at [832, 530] on div at bounding box center [828, 674] width 23 height 23
click at [867, 530] on div "Add" at bounding box center [873, 674] width 51 height 23
click at [38, 220] on div at bounding box center [35, 216] width 12 height 12
click at [253, 530] on div "Shapes" at bounding box center [238, 674] width 65 height 23
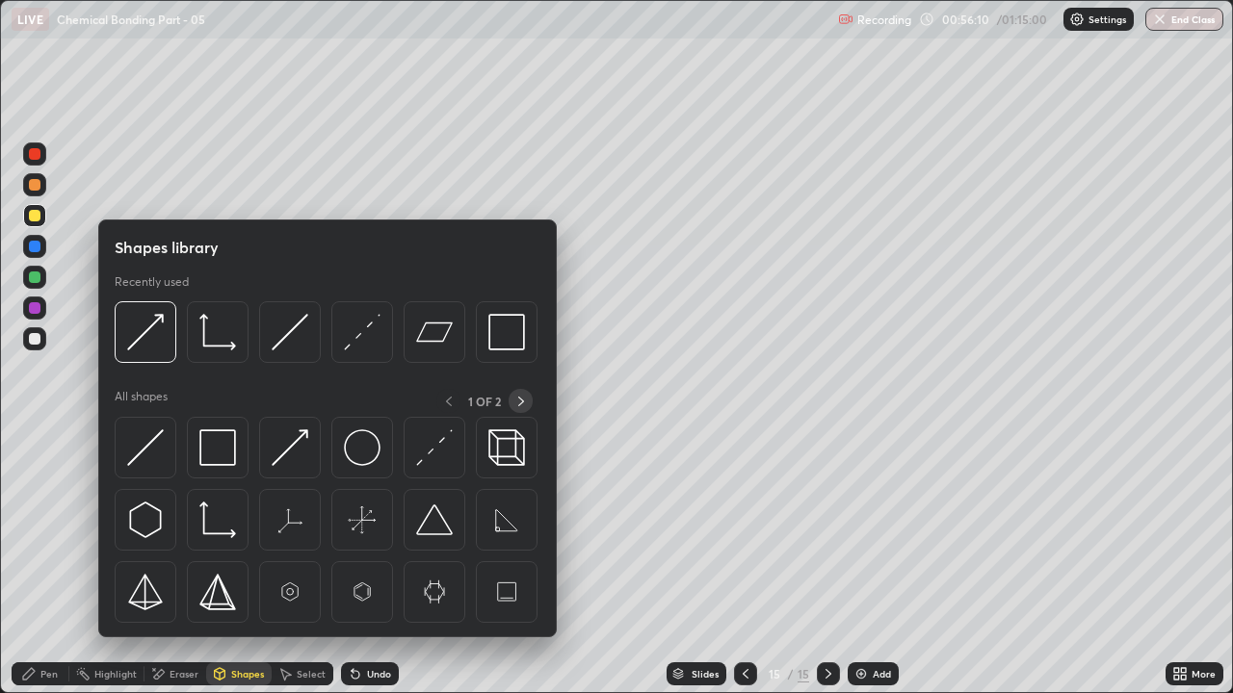
click at [520, 402] on icon at bounding box center [520, 401] width 15 height 15
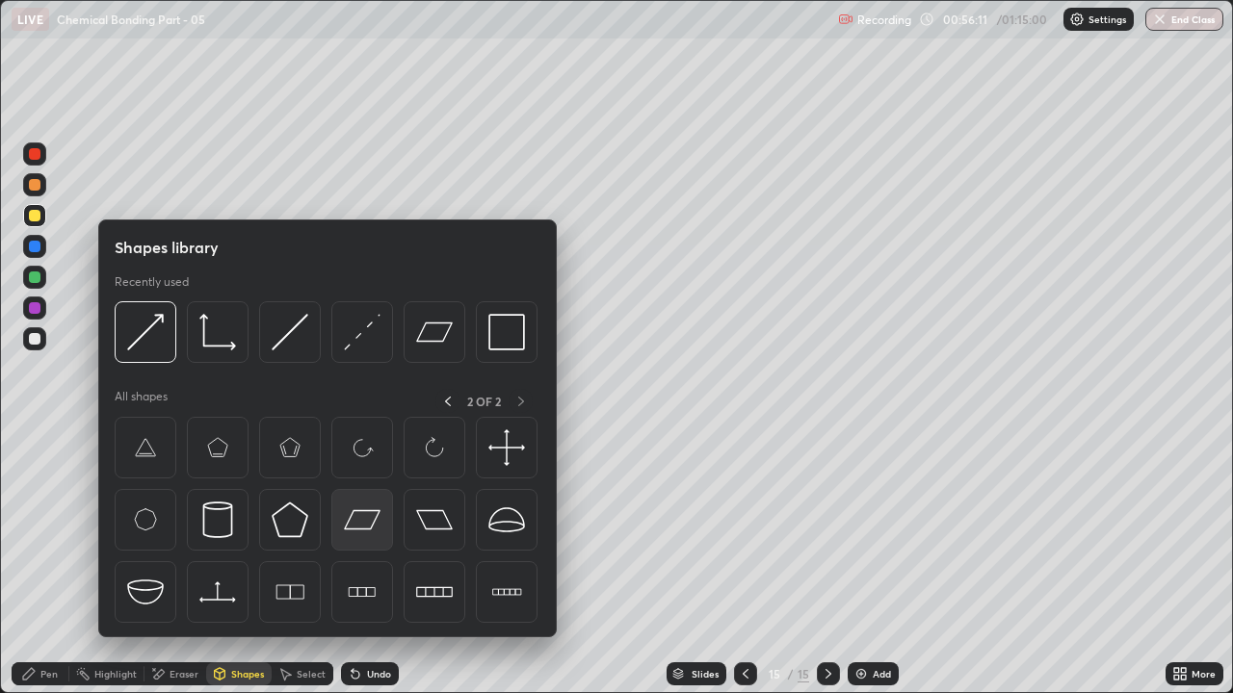
click at [372, 518] on img at bounding box center [362, 520] width 37 height 37
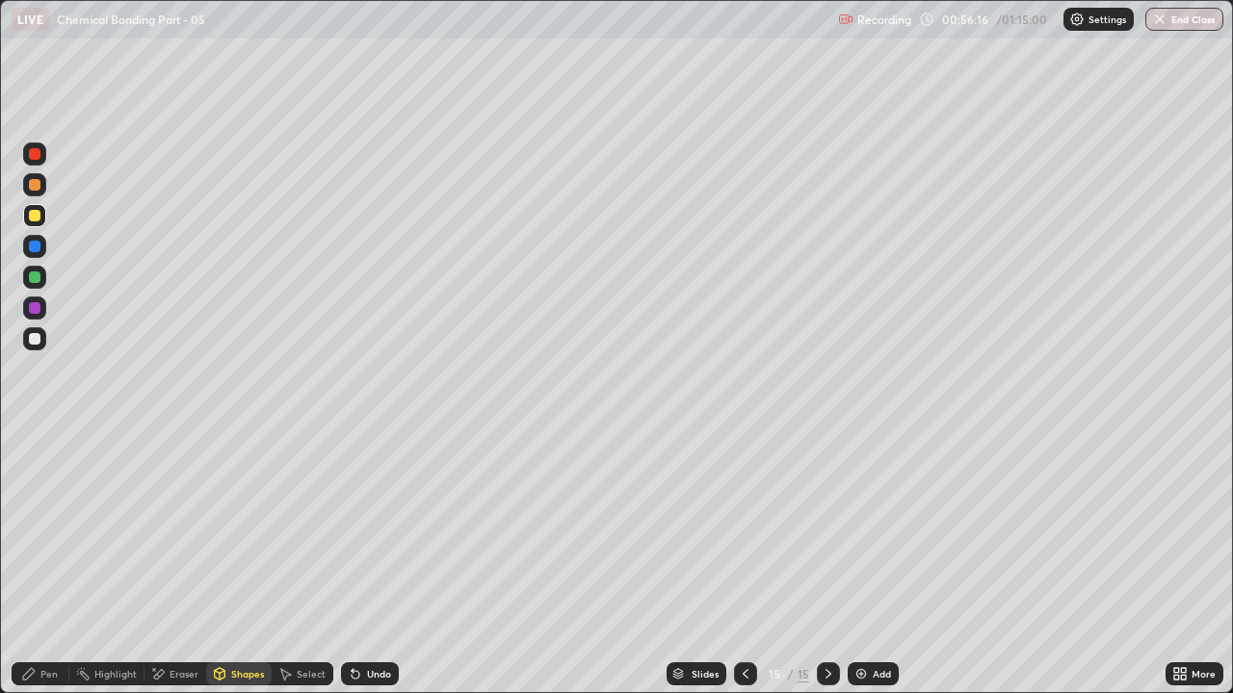
click at [44, 282] on div at bounding box center [34, 277] width 23 height 23
click at [47, 530] on div "Pen" at bounding box center [41, 674] width 58 height 23
click at [41, 440] on div at bounding box center [34, 439] width 23 height 23
click at [369, 530] on div "Undo" at bounding box center [379, 674] width 24 height 10
click at [373, 530] on div "Undo" at bounding box center [379, 674] width 24 height 10
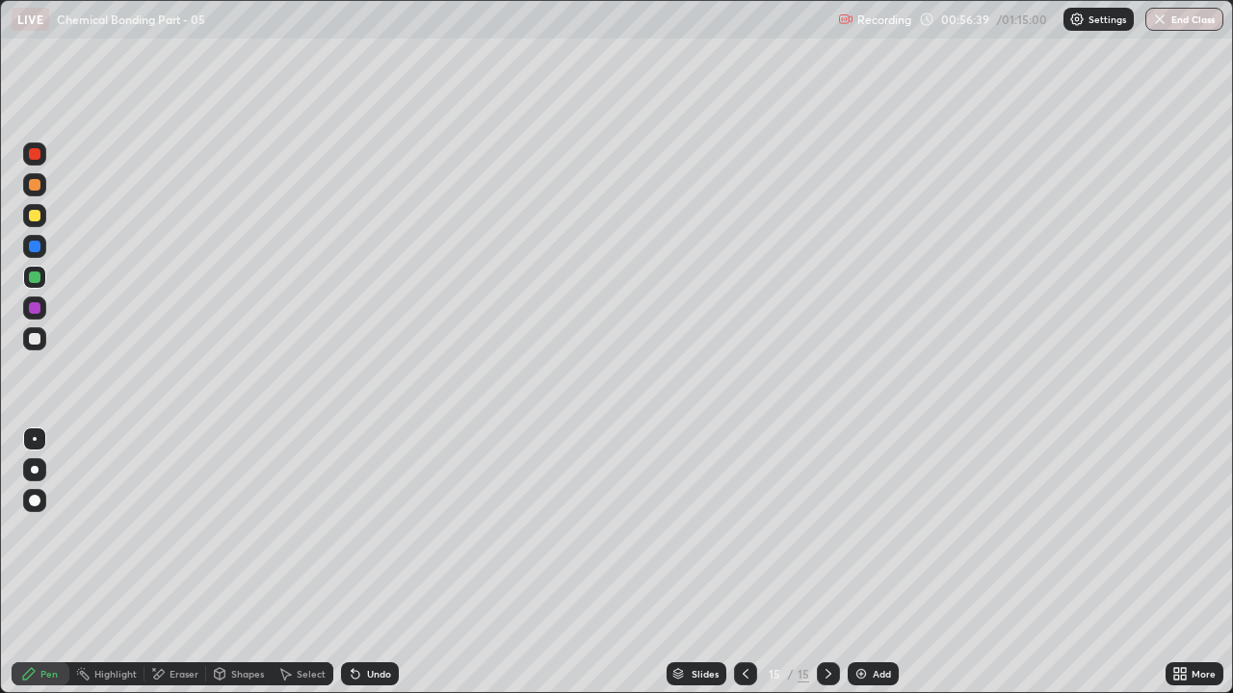
click at [376, 530] on div "Undo" at bounding box center [379, 674] width 24 height 10
click at [379, 530] on div "Undo" at bounding box center [379, 674] width 24 height 10
click at [373, 530] on div "Undo" at bounding box center [379, 674] width 24 height 10
click at [374, 530] on div "Undo" at bounding box center [379, 674] width 24 height 10
click at [35, 342] on div at bounding box center [35, 339] width 12 height 12
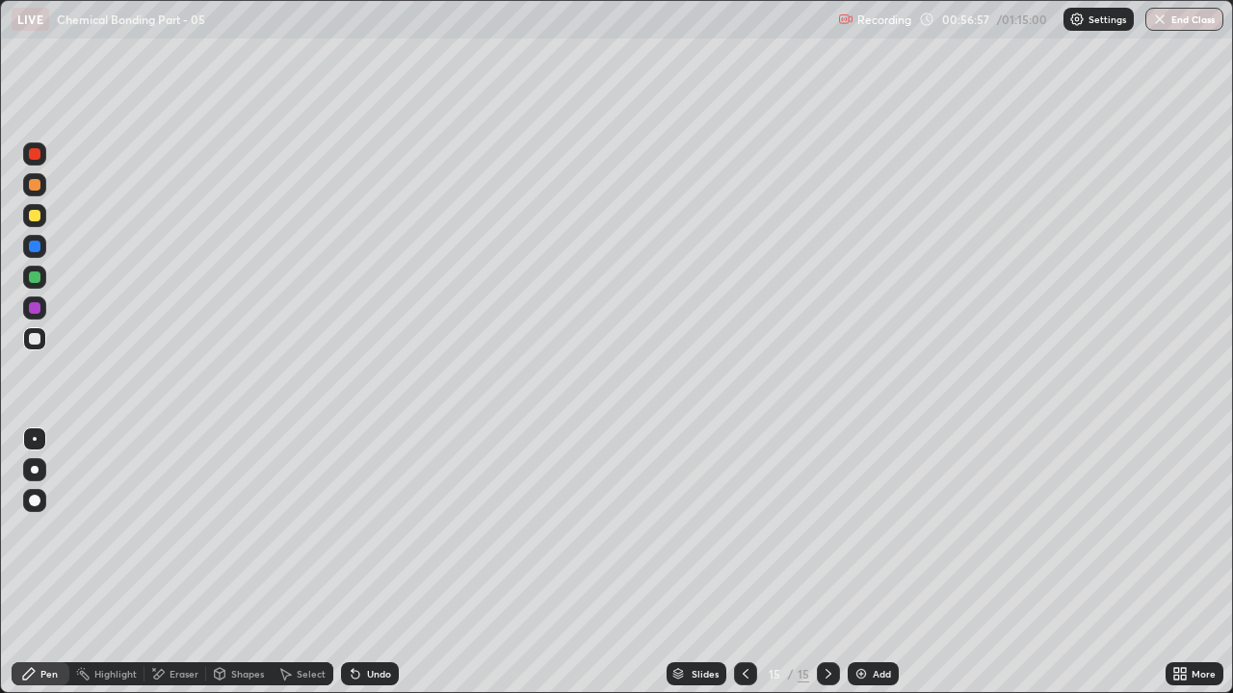
click at [380, 530] on div "Undo" at bounding box center [370, 674] width 58 height 23
click at [388, 530] on div "Undo" at bounding box center [370, 674] width 58 height 23
click at [45, 185] on div at bounding box center [34, 184] width 23 height 23
click at [42, 463] on div at bounding box center [34, 469] width 23 height 23
click at [376, 530] on div "Undo" at bounding box center [379, 674] width 24 height 10
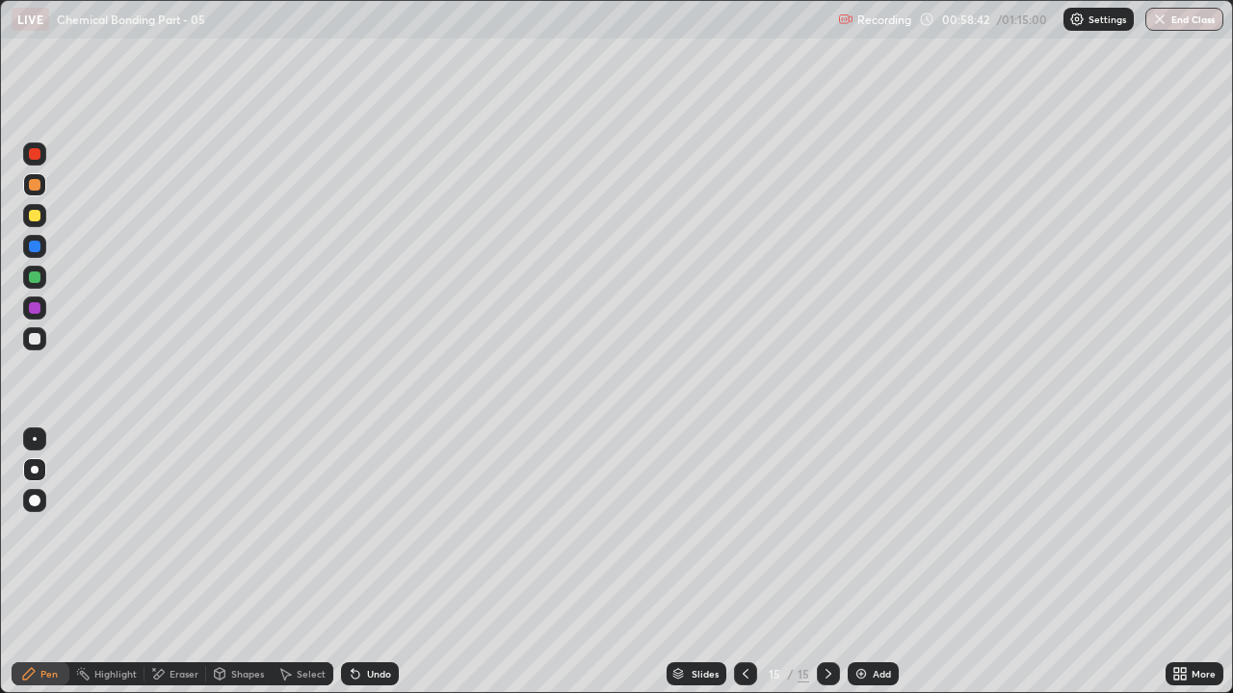
click at [387, 530] on div "Undo" at bounding box center [370, 674] width 58 height 23
click at [376, 530] on div "Undo" at bounding box center [379, 674] width 24 height 10
click at [382, 530] on div "Undo" at bounding box center [379, 674] width 24 height 10
click at [381, 530] on div "Undo" at bounding box center [379, 674] width 24 height 10
click at [43, 276] on div at bounding box center [34, 277] width 23 height 23
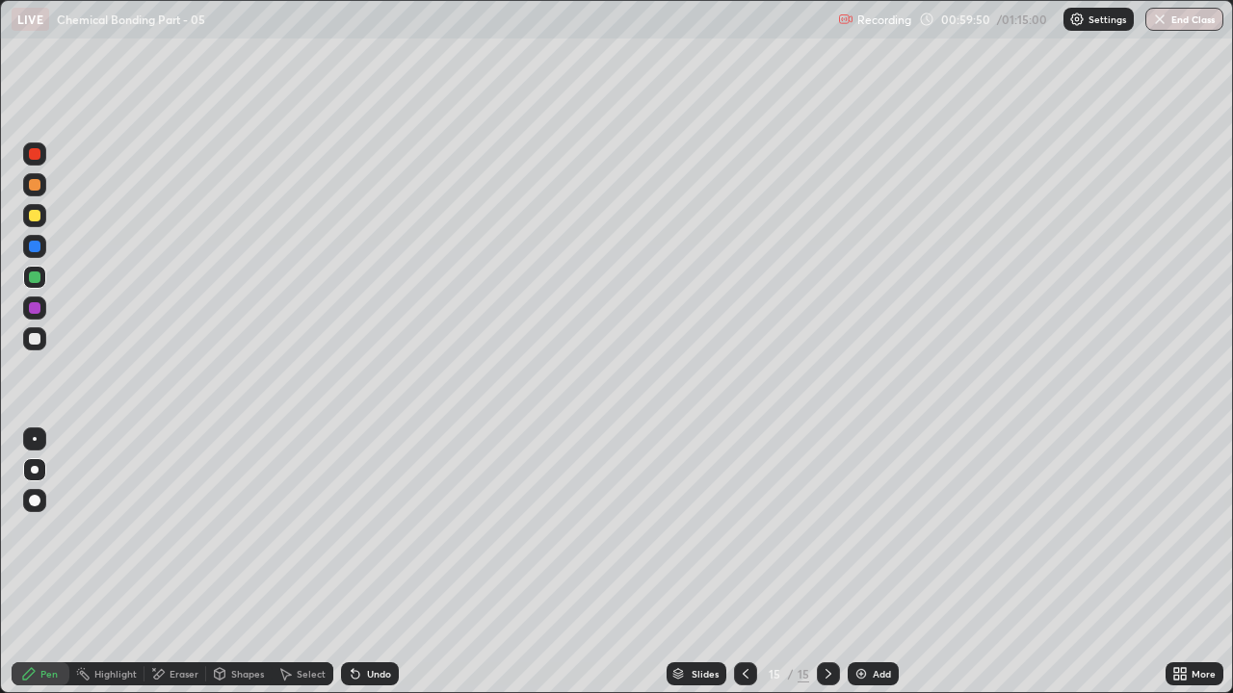
click at [827, 530] on icon at bounding box center [828, 673] width 15 height 15
click at [868, 530] on div "Add" at bounding box center [873, 674] width 51 height 23
click at [744, 530] on icon at bounding box center [745, 673] width 15 height 15
click at [826, 530] on icon at bounding box center [828, 673] width 15 height 15
click at [822, 530] on icon at bounding box center [828, 673] width 15 height 15
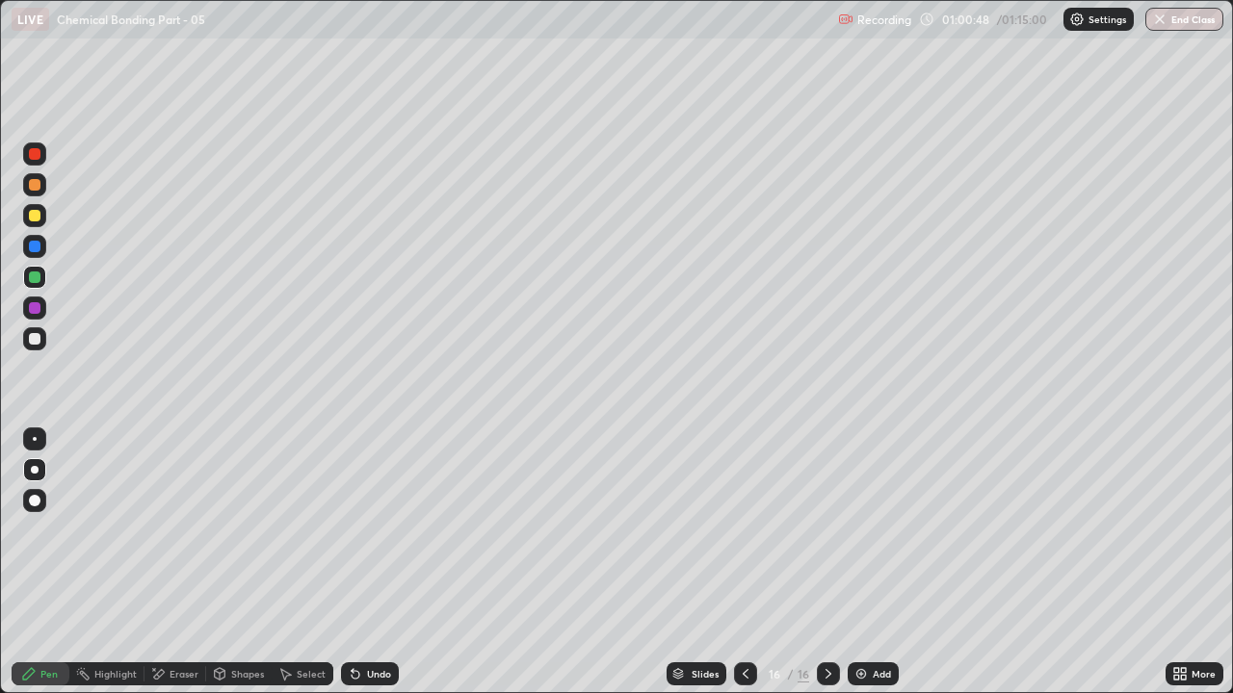
click at [873, 530] on div "Add" at bounding box center [873, 674] width 51 height 23
click at [37, 213] on div at bounding box center [35, 216] width 12 height 12
click at [370, 530] on div "Undo" at bounding box center [370, 674] width 58 height 23
click at [352, 530] on icon at bounding box center [356, 675] width 8 height 8
click at [385, 530] on div "Undo" at bounding box center [379, 674] width 24 height 10
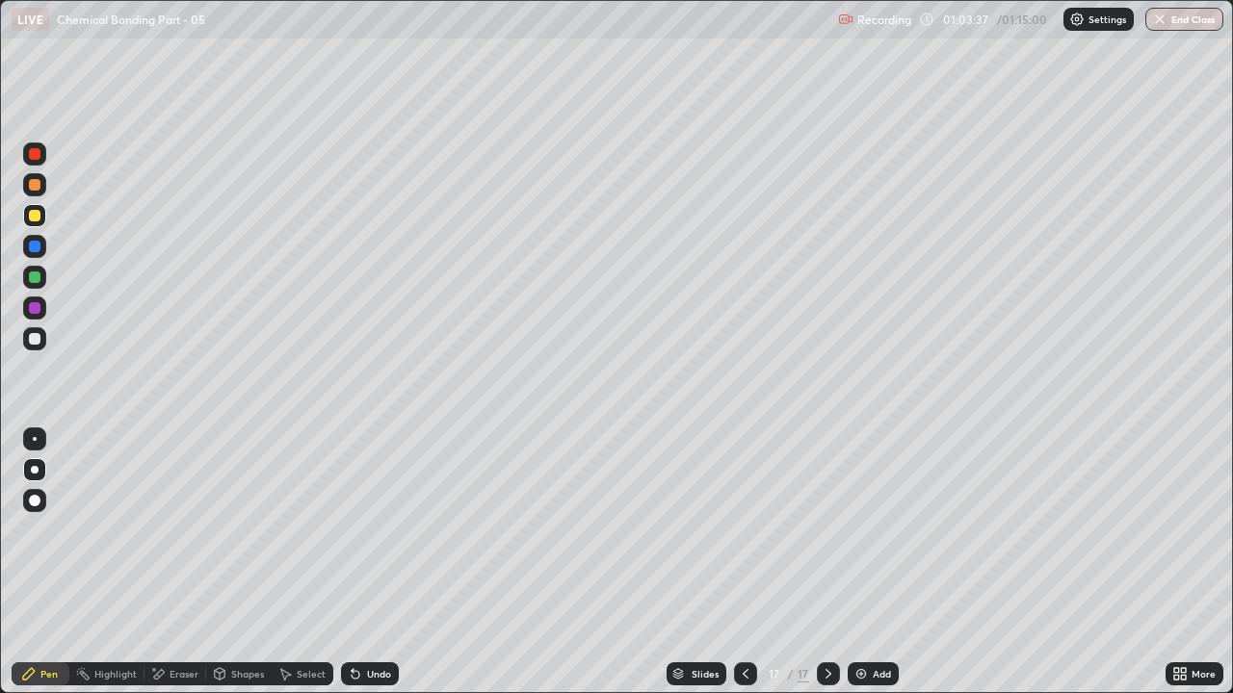
click at [389, 530] on div "Undo" at bounding box center [370, 674] width 58 height 23
click at [382, 530] on div "Undo" at bounding box center [379, 674] width 24 height 10
click at [394, 530] on div "Undo" at bounding box center [370, 674] width 58 height 23
click at [828, 530] on icon at bounding box center [828, 673] width 15 height 15
click at [874, 530] on div "Add" at bounding box center [882, 674] width 18 height 10
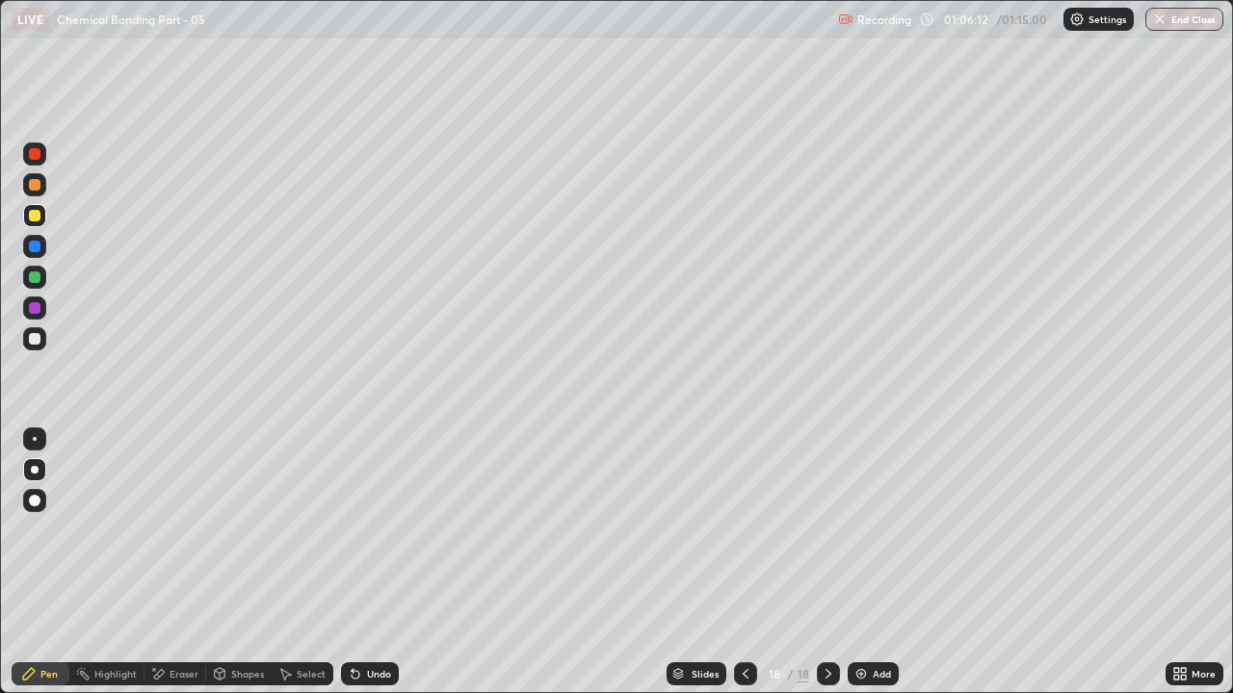
click at [382, 530] on div "Undo" at bounding box center [379, 674] width 24 height 10
click at [185, 530] on div "Eraser" at bounding box center [175, 674] width 62 height 23
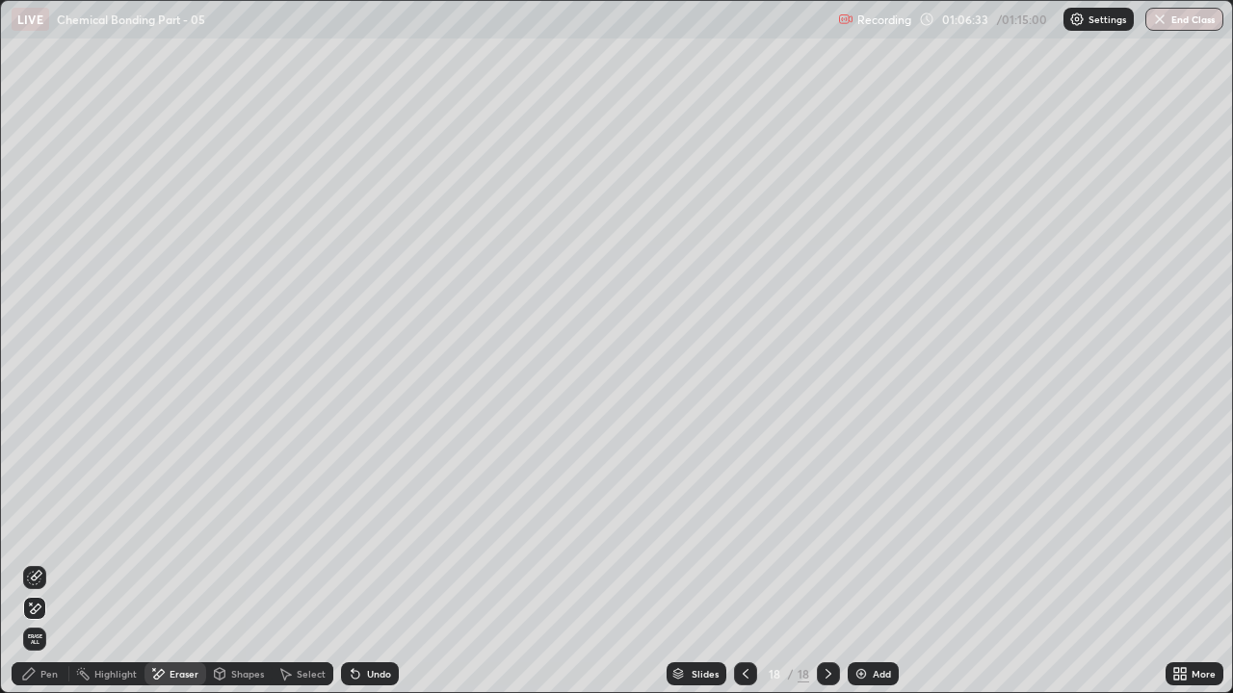
click at [43, 530] on div "Pen" at bounding box center [48, 674] width 17 height 10
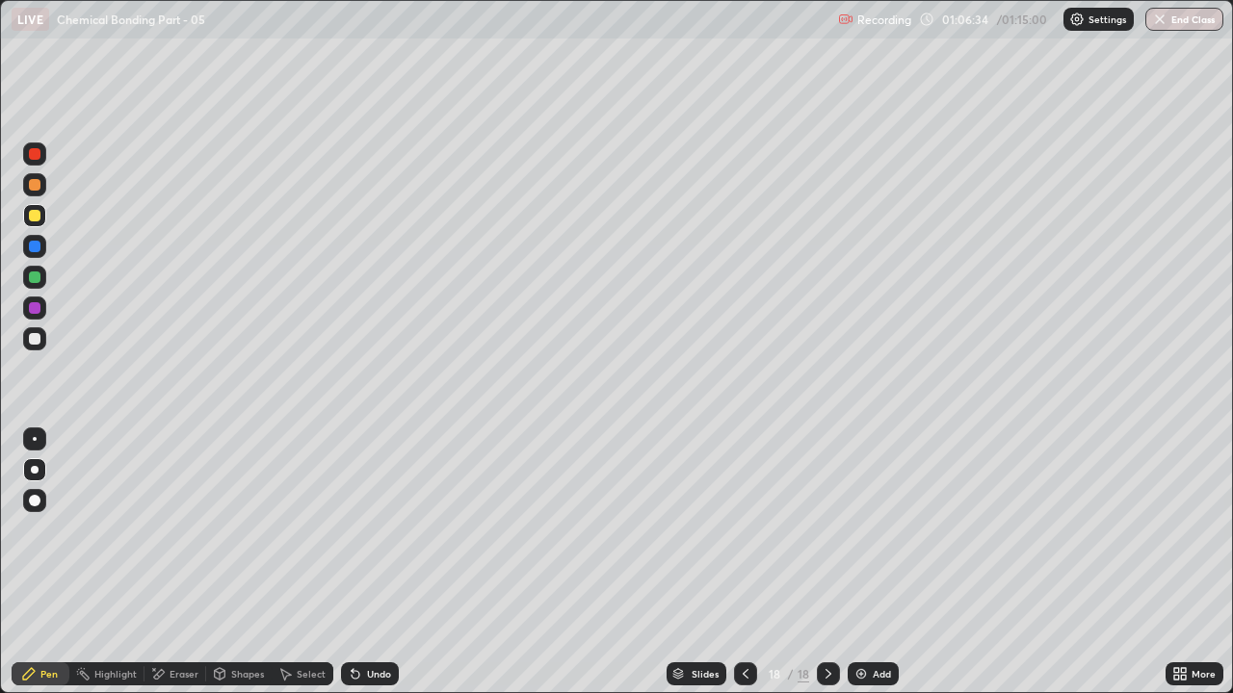
click at [177, 530] on div "Eraser" at bounding box center [184, 674] width 29 height 10
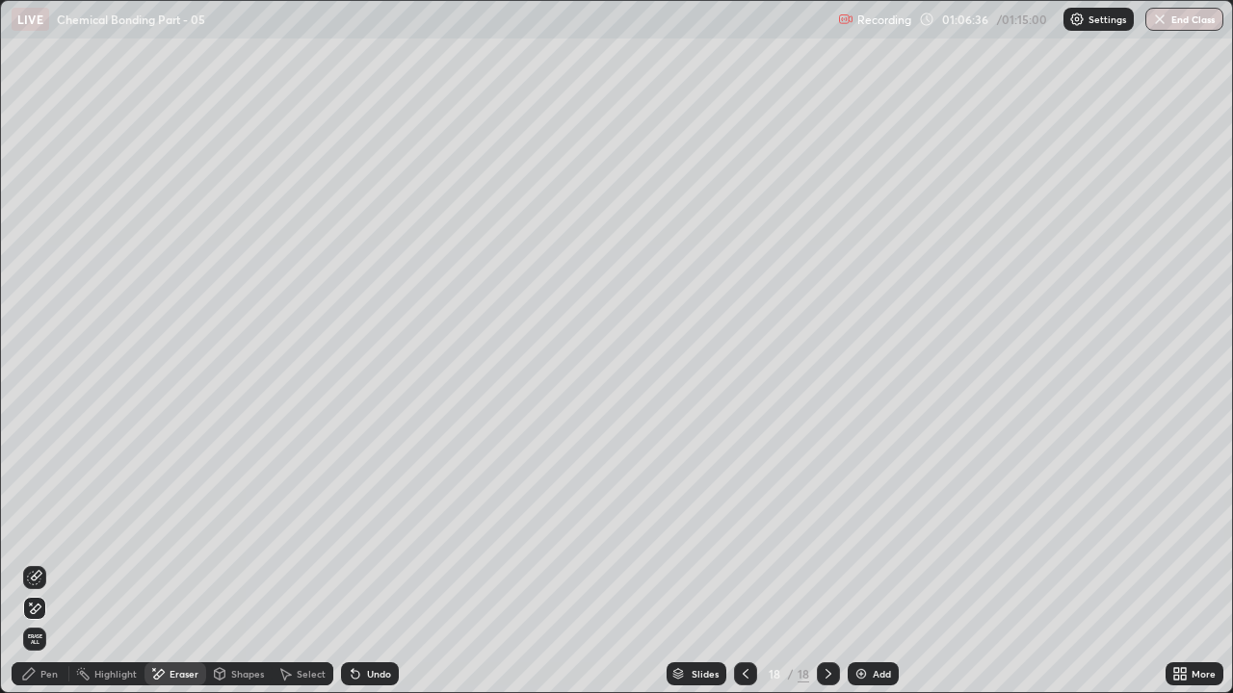
click at [50, 530] on div "Pen" at bounding box center [48, 674] width 17 height 10
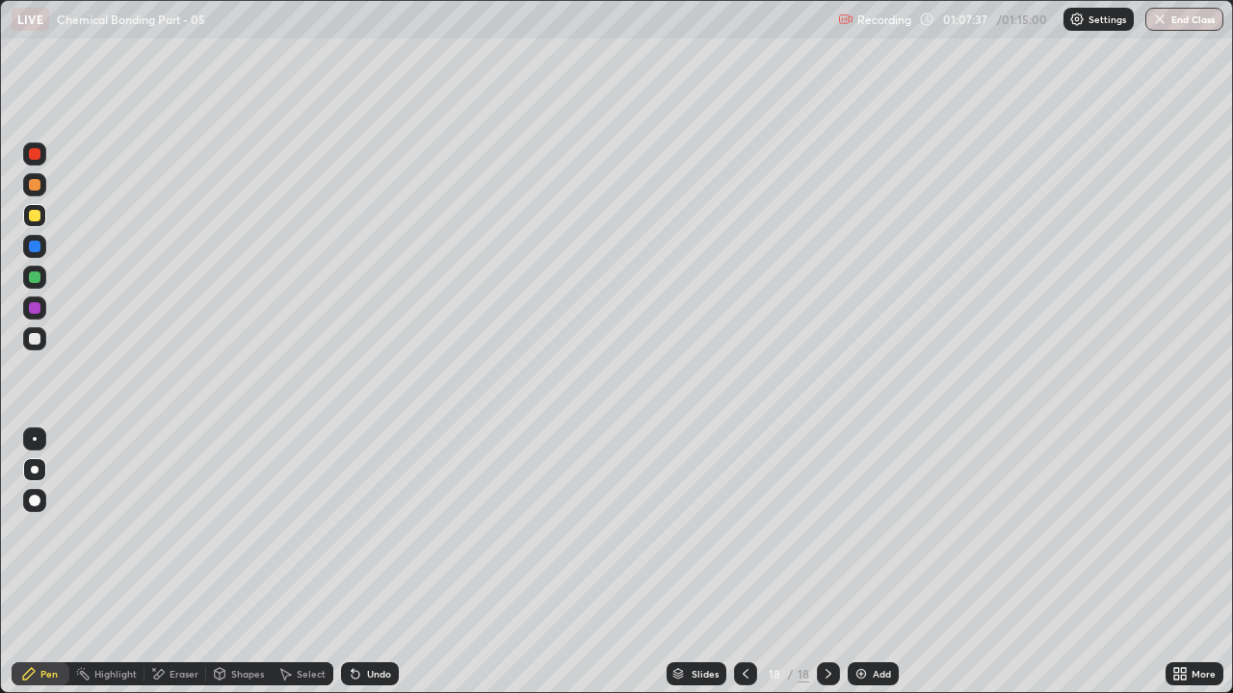
click at [187, 530] on div "Eraser" at bounding box center [175, 674] width 62 height 23
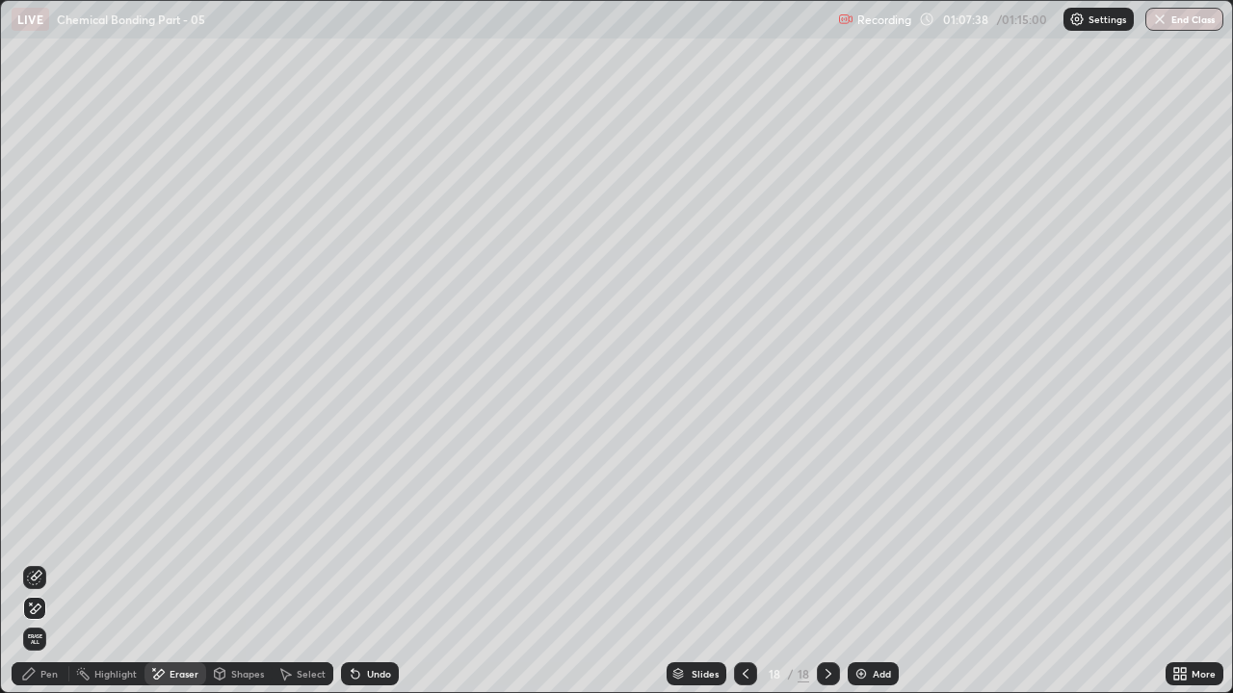
click at [58, 530] on div "Pen" at bounding box center [41, 674] width 58 height 23
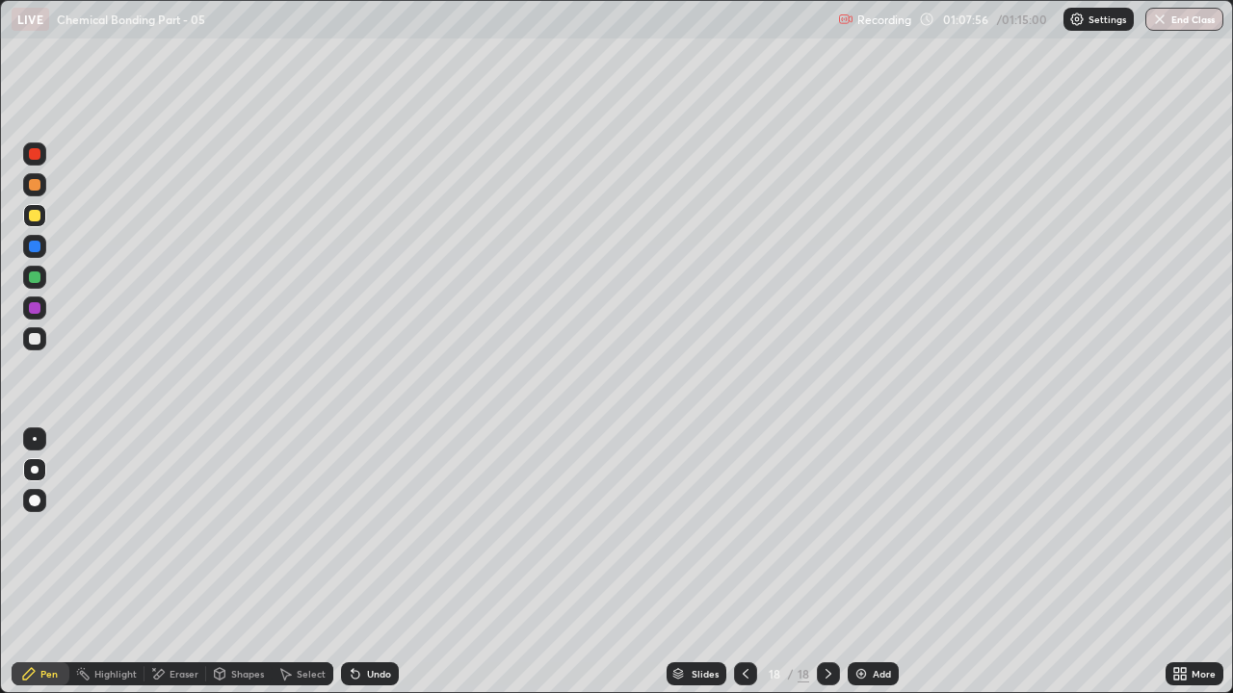
click at [744, 530] on icon at bounding box center [745, 673] width 15 height 15
click at [821, 530] on icon at bounding box center [828, 673] width 15 height 15
click at [741, 530] on icon at bounding box center [745, 673] width 15 height 15
click at [387, 530] on div "Undo" at bounding box center [370, 674] width 58 height 23
click at [369, 530] on div "Undo" at bounding box center [379, 674] width 24 height 10
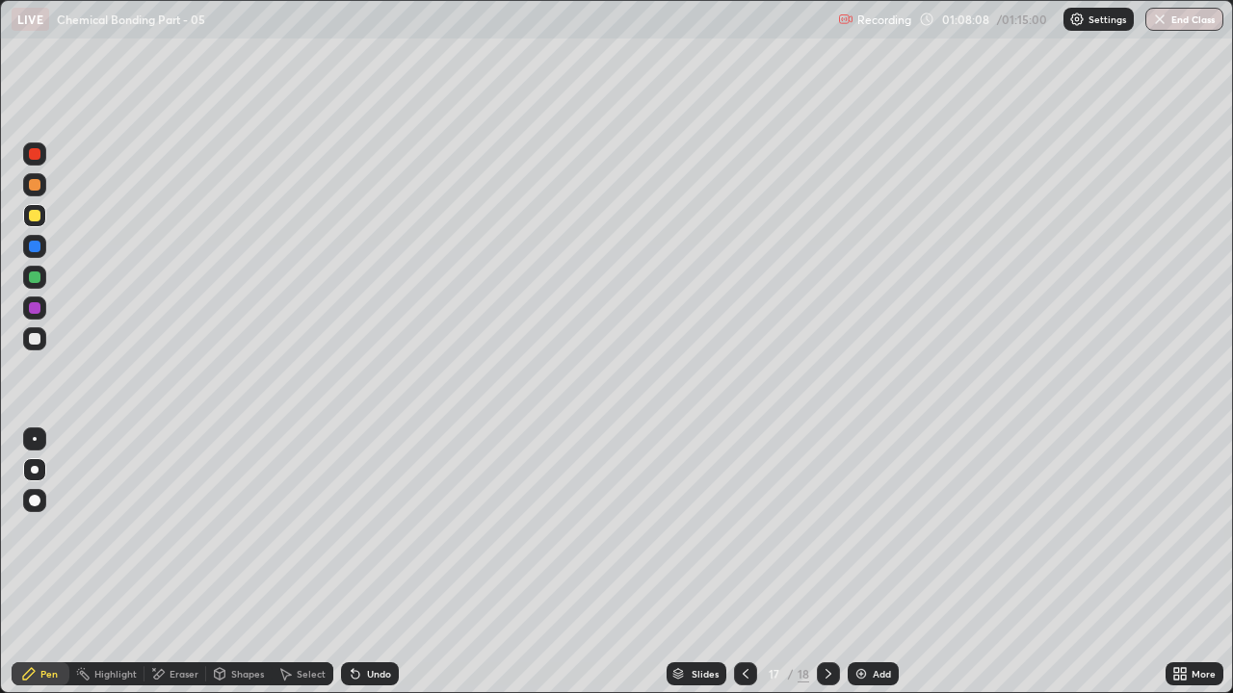
click at [370, 530] on div "Undo" at bounding box center [379, 674] width 24 height 10
click at [371, 530] on div "Undo" at bounding box center [370, 674] width 58 height 23
click at [370, 530] on div "Undo" at bounding box center [370, 674] width 58 height 23
click at [376, 530] on div "Undo" at bounding box center [370, 674] width 58 height 23
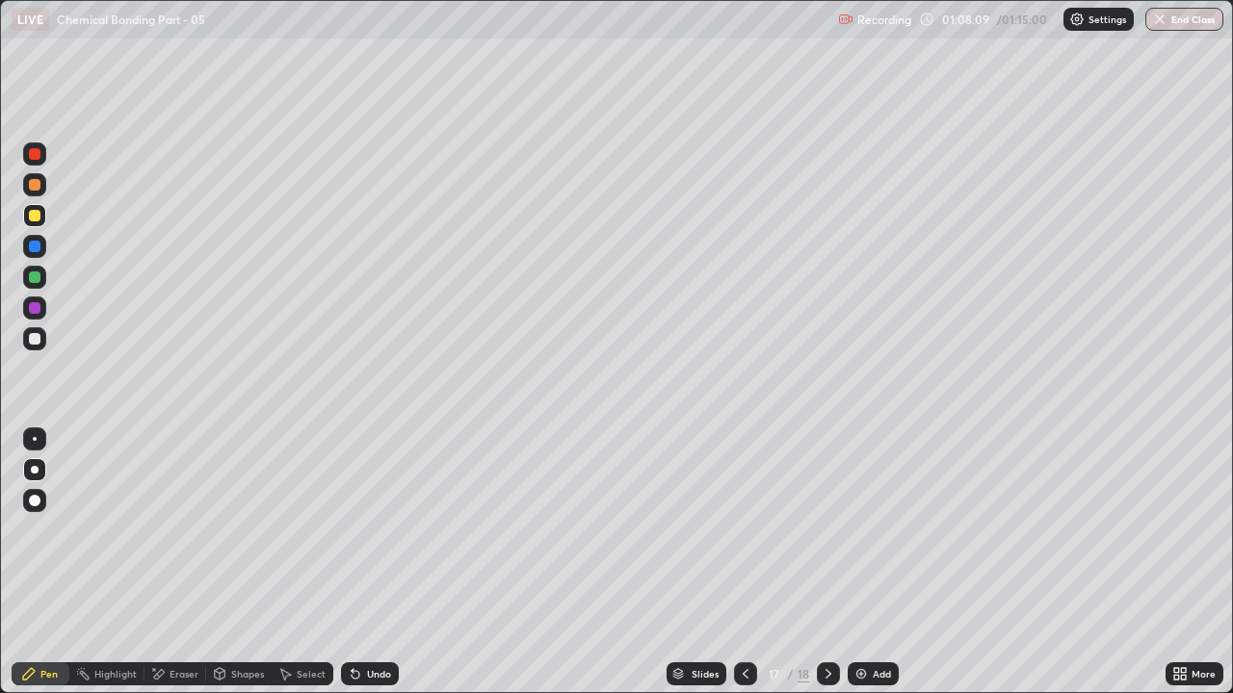
click at [376, 530] on div "Undo" at bounding box center [370, 674] width 58 height 23
click at [378, 530] on div "Undo" at bounding box center [370, 674] width 58 height 23
click at [375, 530] on div "Undo" at bounding box center [370, 674] width 58 height 23
click at [376, 530] on div "Undo" at bounding box center [379, 674] width 24 height 10
click at [735, 530] on div at bounding box center [745, 674] width 23 height 23
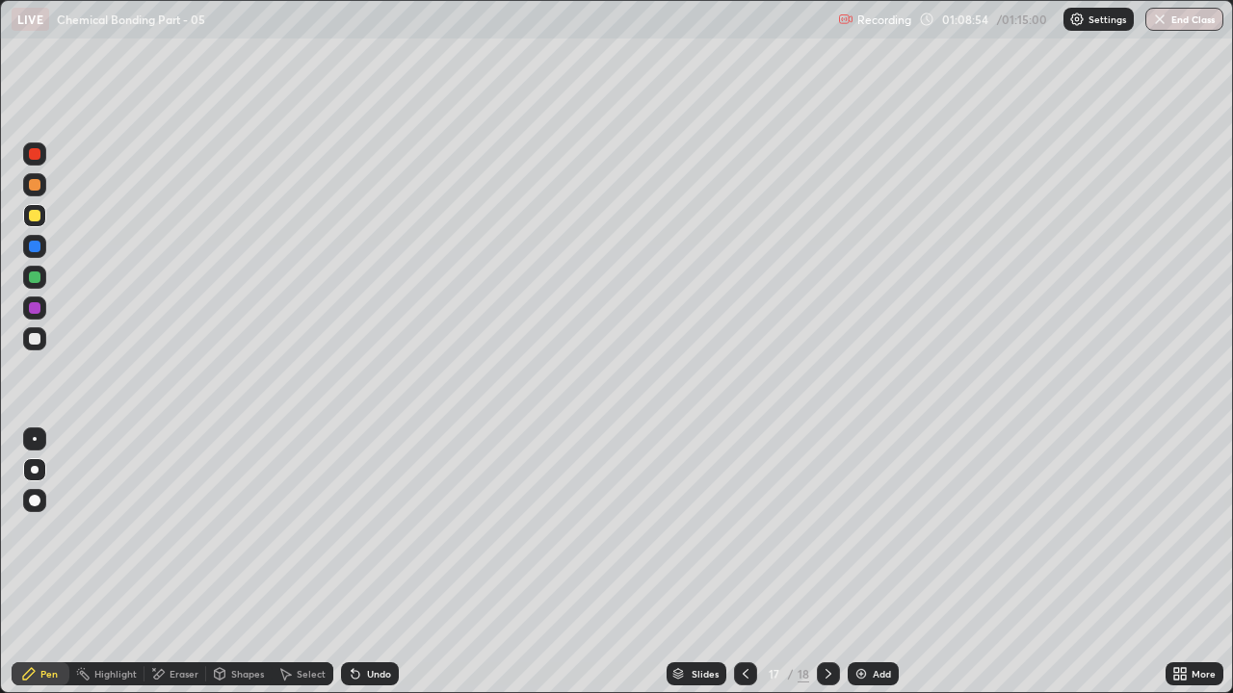
click at [741, 530] on icon at bounding box center [745, 673] width 15 height 15
click at [742, 530] on div at bounding box center [745, 674] width 23 height 23
click at [739, 530] on div at bounding box center [745, 674] width 23 height 23
click at [737, 530] on div at bounding box center [745, 674] width 23 height 23
click at [738, 530] on icon at bounding box center [745, 673] width 15 height 15
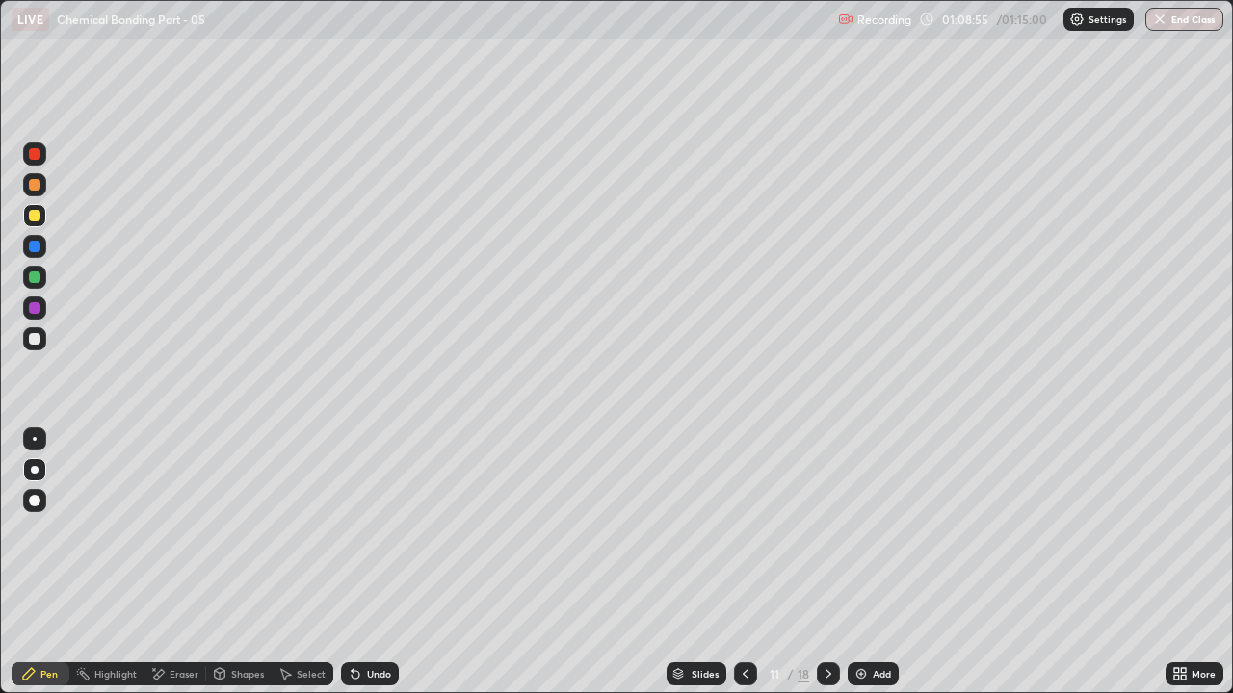
click at [744, 530] on icon at bounding box center [745, 673] width 15 height 15
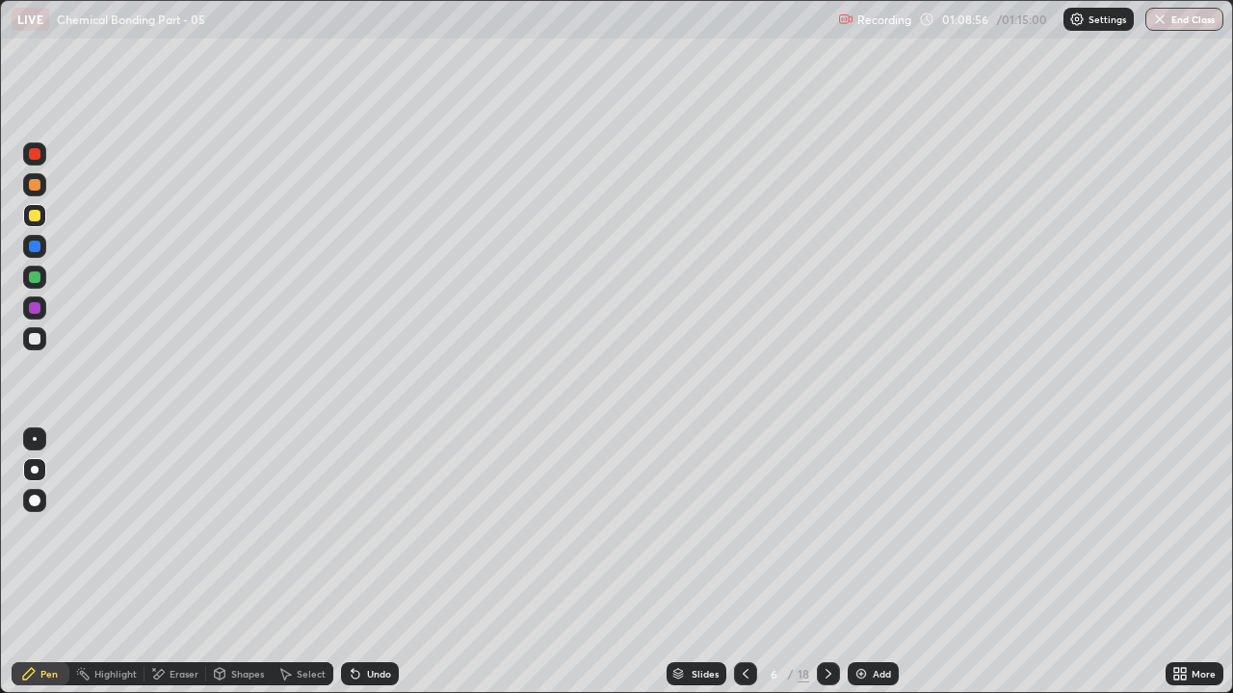
click at [744, 530] on icon at bounding box center [745, 673] width 15 height 15
click at [741, 530] on icon at bounding box center [745, 673] width 15 height 15
click at [744, 530] on icon at bounding box center [745, 673] width 15 height 15
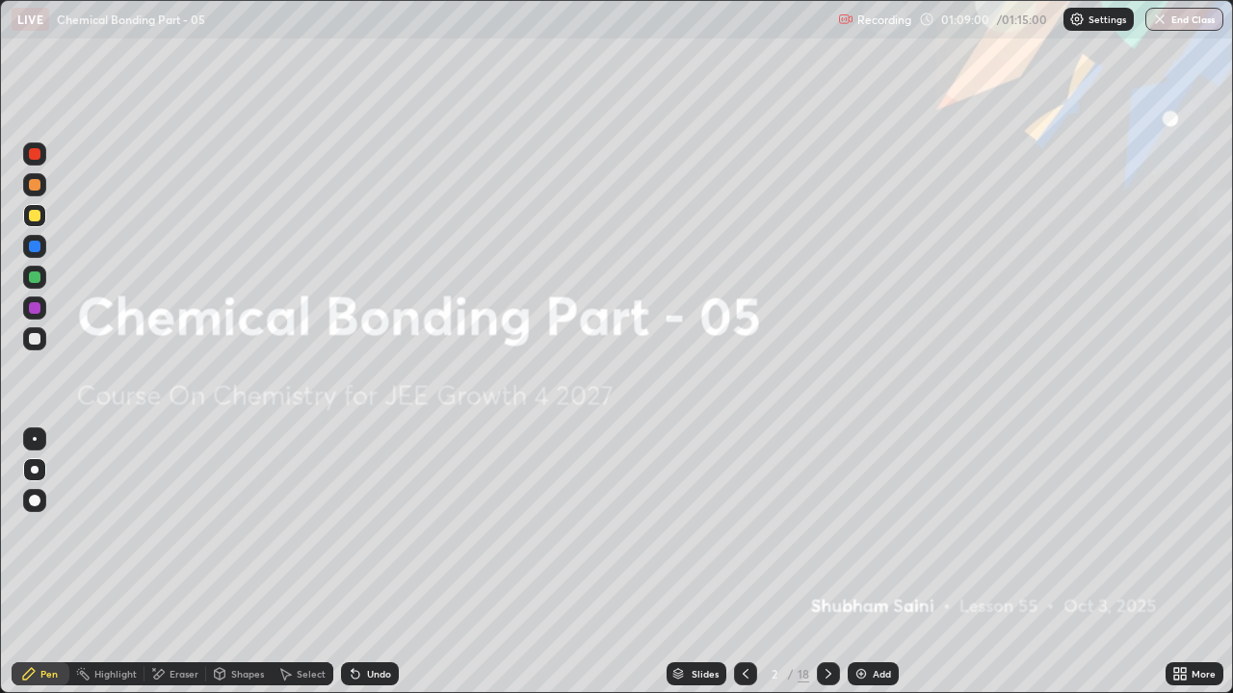
click at [826, 530] on icon at bounding box center [828, 673] width 15 height 15
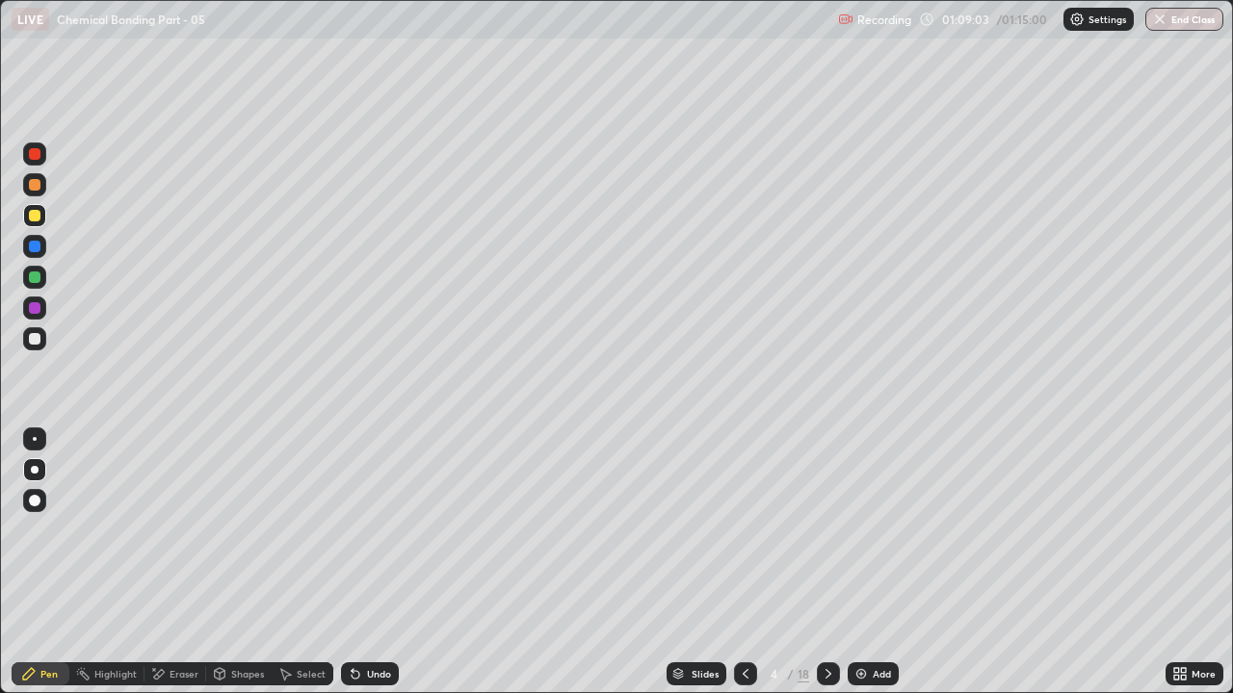
click at [818, 530] on div at bounding box center [828, 674] width 23 height 23
click at [825, 530] on icon at bounding box center [828, 673] width 15 height 15
click at [740, 530] on div at bounding box center [745, 674] width 23 height 23
click at [826, 530] on icon at bounding box center [828, 673] width 15 height 15
click at [380, 530] on div "Undo" at bounding box center [370, 674] width 58 height 23
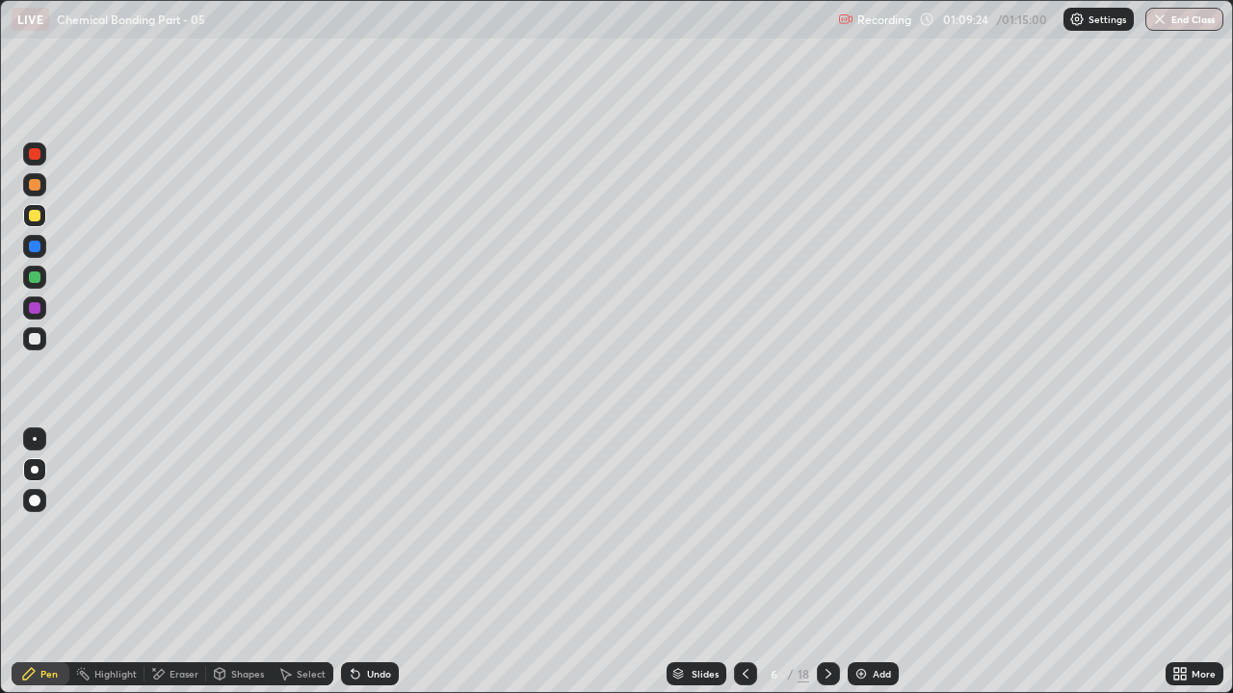
click at [824, 530] on icon at bounding box center [828, 673] width 15 height 15
click at [184, 530] on div "Eraser" at bounding box center [184, 674] width 29 height 10
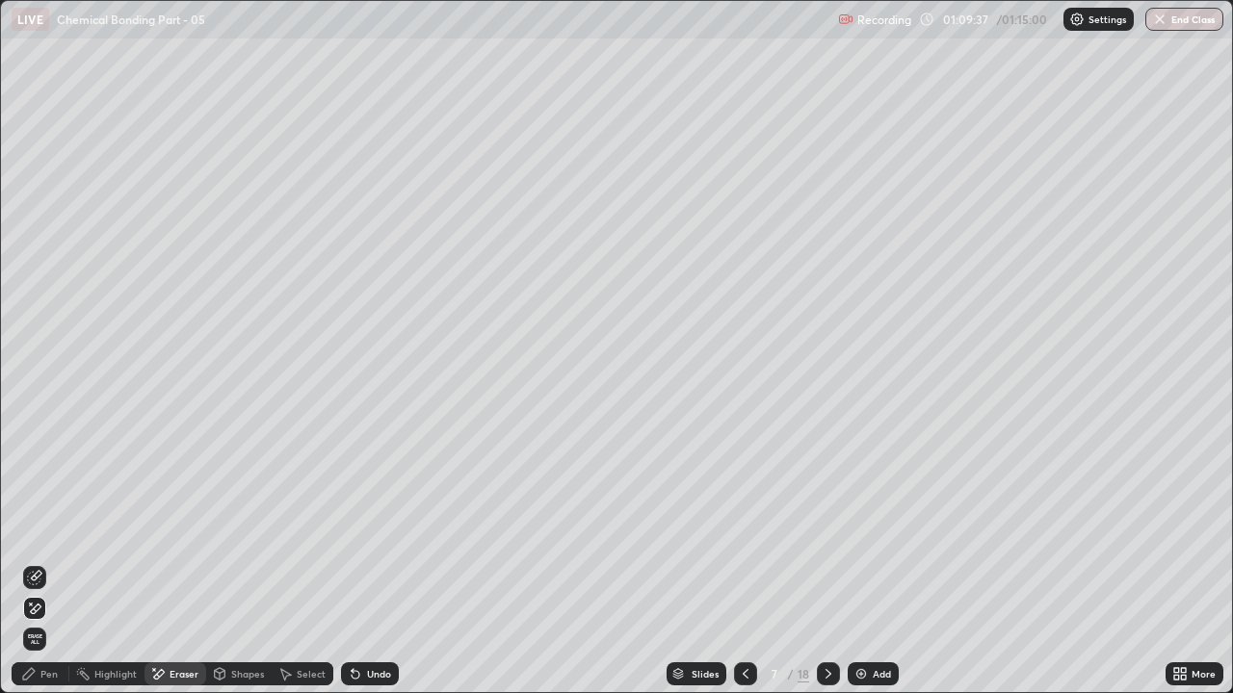
click at [45, 530] on div "Pen" at bounding box center [41, 674] width 58 height 23
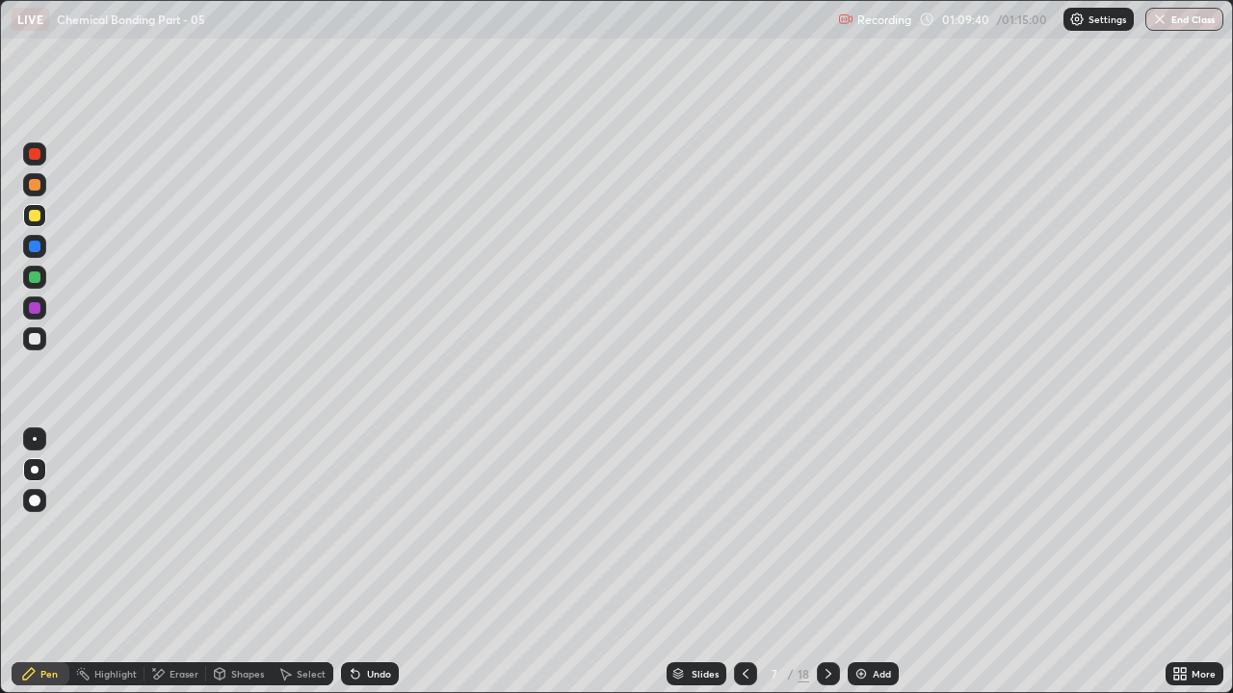
click at [39, 273] on div at bounding box center [35, 278] width 12 height 12
click at [745, 530] on icon at bounding box center [746, 674] width 6 height 10
click at [744, 530] on icon at bounding box center [745, 673] width 15 height 15
click at [826, 530] on icon at bounding box center [828, 673] width 15 height 15
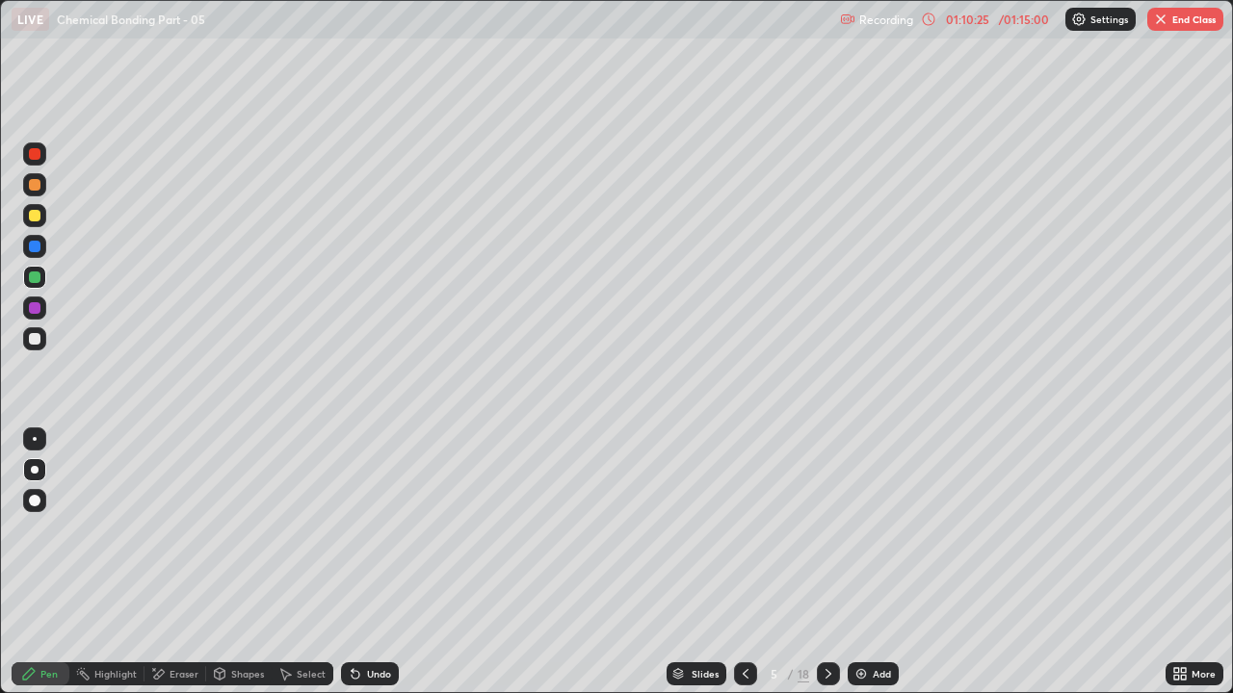
click at [823, 530] on icon at bounding box center [828, 673] width 15 height 15
click at [826, 530] on icon at bounding box center [828, 674] width 6 height 10
click at [827, 530] on icon at bounding box center [828, 673] width 15 height 15
click at [825, 530] on icon at bounding box center [828, 674] width 6 height 10
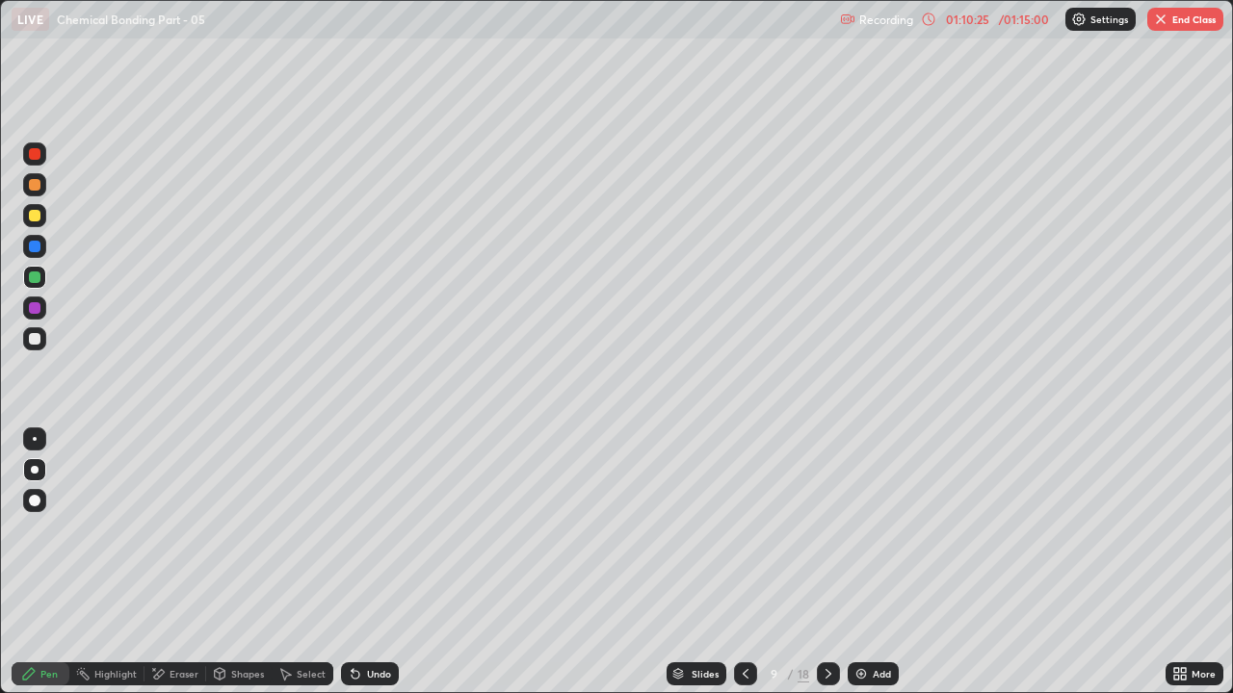
click at [826, 530] on icon at bounding box center [828, 673] width 15 height 15
click at [818, 530] on div at bounding box center [828, 674] width 23 height 23
click at [817, 530] on div at bounding box center [828, 674] width 23 height 23
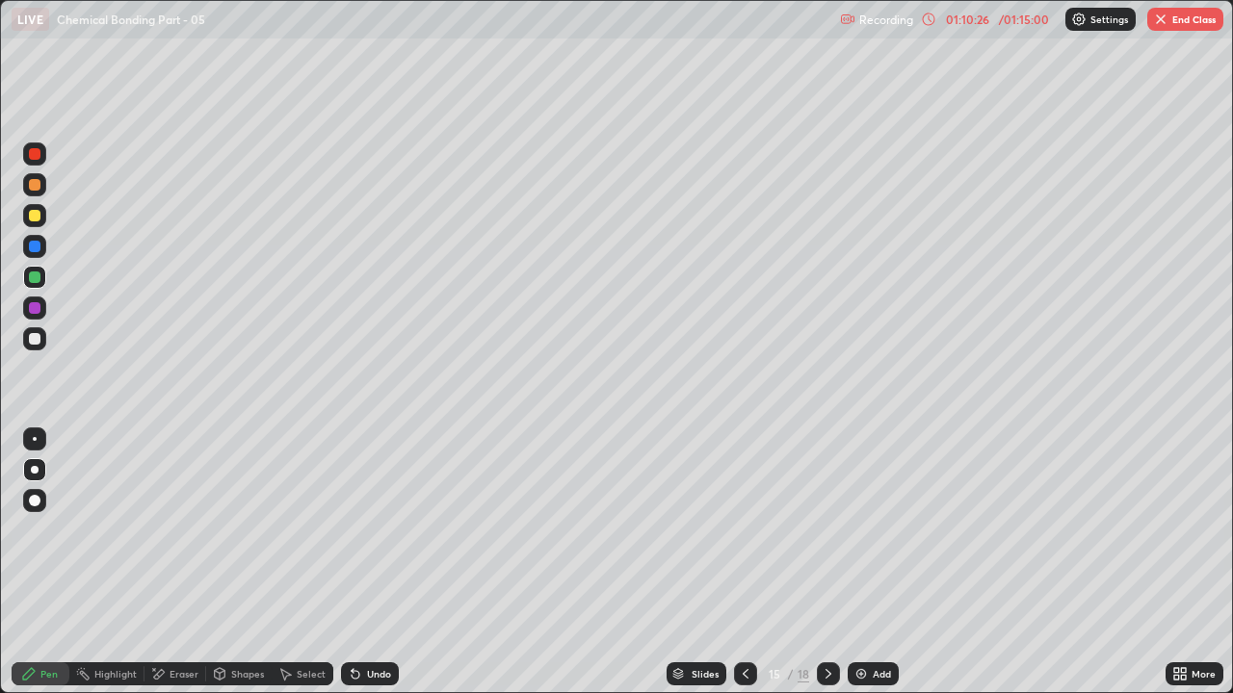
click at [818, 530] on div at bounding box center [828, 674] width 23 height 23
click at [802, 530] on div "18" at bounding box center [803, 673] width 12 height 17
click at [824, 530] on icon at bounding box center [828, 673] width 15 height 15
click at [867, 530] on div "Add" at bounding box center [873, 674] width 51 height 23
click at [34, 217] on div at bounding box center [35, 216] width 12 height 12
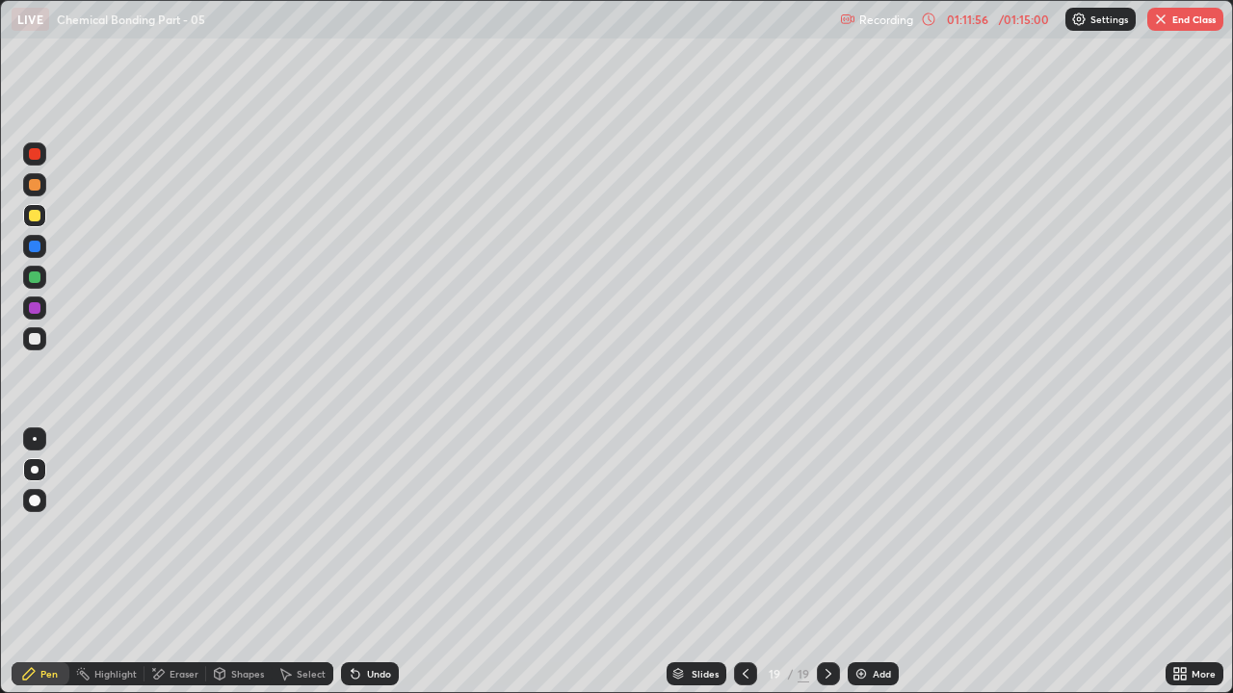
click at [826, 530] on icon at bounding box center [828, 673] width 15 height 15
click at [864, 530] on img at bounding box center [860, 673] width 15 height 15
click at [744, 530] on icon at bounding box center [744, 673] width 15 height 15
click at [1198, 25] on button "End Class" at bounding box center [1185, 19] width 76 height 23
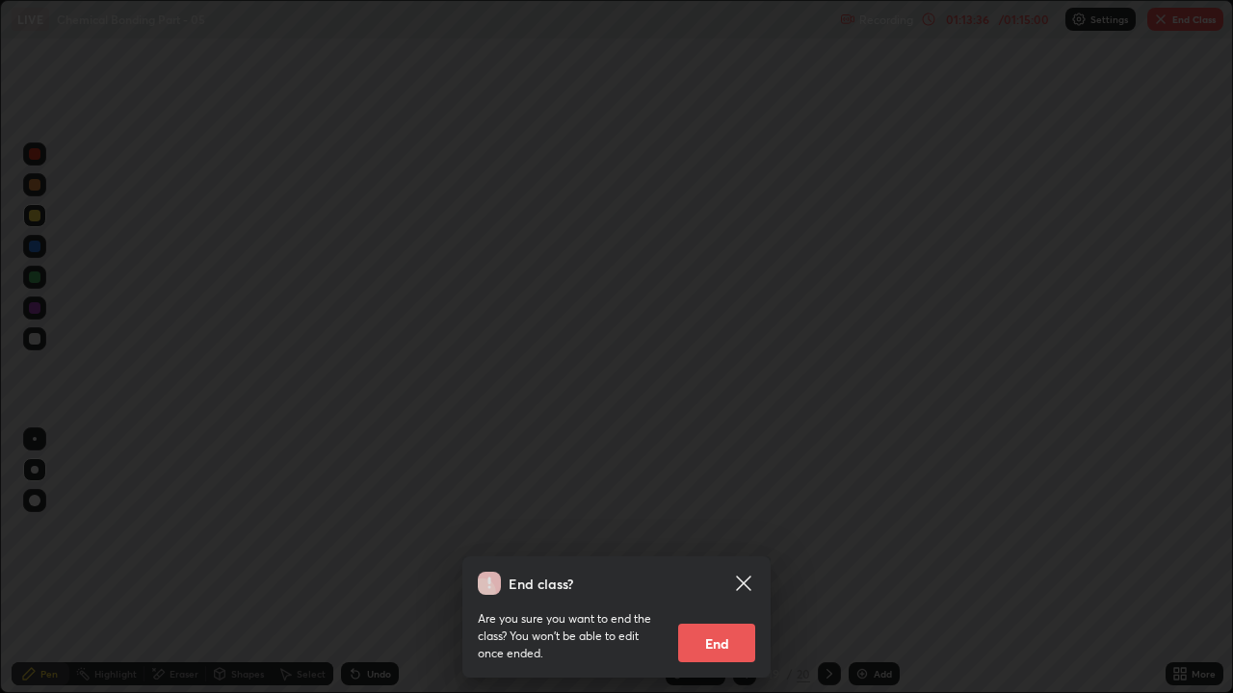
click at [739, 530] on button "End" at bounding box center [716, 643] width 77 height 39
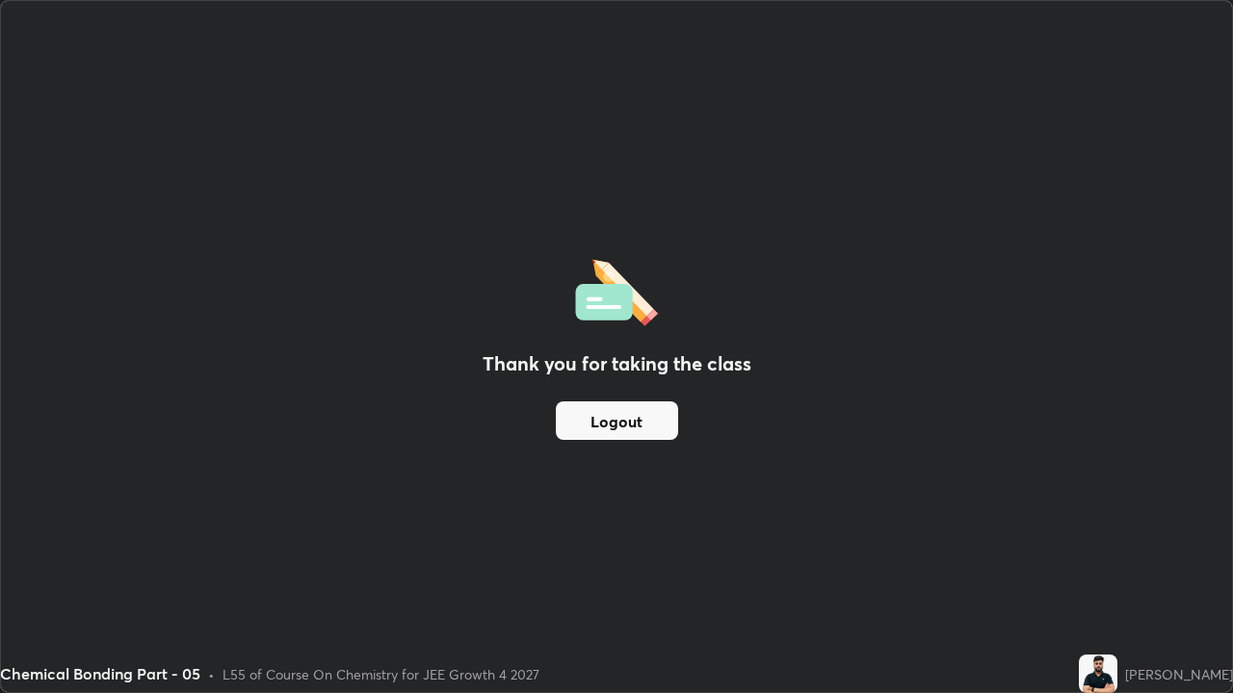
click at [727, 530] on div "Thank you for taking the class Logout" at bounding box center [616, 346] width 1231 height 691
click at [573, 419] on button "Logout" at bounding box center [617, 421] width 122 height 39
